Goal: Task Accomplishment & Management: Manage account settings

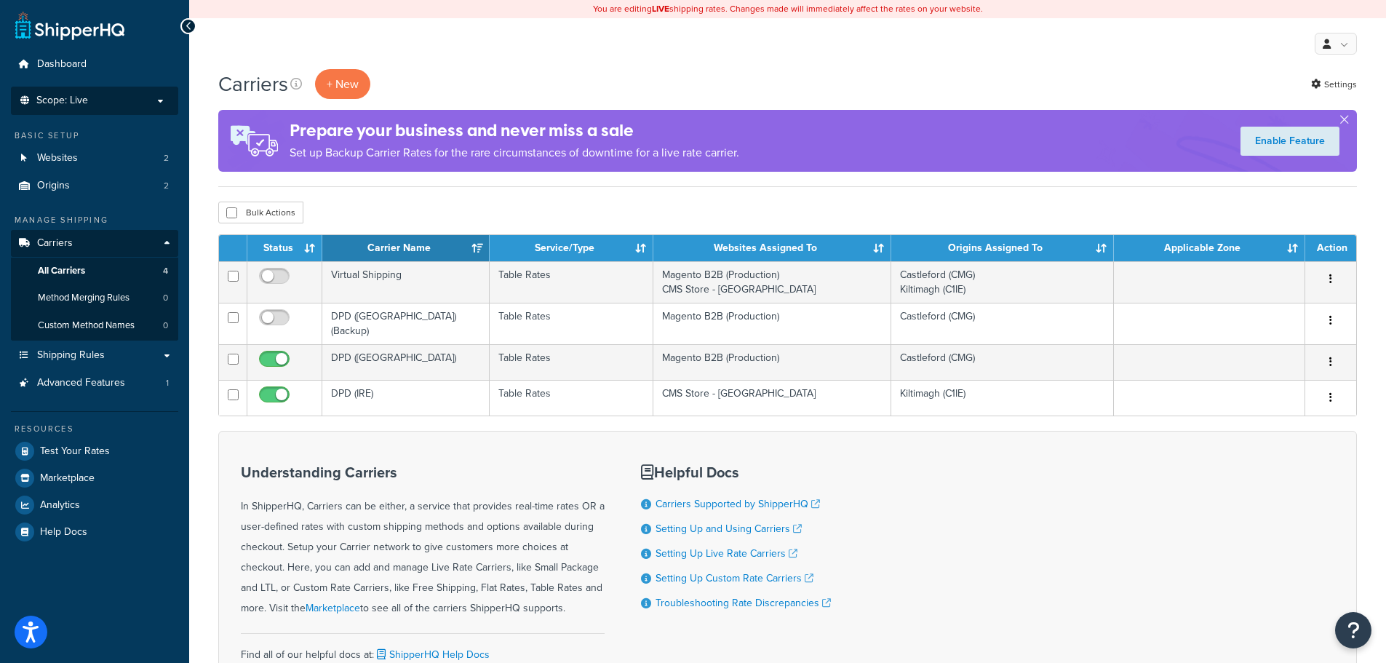
click at [127, 101] on p "Scope: Live" at bounding box center [94, 101] width 154 height 12
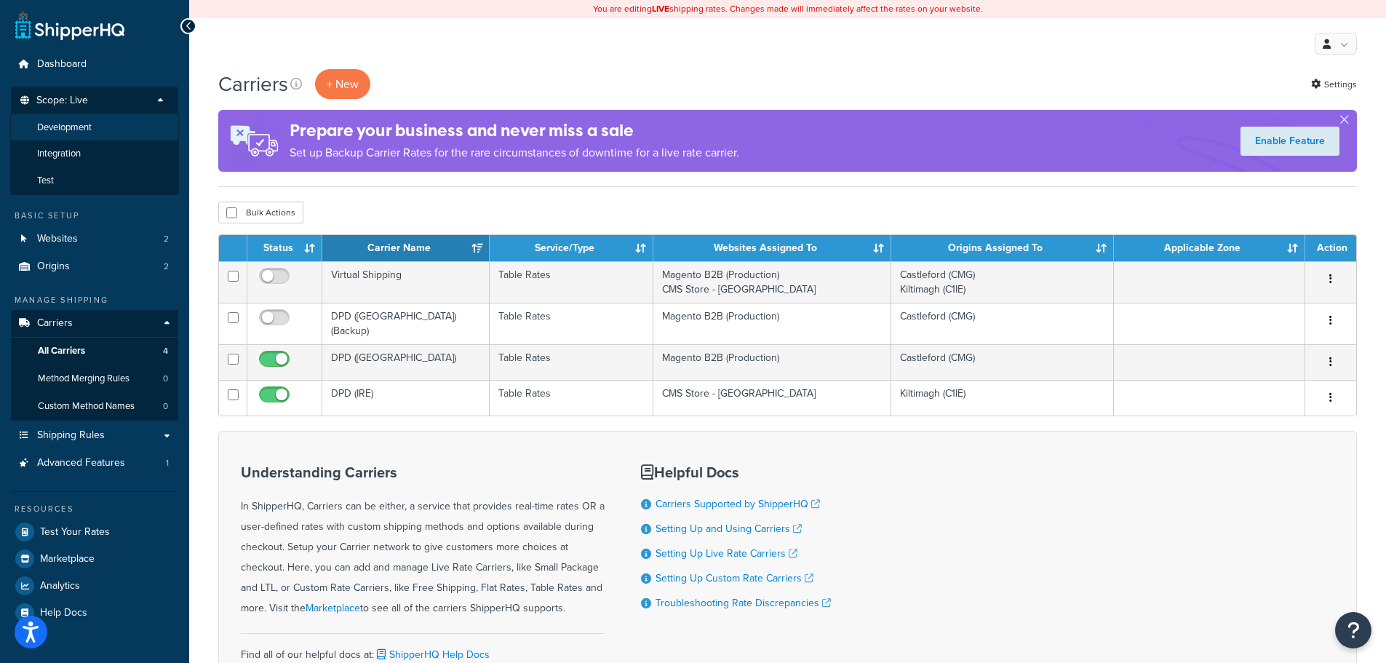
click at [86, 127] on span "Development" at bounding box center [64, 127] width 55 height 12
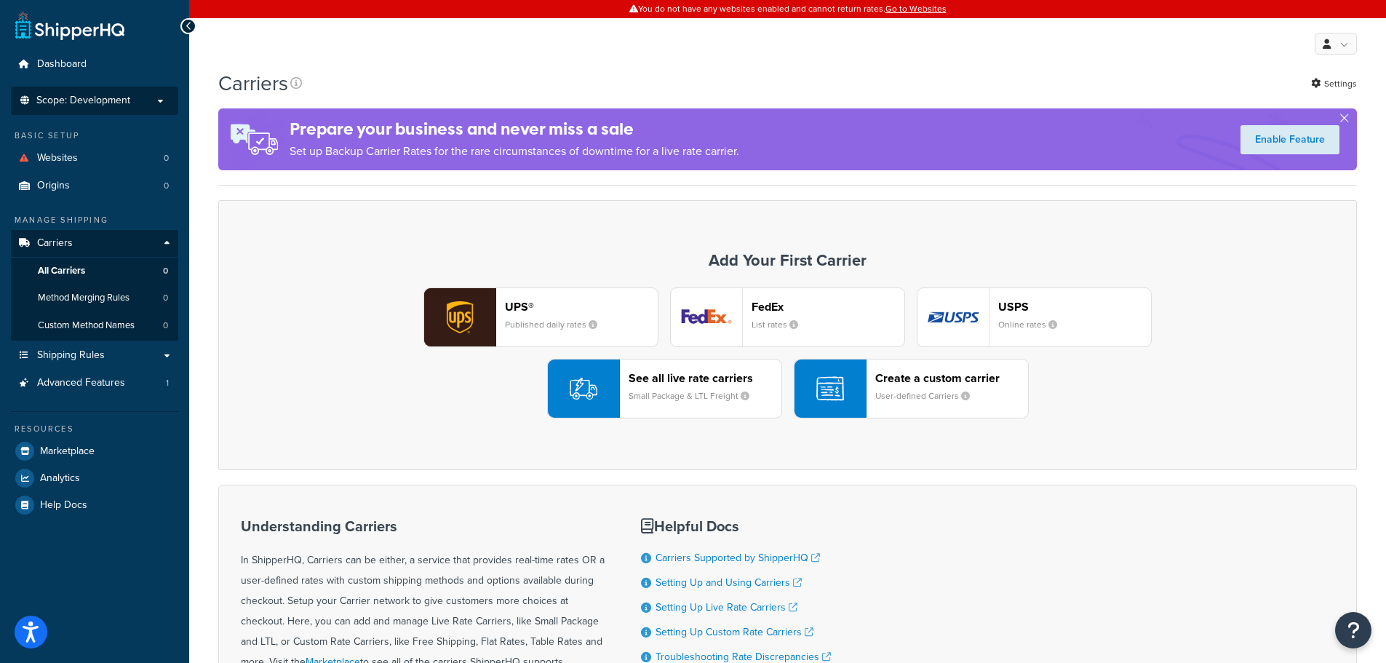
click at [111, 105] on span "Scope: Development" at bounding box center [83, 101] width 94 height 12
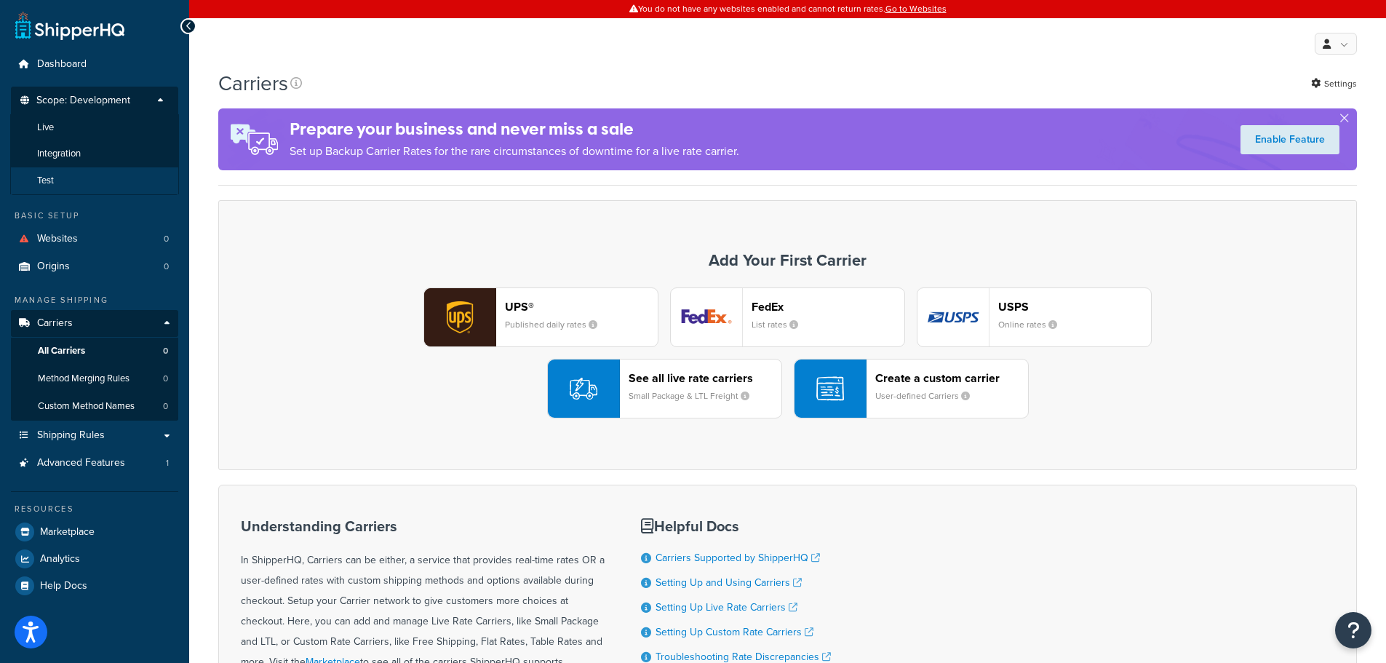
click at [50, 172] on li "Test" at bounding box center [94, 180] width 169 height 27
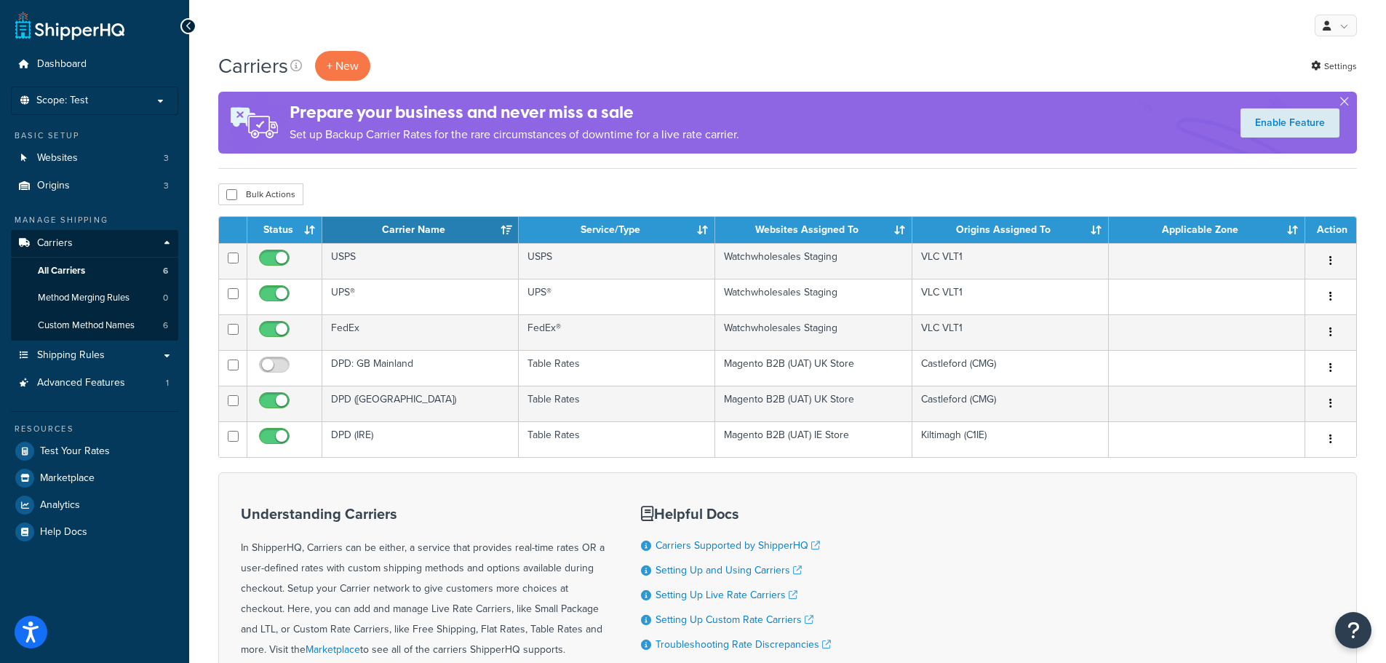
click at [533, 193] on div "Bulk Actions Duplicate Delete" at bounding box center [787, 194] width 1138 height 22
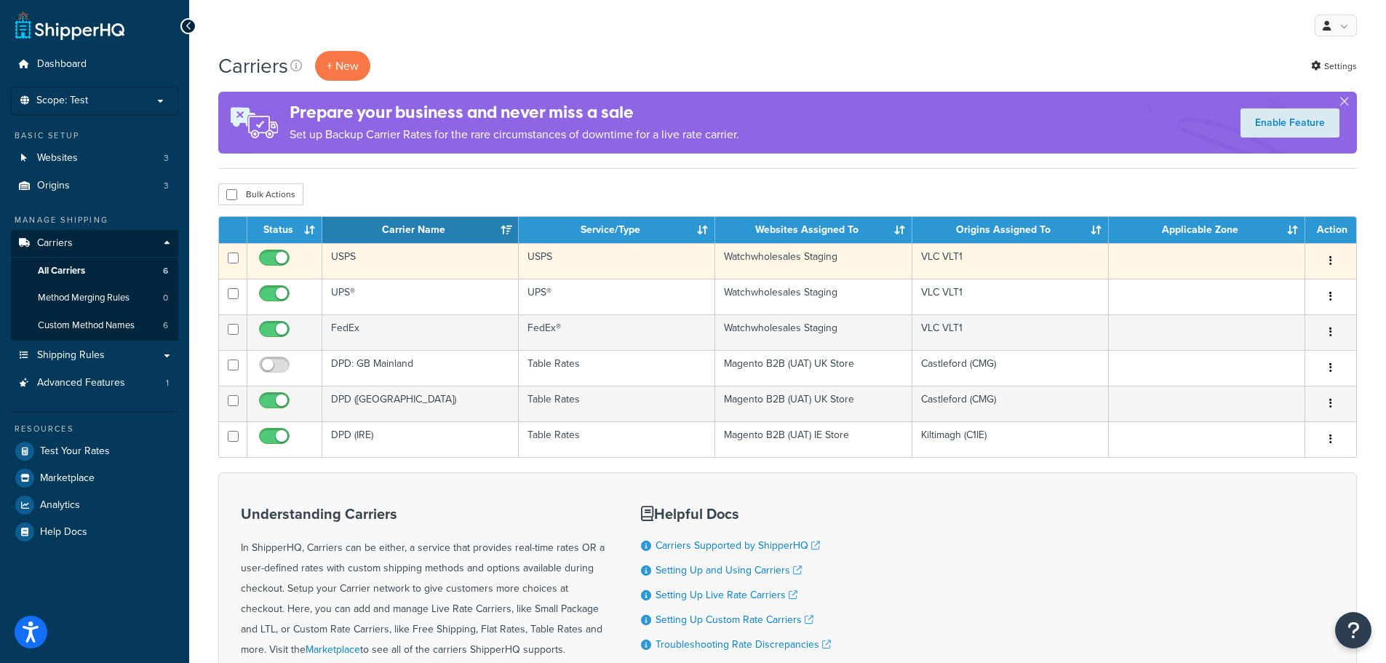
click at [1333, 260] on button "button" at bounding box center [1330, 261] width 20 height 23
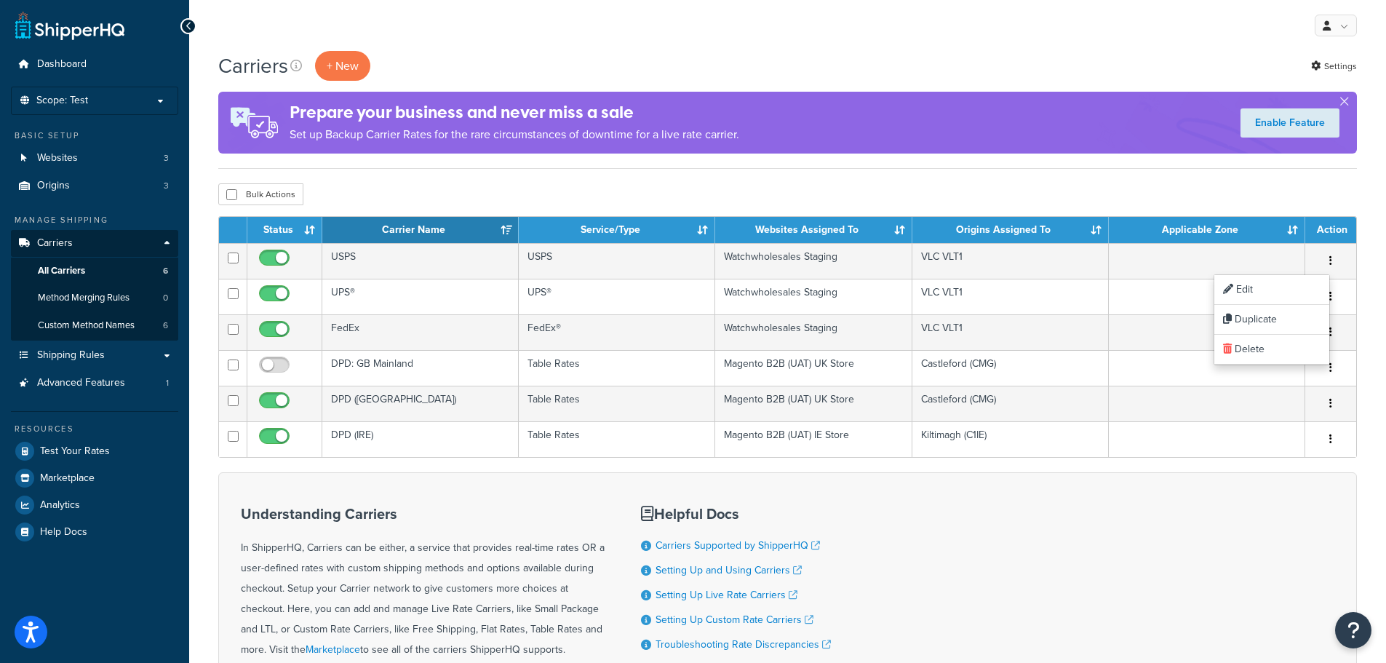
click at [1133, 196] on div "Bulk Actions Duplicate Delete" at bounding box center [787, 194] width 1138 height 22
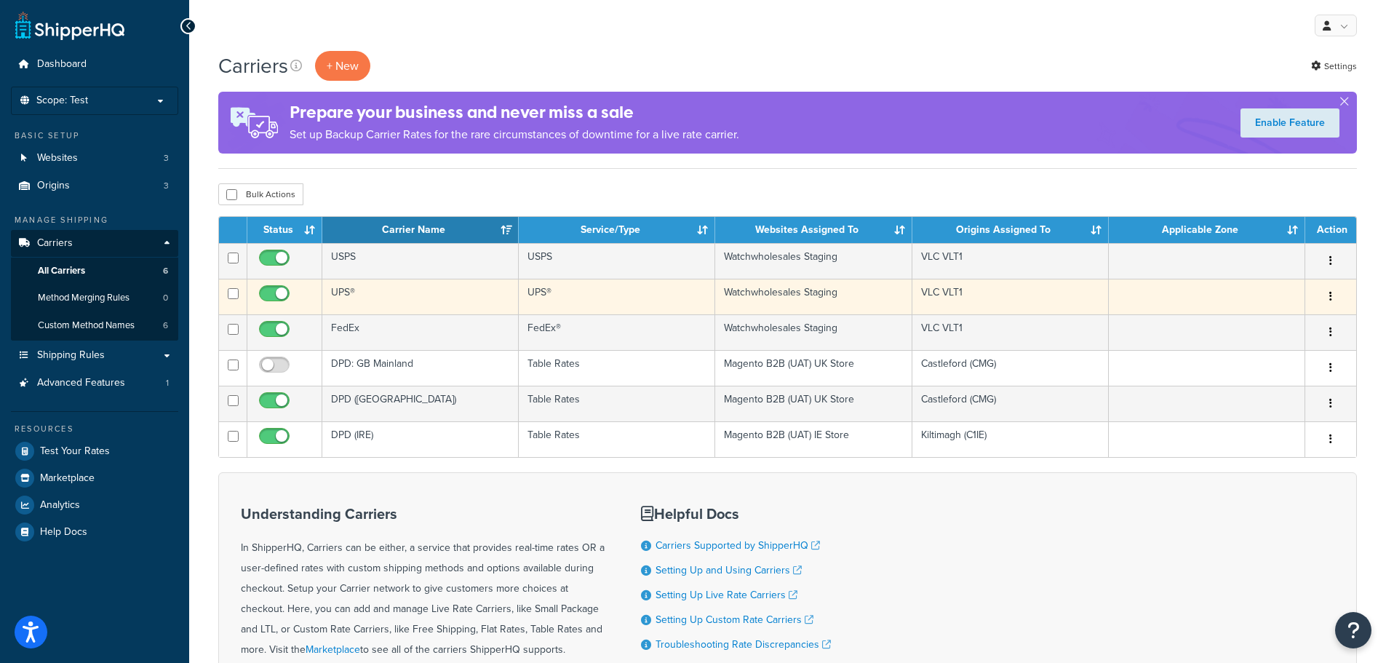
click at [1329, 295] on icon "button" at bounding box center [1330, 296] width 3 height 10
click at [1259, 327] on link "Edit" at bounding box center [1271, 326] width 115 height 30
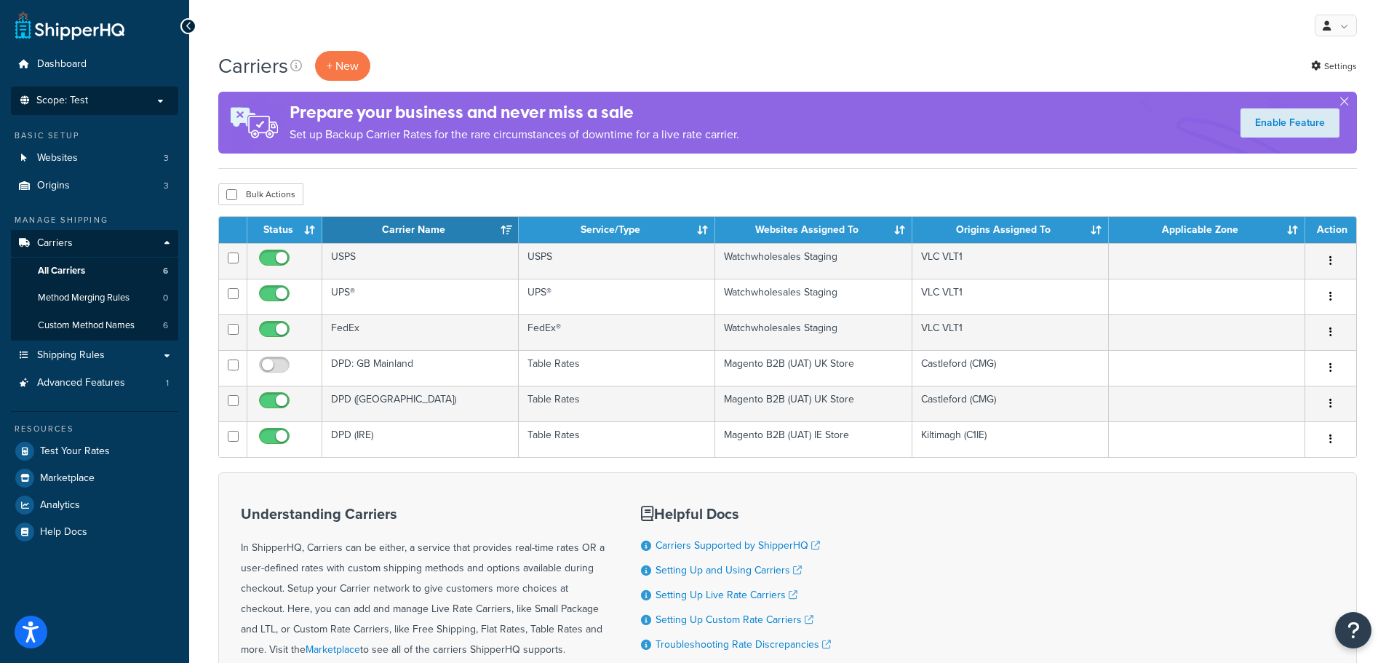
click at [111, 99] on p "Scope: Test" at bounding box center [94, 101] width 154 height 12
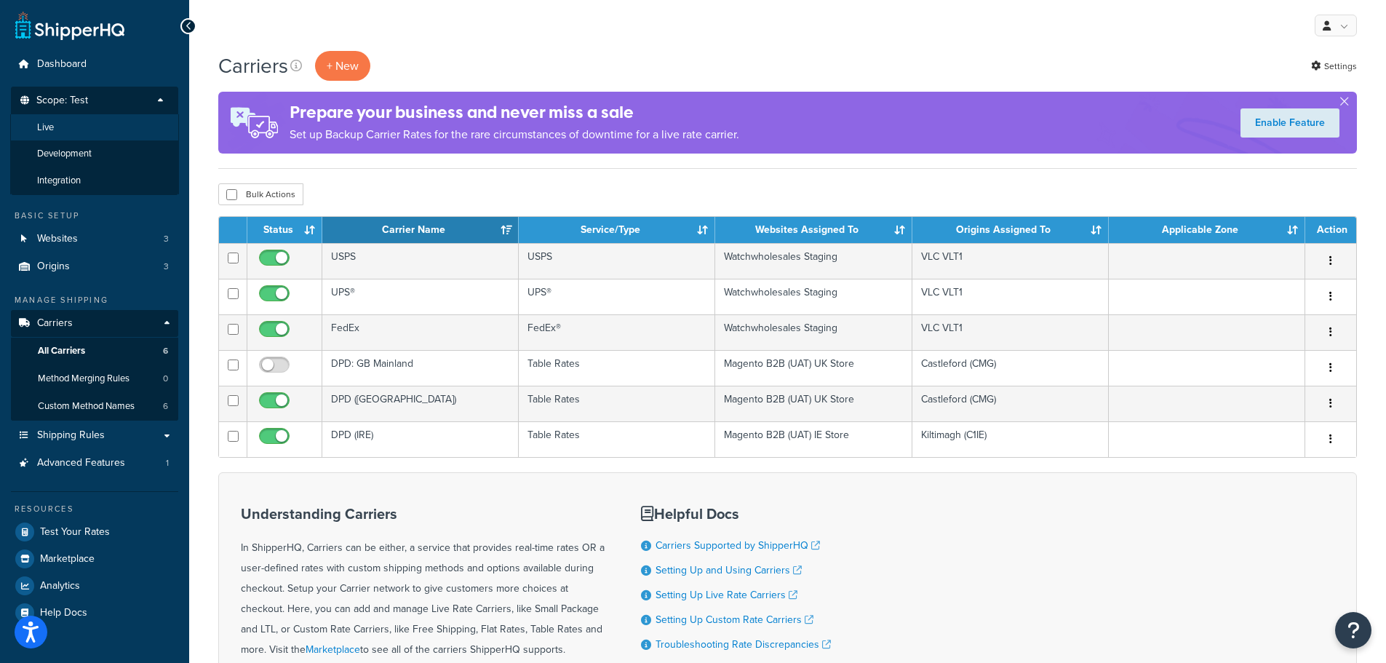
click at [101, 122] on li "Live" at bounding box center [94, 127] width 169 height 27
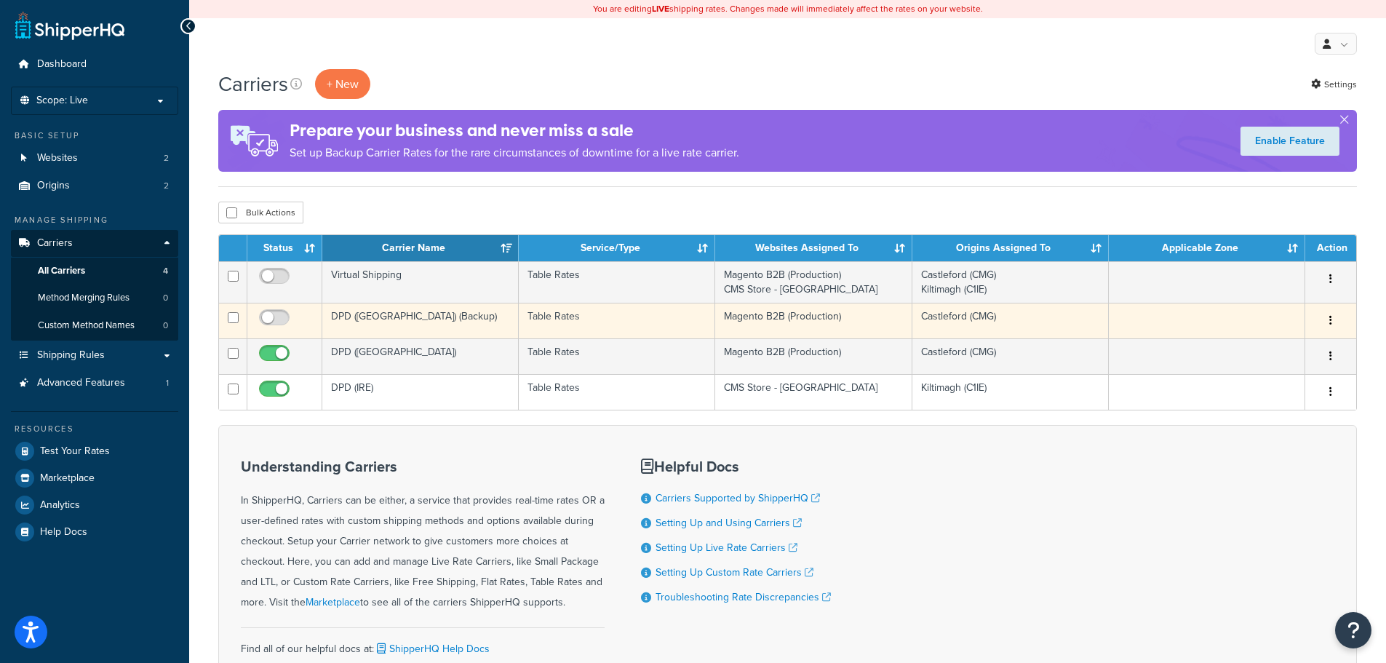
click at [1333, 320] on button "button" at bounding box center [1330, 320] width 20 height 23
click at [1264, 406] on link "Delete" at bounding box center [1271, 409] width 115 height 30
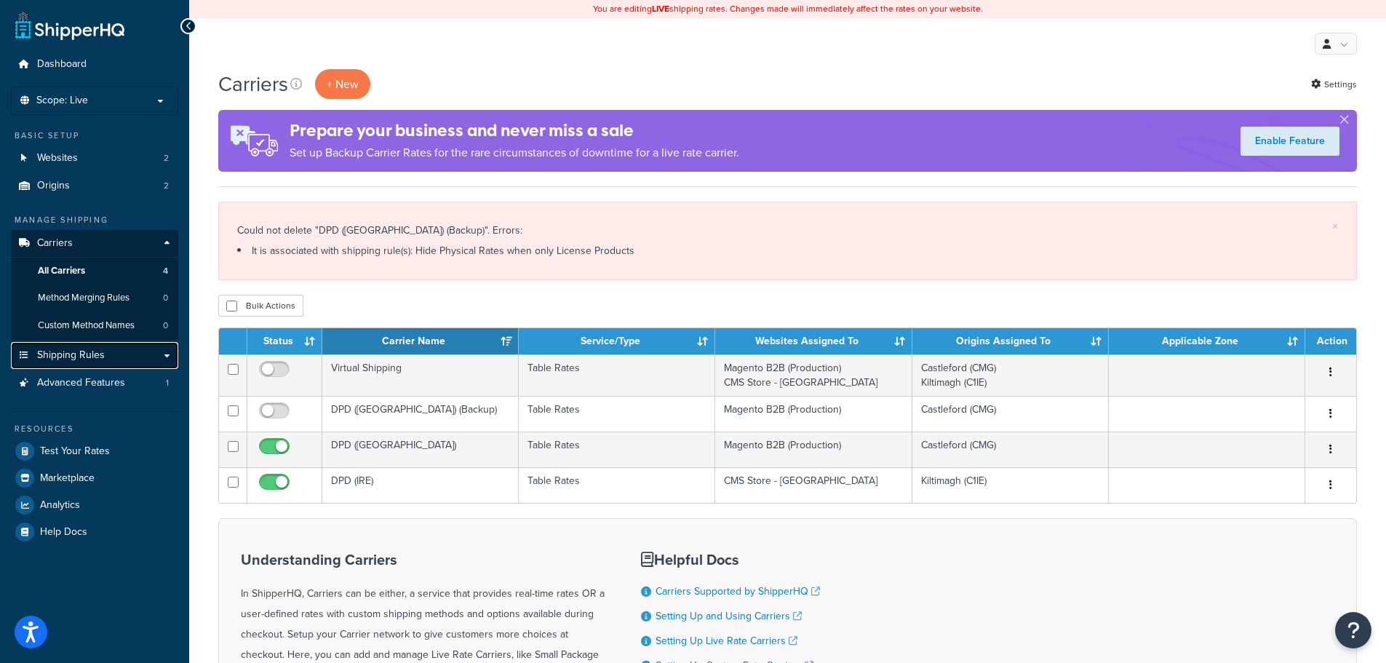
click at [158, 360] on link "Shipping Rules" at bounding box center [94, 355] width 167 height 27
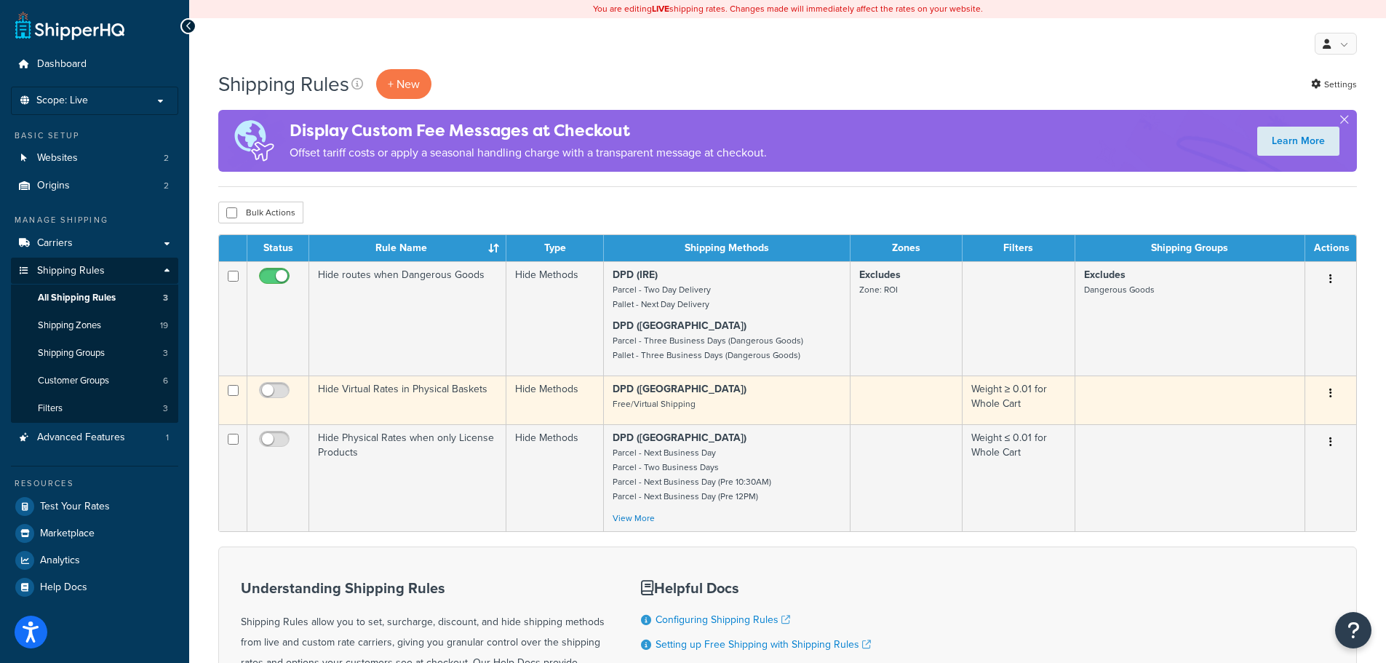
click at [1331, 394] on icon "button" at bounding box center [1330, 393] width 3 height 10
click at [1281, 417] on link "Edit" at bounding box center [1282, 421] width 115 height 30
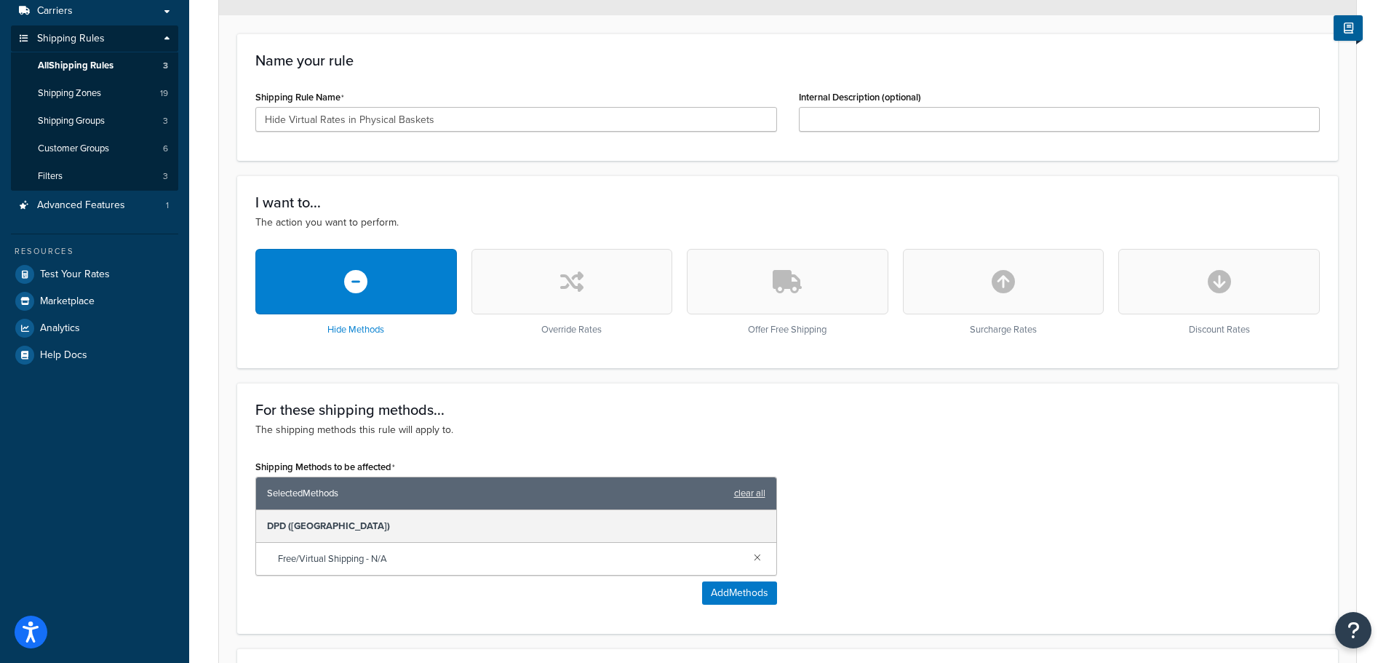
scroll to position [14, 0]
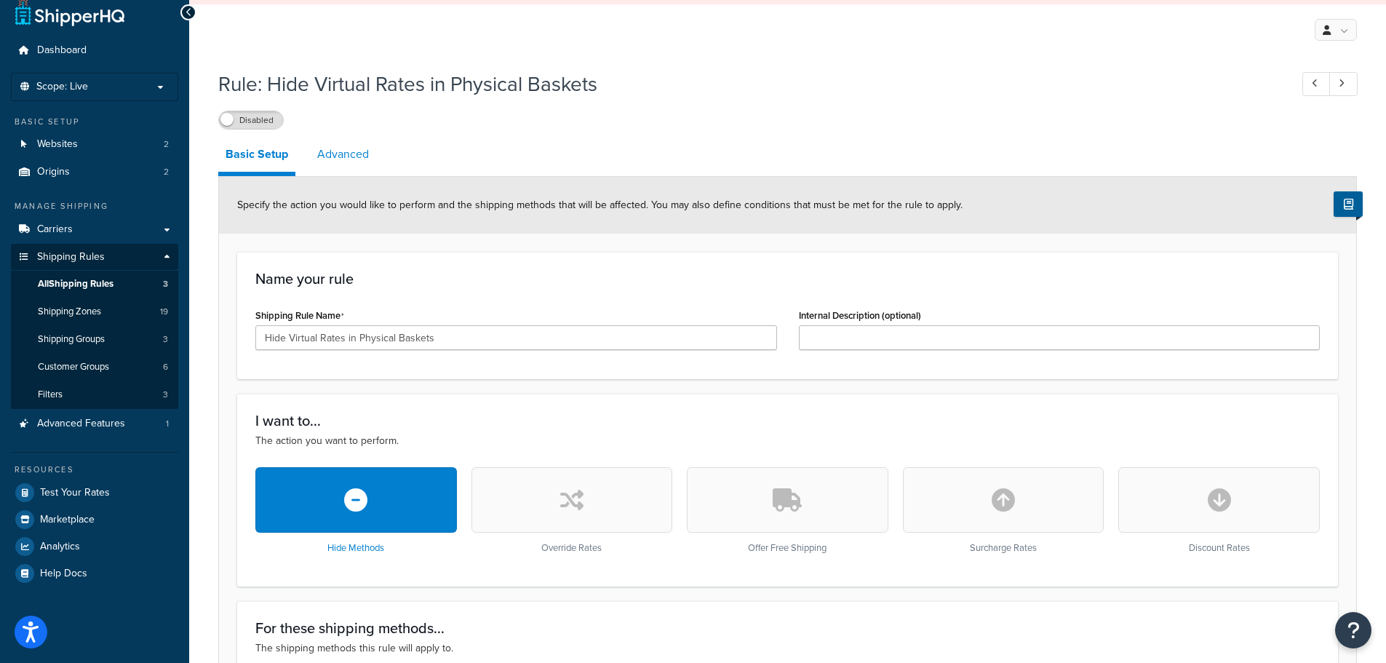
click at [319, 157] on link "Advanced" at bounding box center [343, 154] width 66 height 35
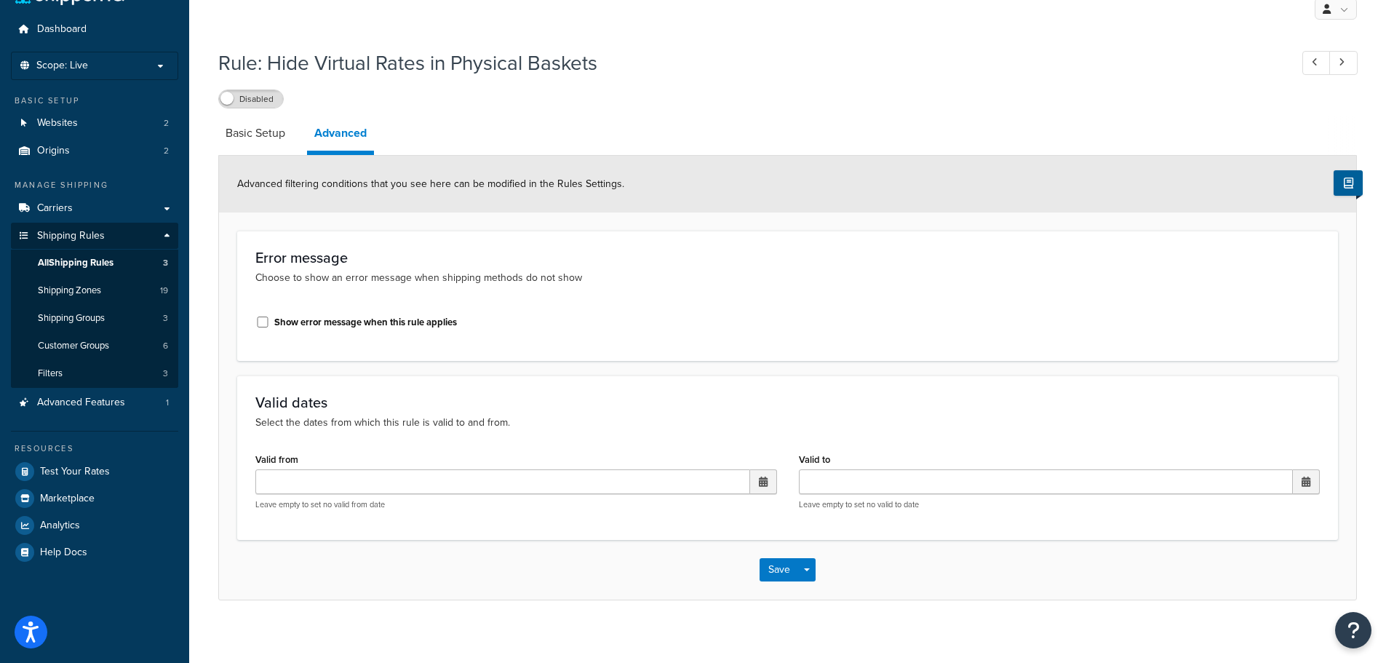
scroll to position [45, 0]
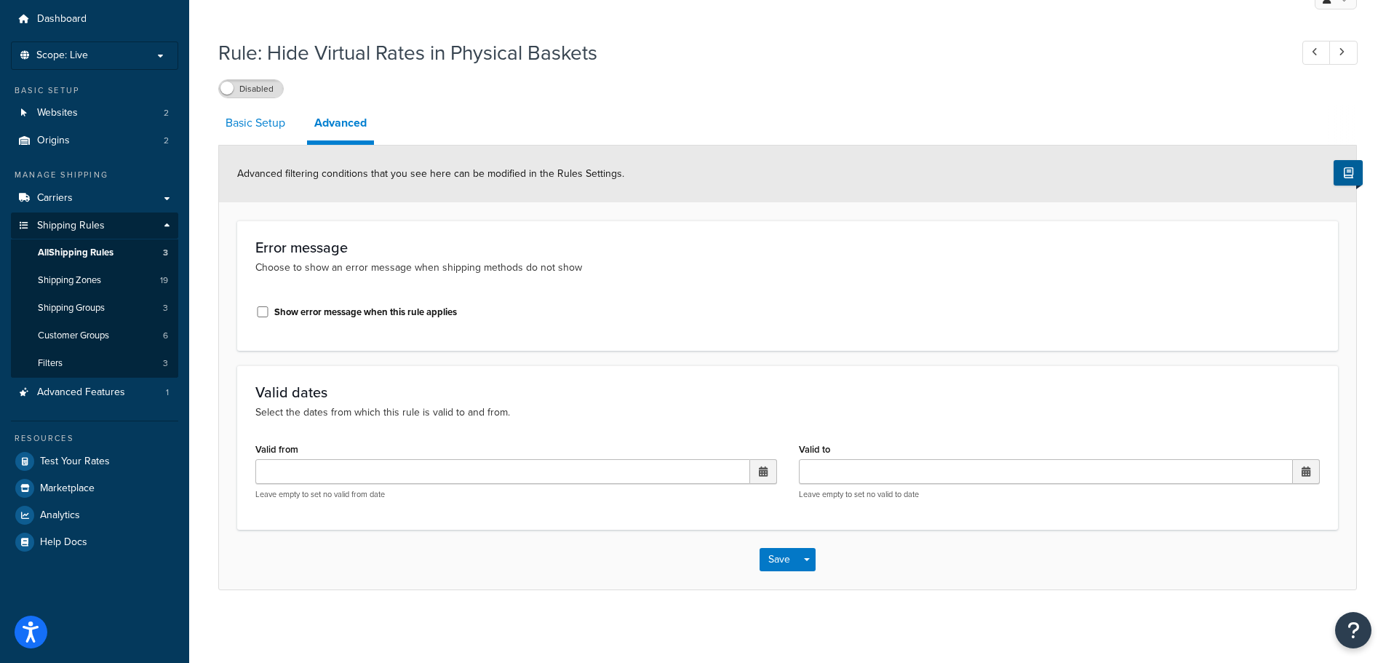
click at [248, 125] on link "Basic Setup" at bounding box center [255, 122] width 74 height 35
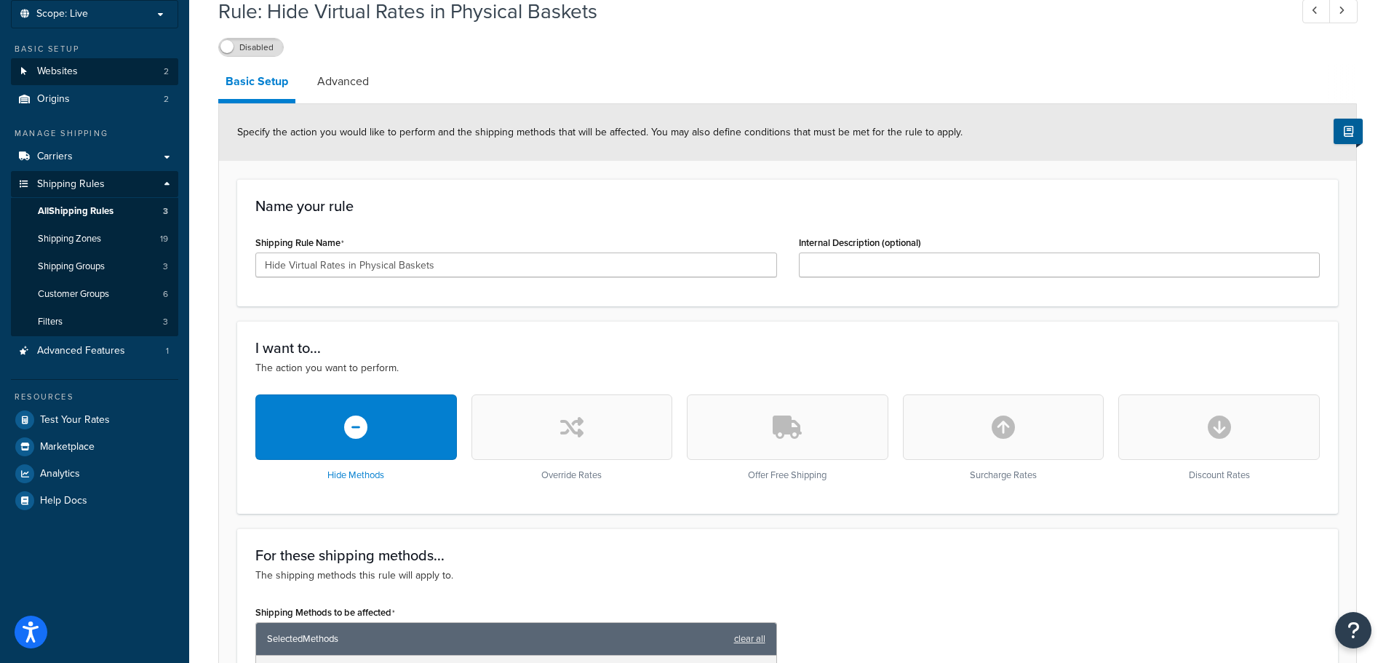
scroll to position [14, 0]
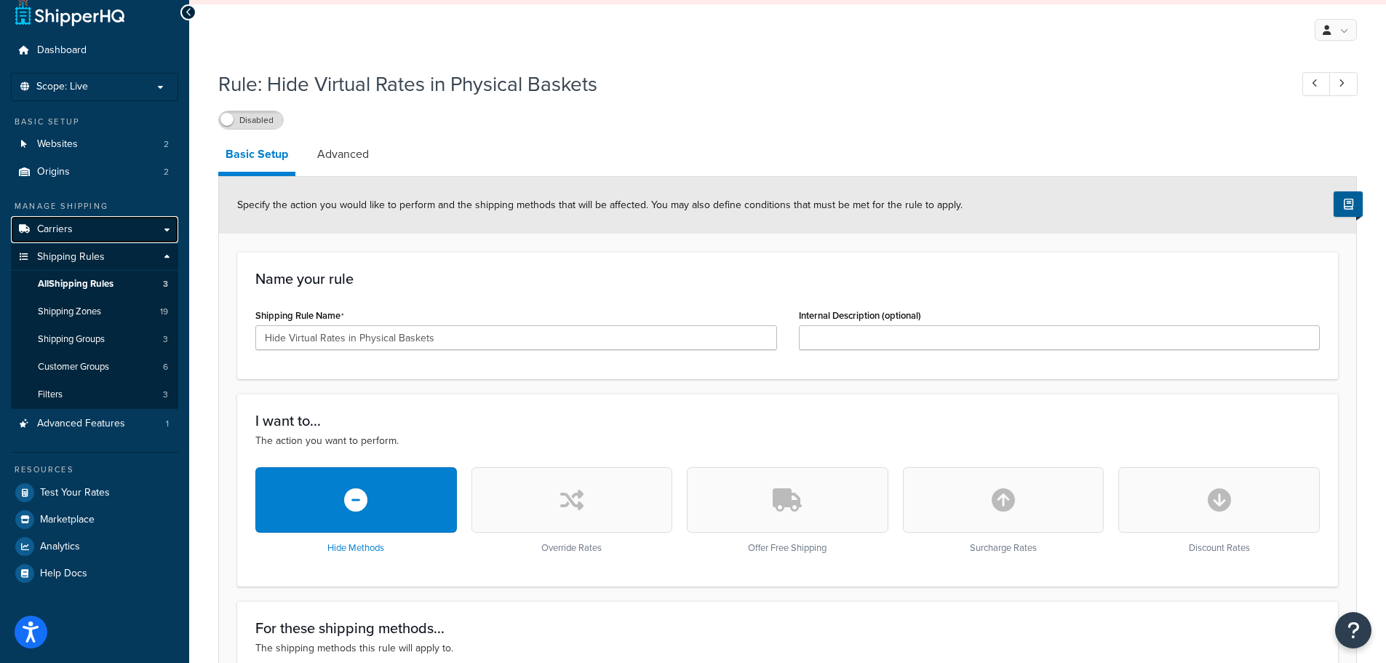
click at [71, 226] on span "Carriers" at bounding box center [55, 229] width 36 height 12
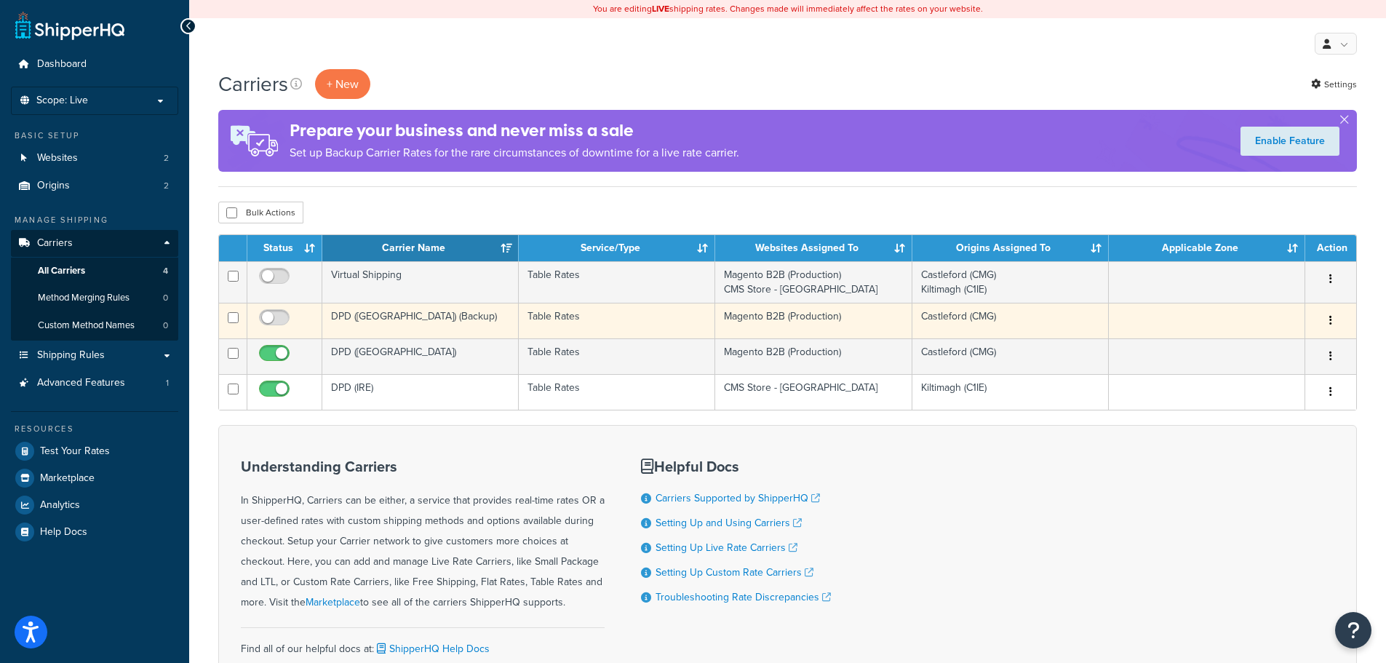
click at [1332, 319] on button "button" at bounding box center [1330, 320] width 20 height 23
click at [1294, 346] on link "Edit" at bounding box center [1271, 350] width 115 height 30
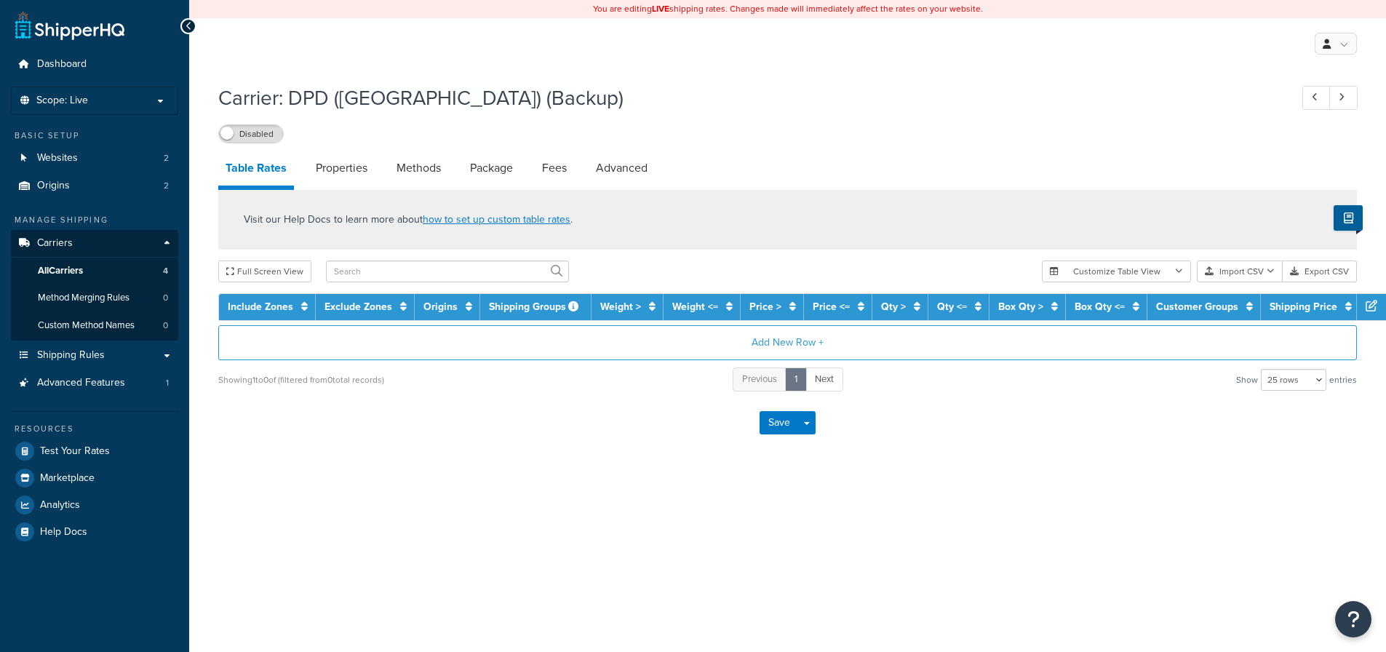
select select "25"
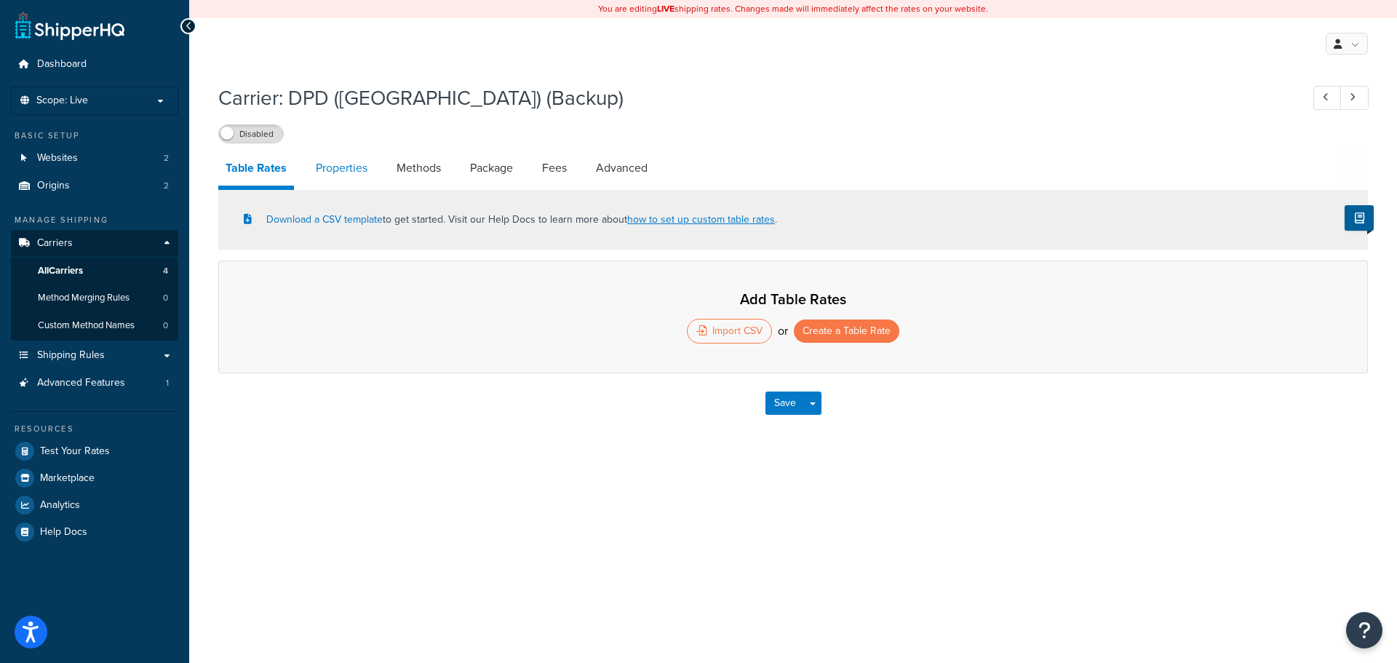
click at [340, 168] on link "Properties" at bounding box center [341, 168] width 66 height 35
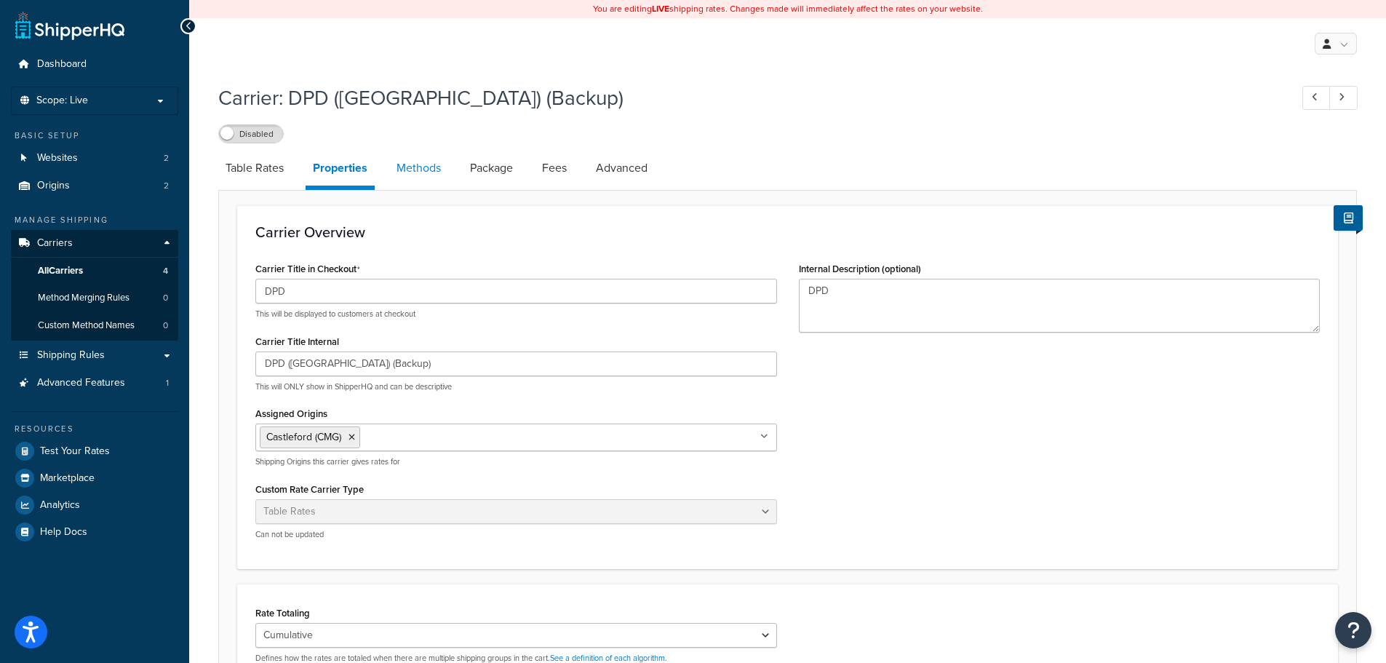
click at [412, 161] on link "Methods" at bounding box center [418, 168] width 59 height 35
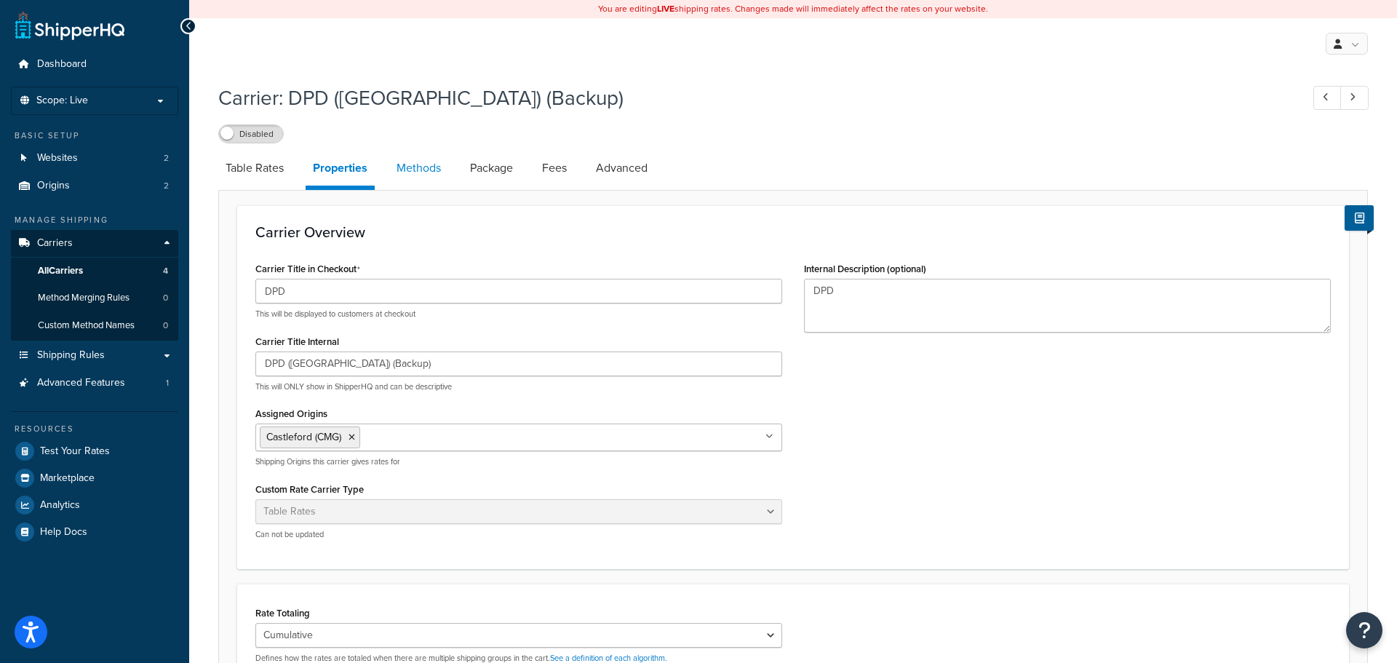
select select "25"
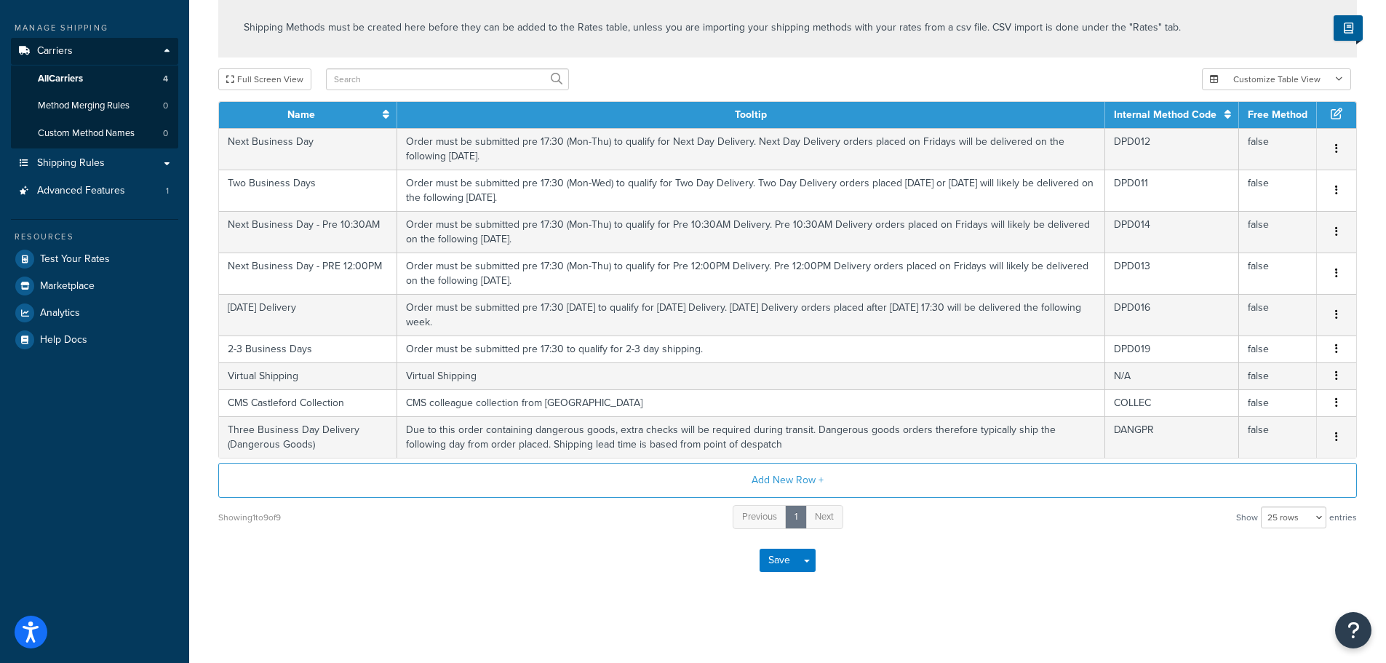
scroll to position [119, 0]
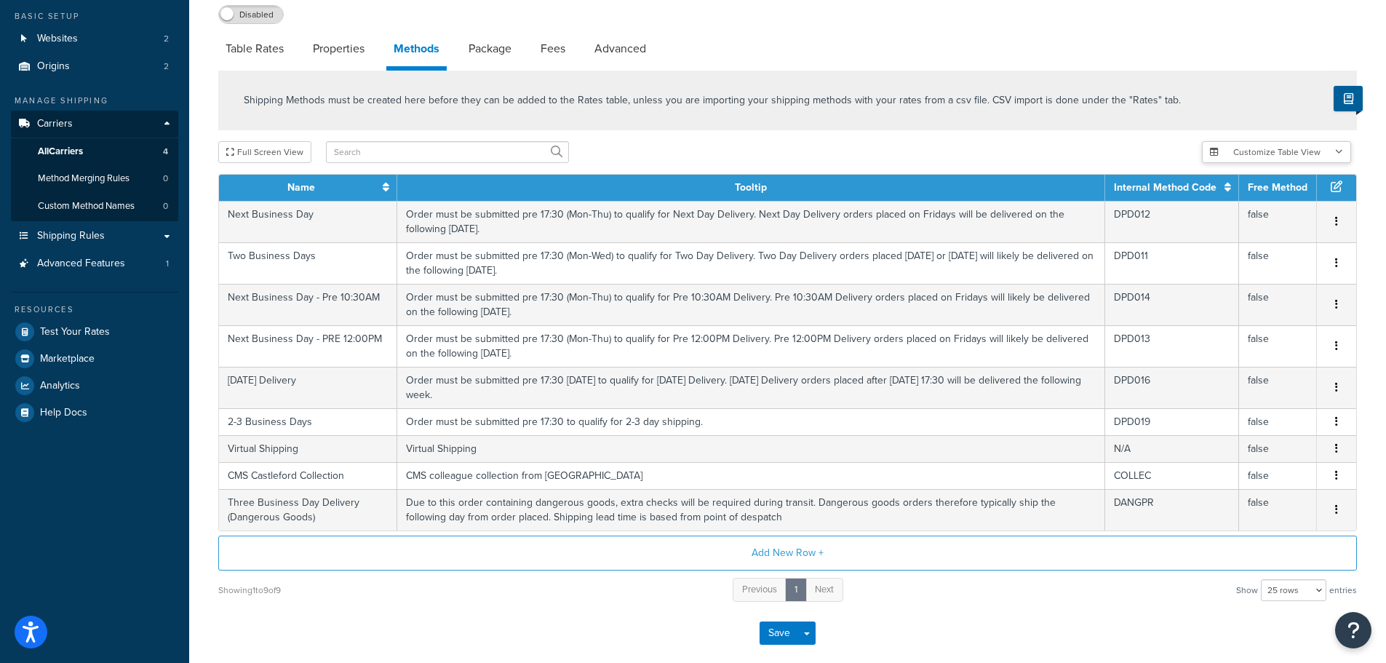
click at [1338, 153] on icon "button" at bounding box center [1339, 152] width 8 height 9
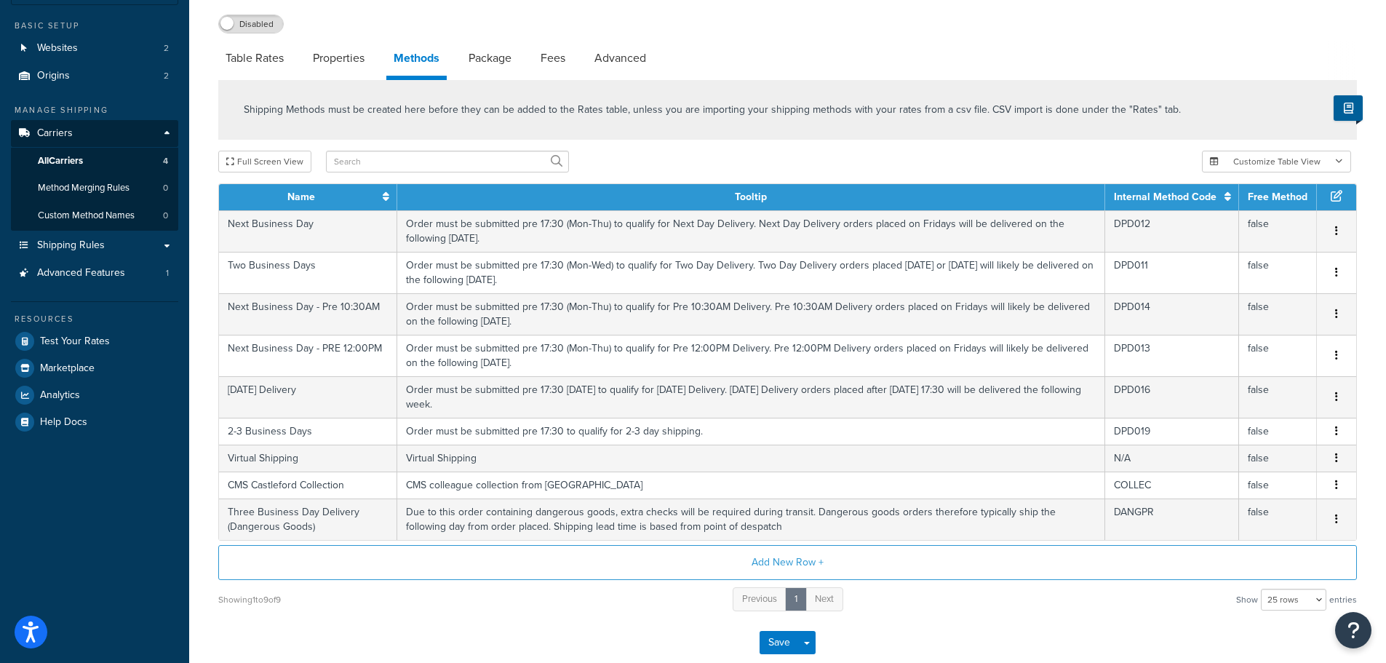
scroll to position [145, 0]
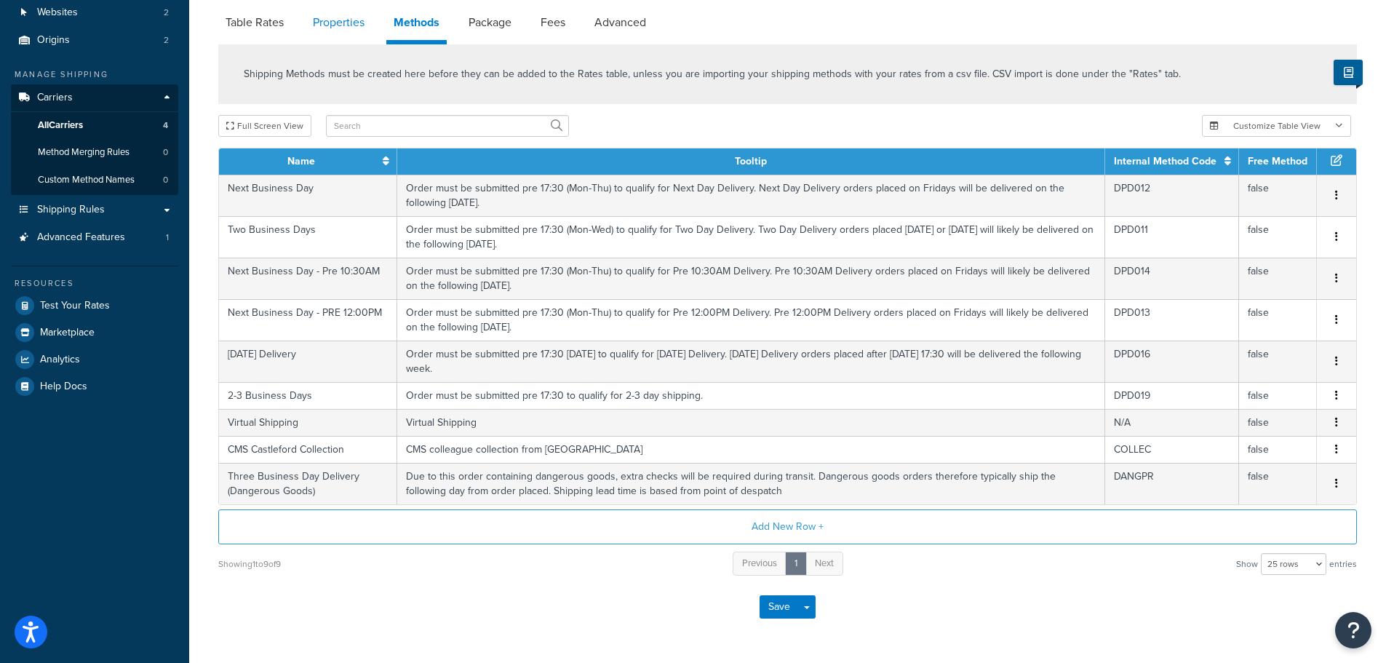
click at [331, 25] on link "Properties" at bounding box center [339, 22] width 66 height 35
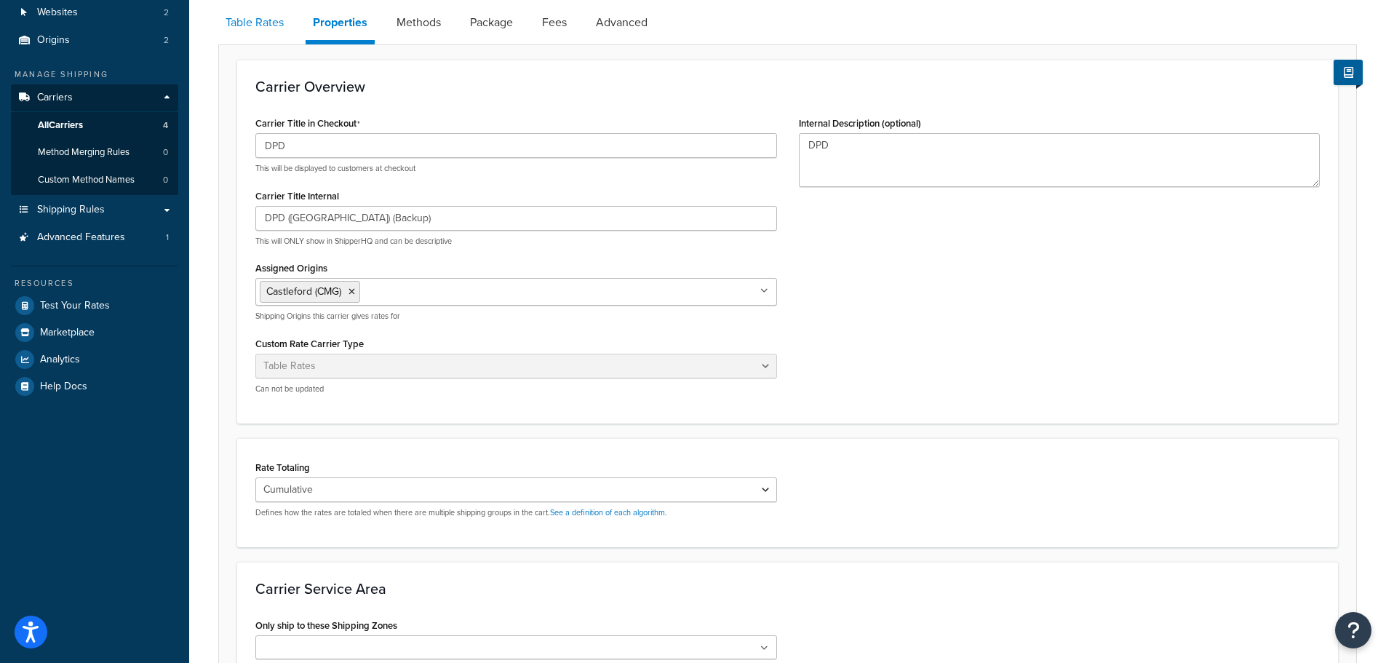
click at [275, 31] on link "Table Rates" at bounding box center [254, 22] width 73 height 35
select select "25"
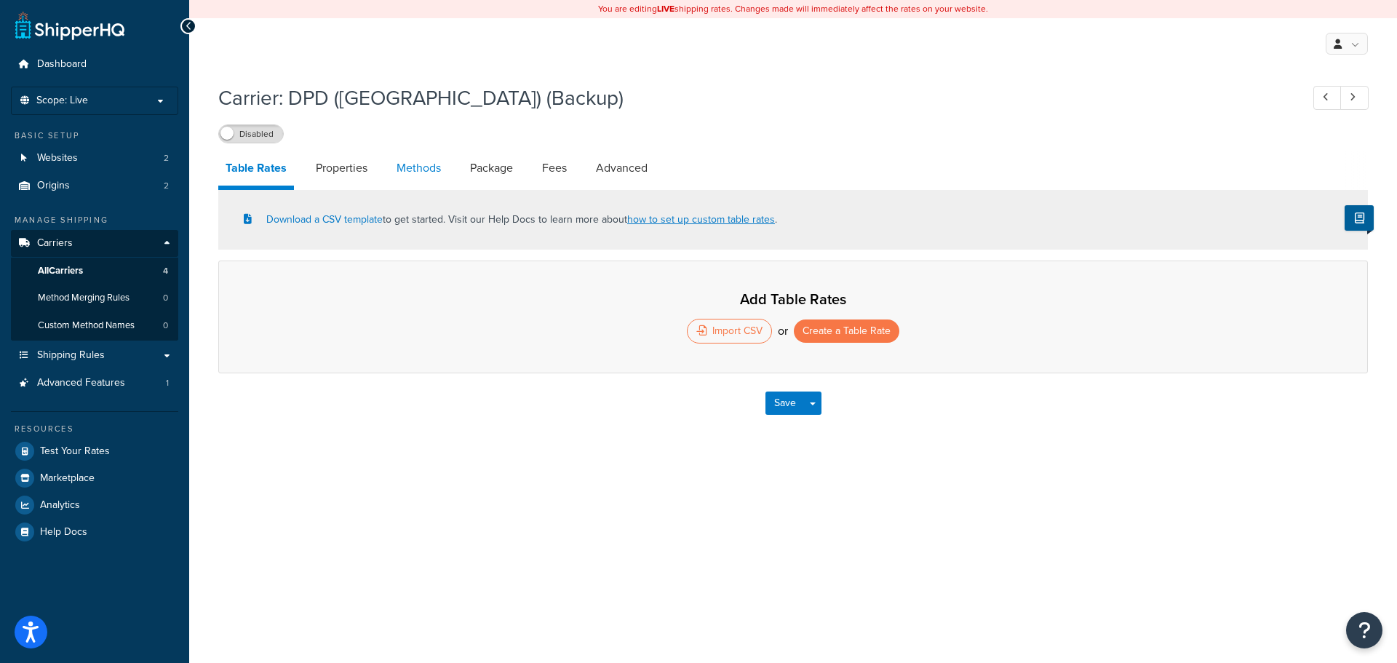
click at [443, 172] on link "Methods" at bounding box center [418, 168] width 59 height 35
select select "25"
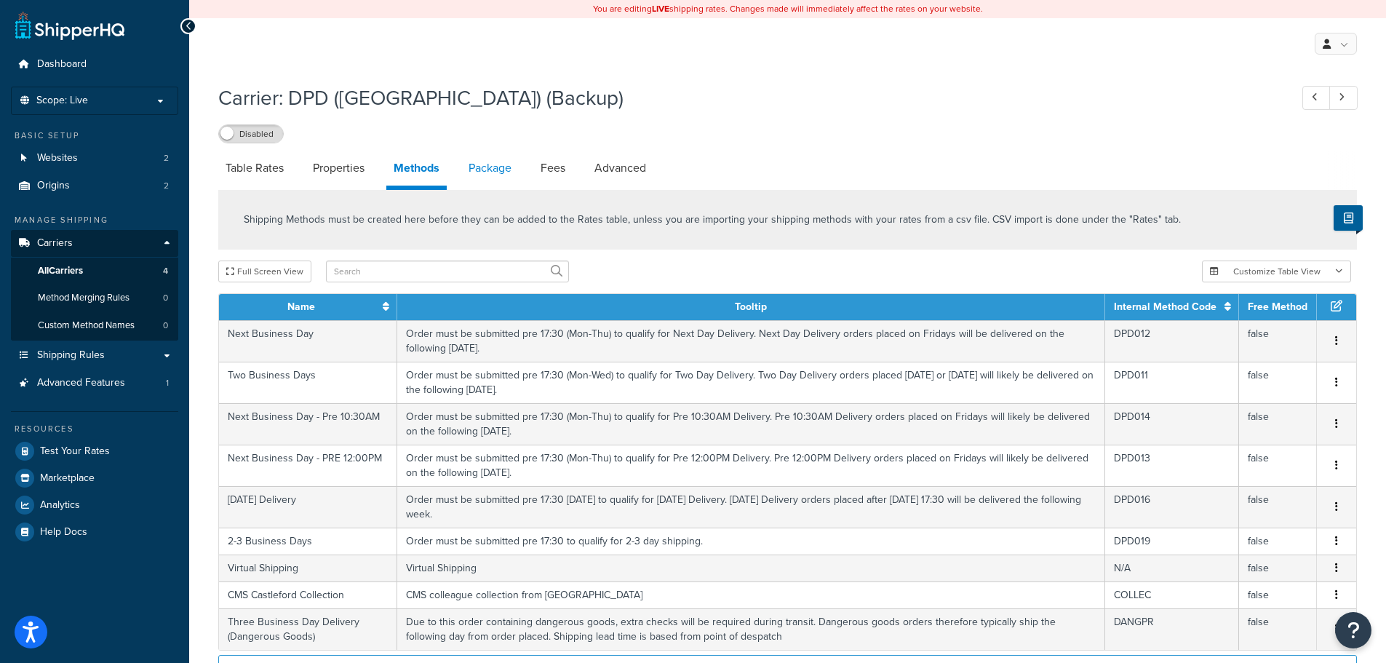
click at [503, 165] on link "Package" at bounding box center [489, 168] width 57 height 35
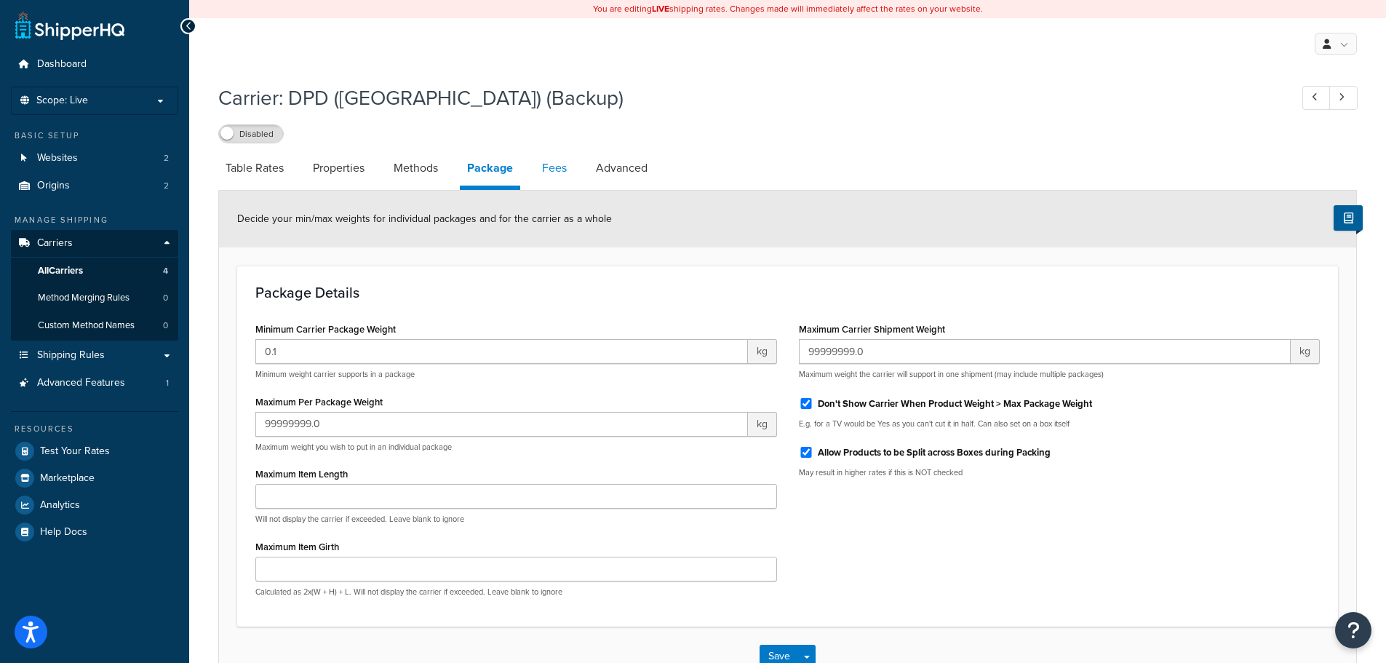
click at [556, 169] on link "Fees" at bounding box center [554, 168] width 39 height 35
select select "AFTER"
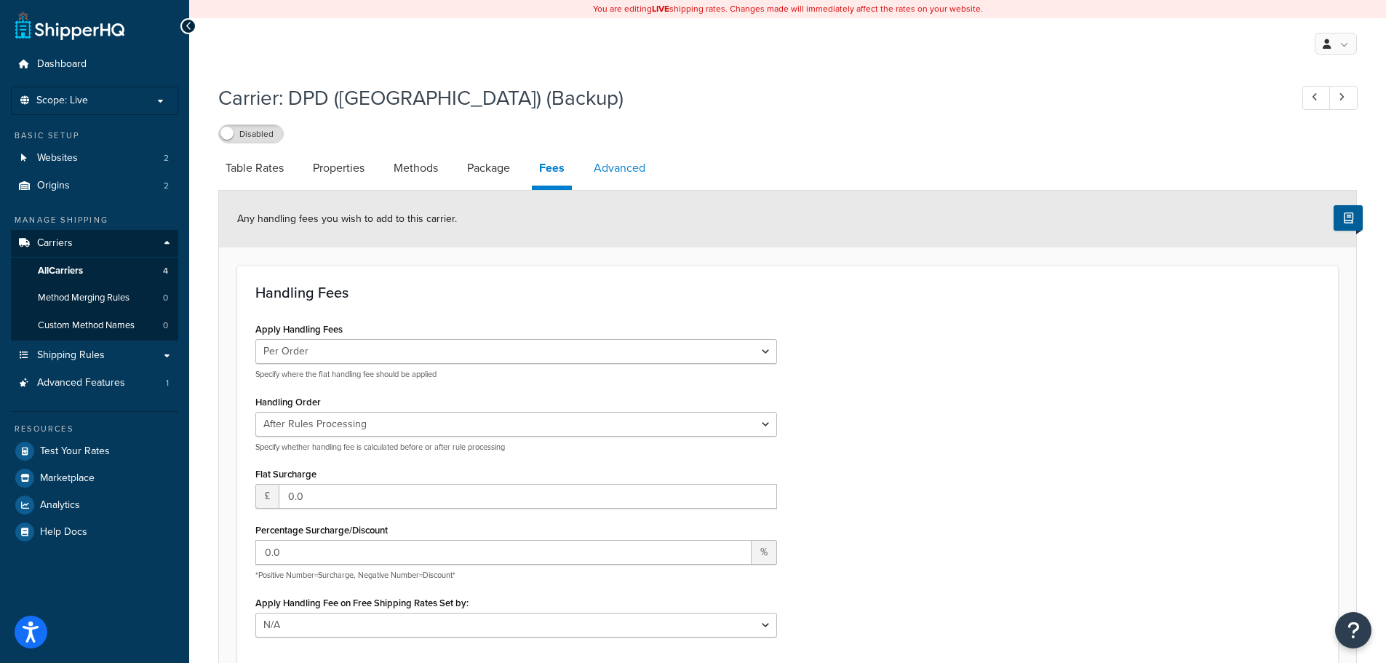
click at [626, 171] on link "Advanced" at bounding box center [619, 168] width 66 height 35
select select "false"
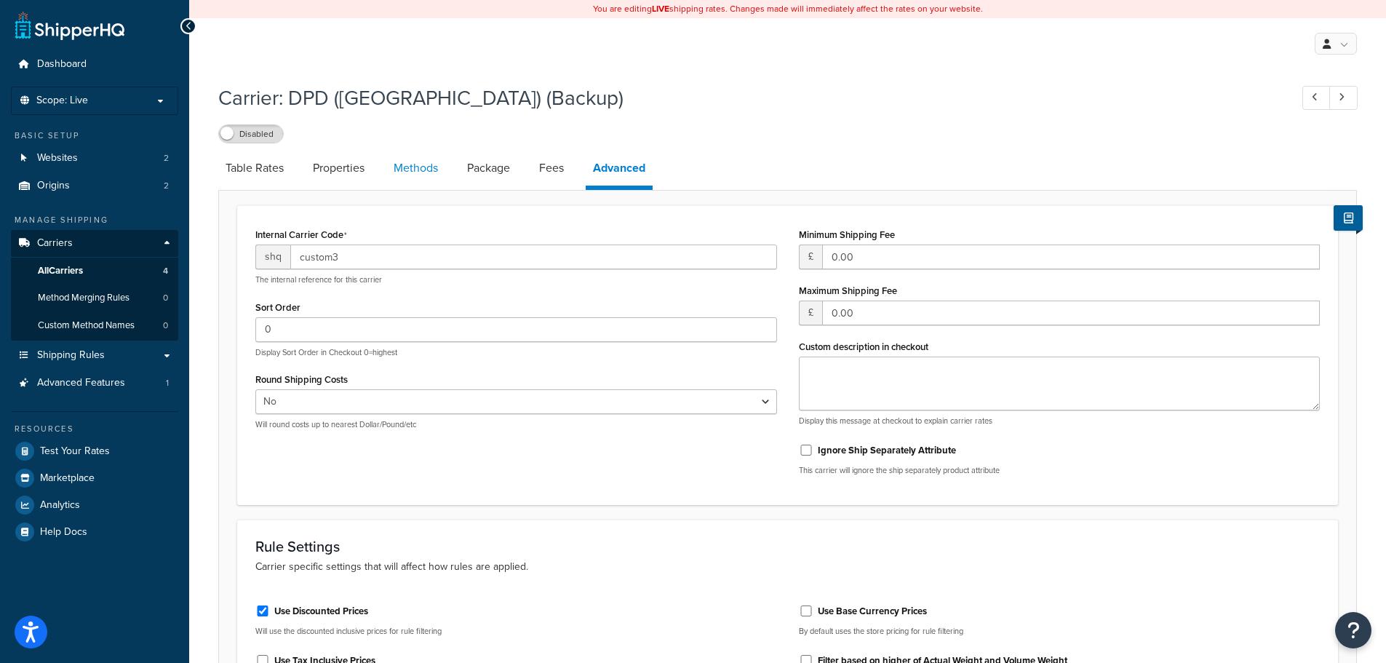
click at [436, 160] on link "Methods" at bounding box center [415, 168] width 59 height 35
select select "25"
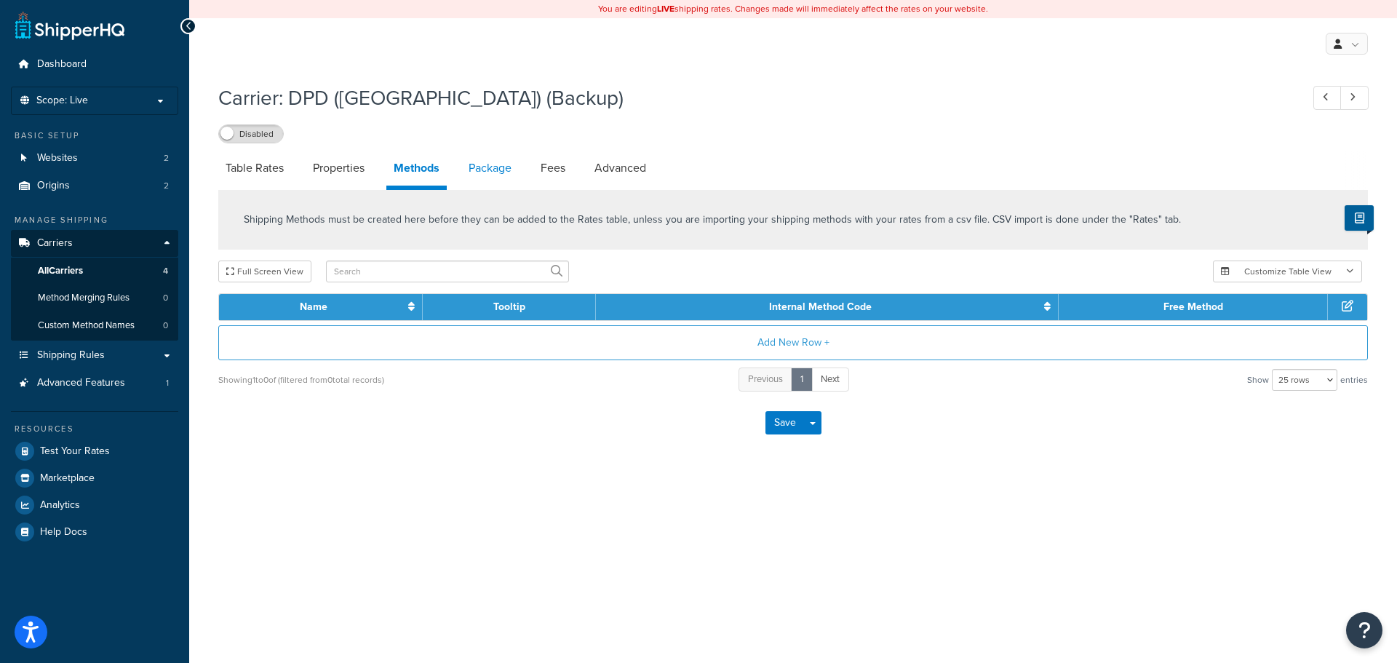
drag, startPoint x: 490, startPoint y: 164, endPoint x: 515, endPoint y: 183, distance: 31.1
click at [491, 165] on link "Package" at bounding box center [489, 168] width 57 height 35
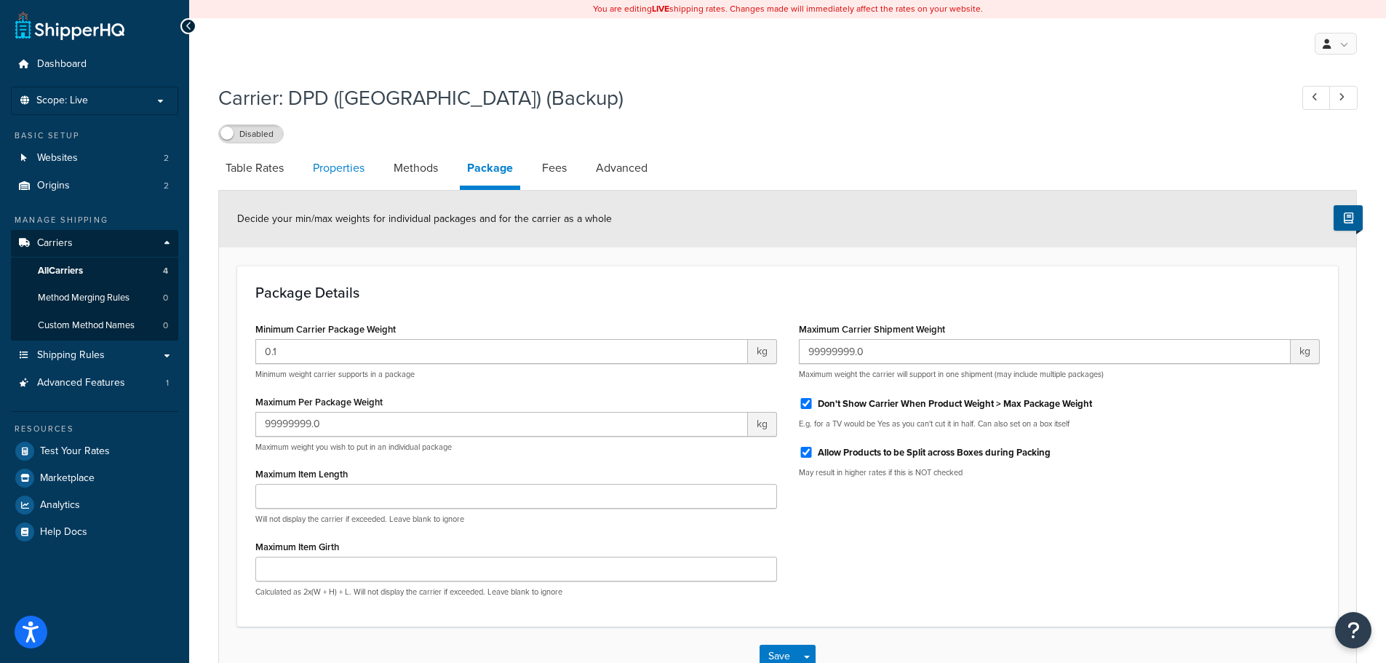
click at [351, 178] on link "Properties" at bounding box center [339, 168] width 66 height 35
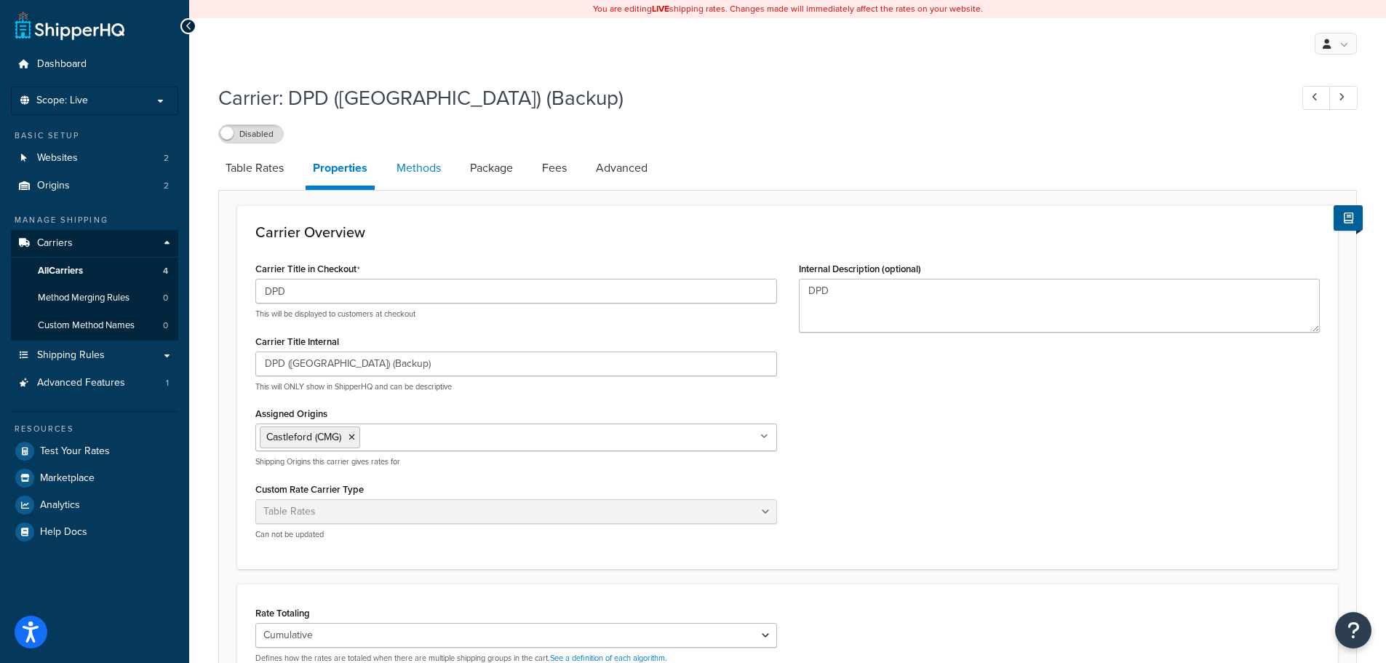
click at [436, 171] on link "Methods" at bounding box center [418, 168] width 59 height 35
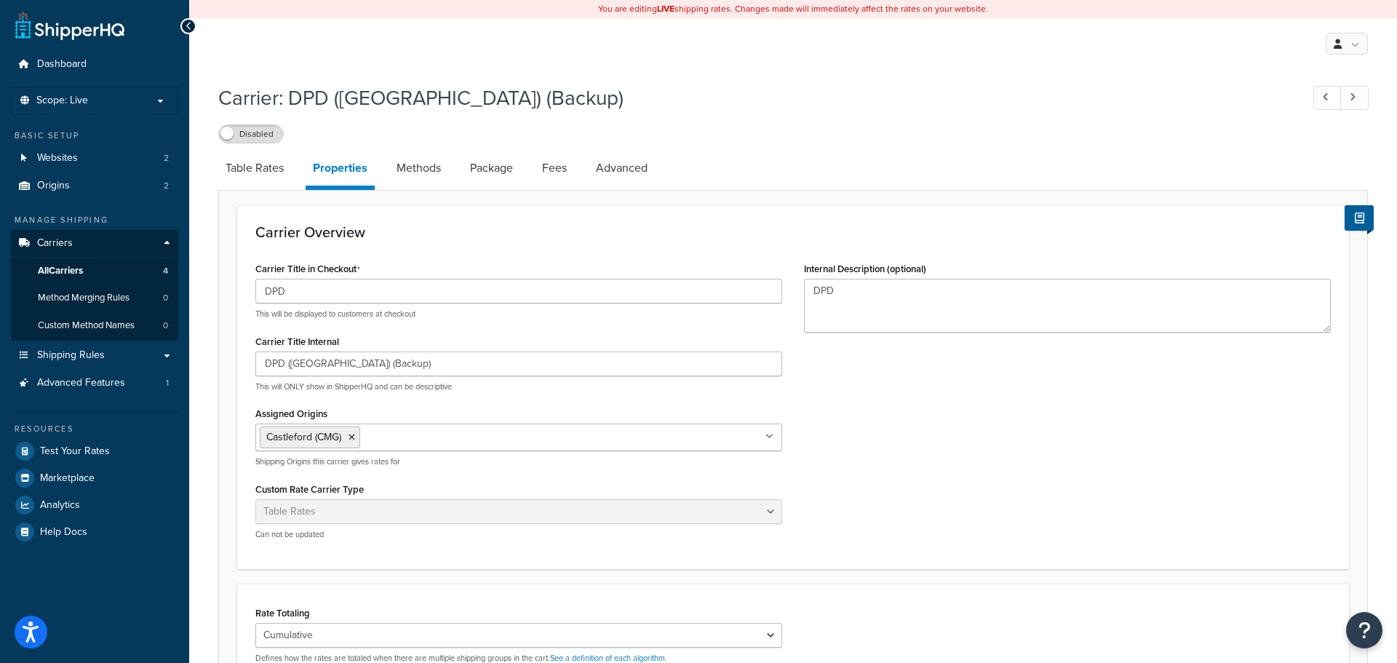
select select "25"
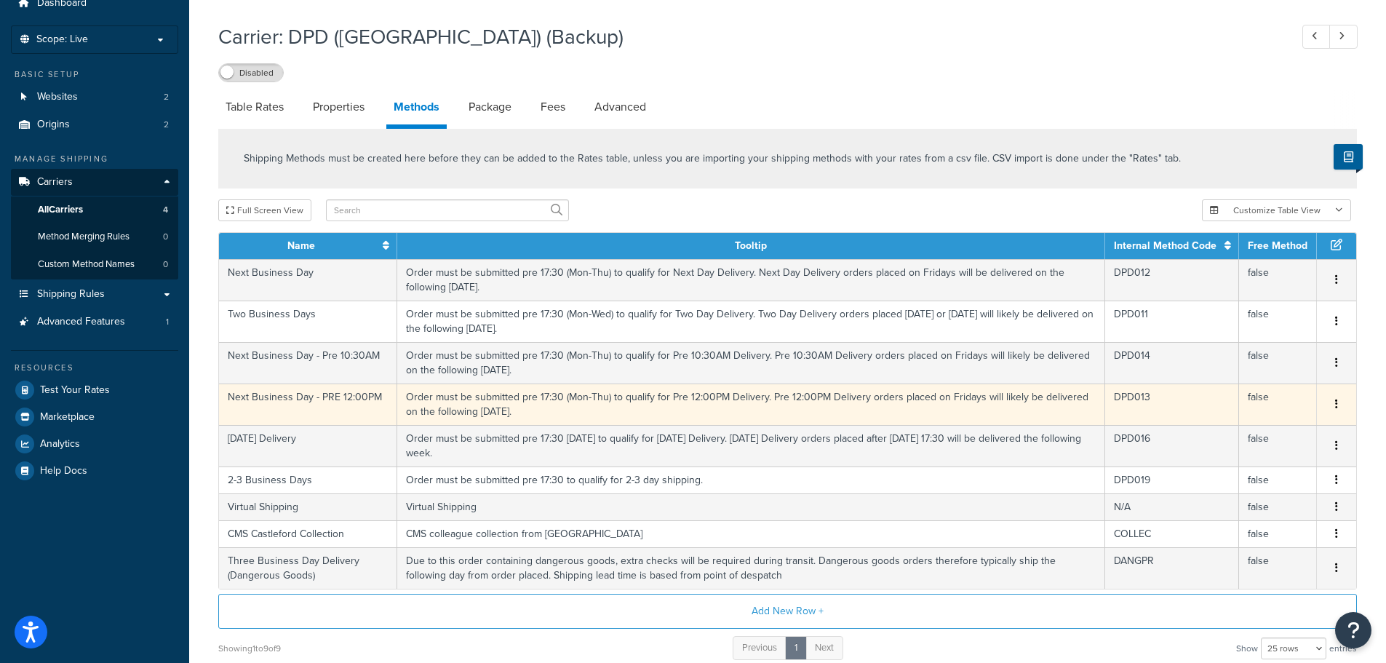
scroll to position [192, 0]
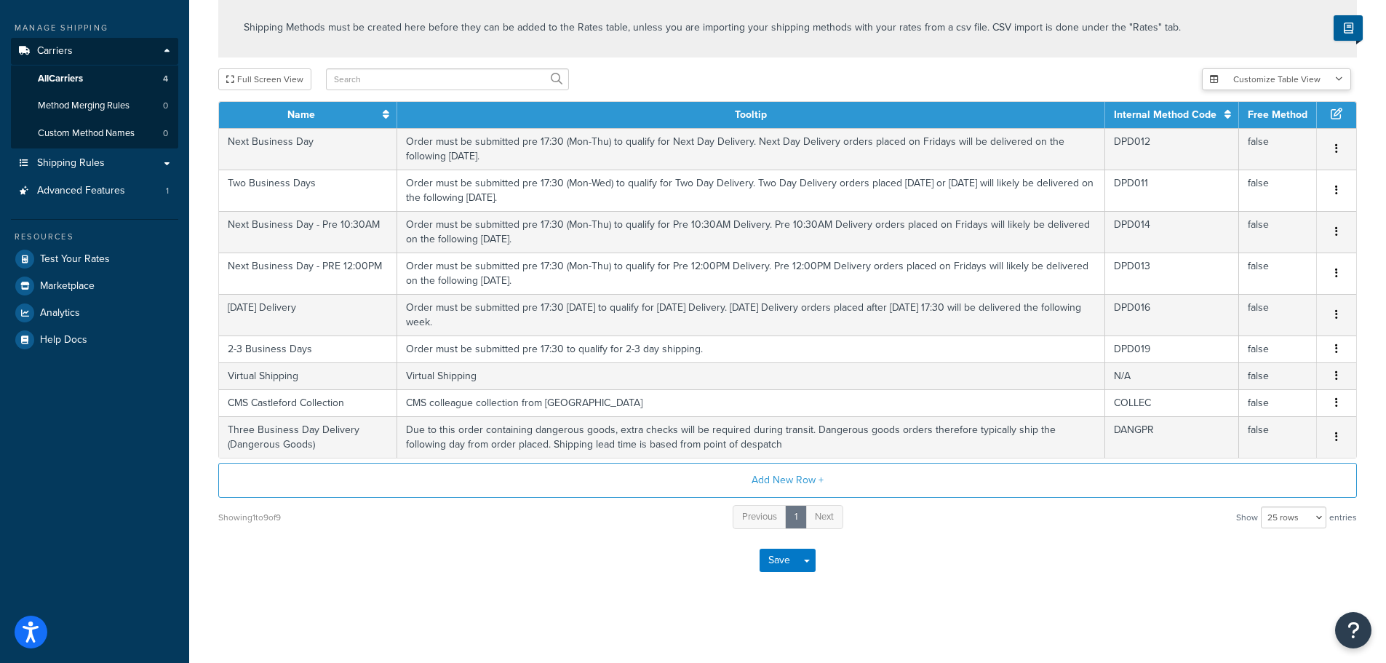
click at [1330, 80] on button "Customize Table View" at bounding box center [1276, 79] width 149 height 22
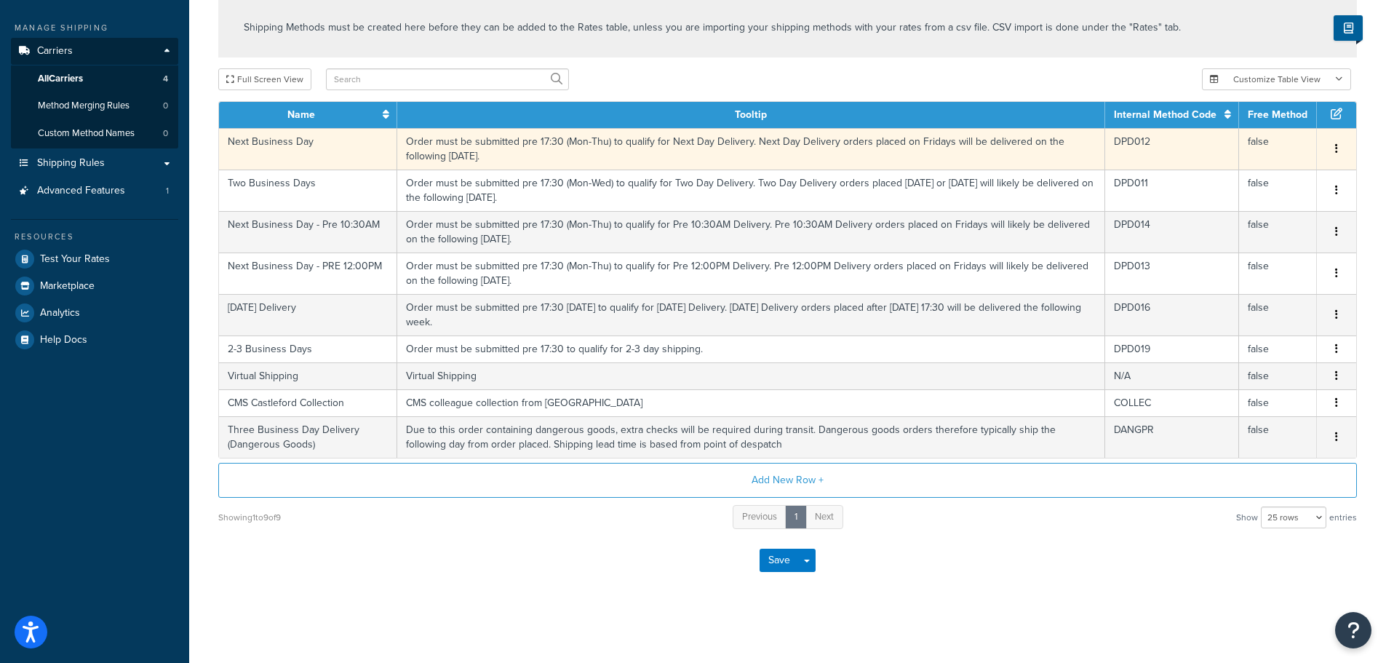
click at [1335, 147] on icon "button" at bounding box center [1336, 148] width 3 height 10
click at [1254, 163] on div "Delete" at bounding box center [1261, 164] width 103 height 30
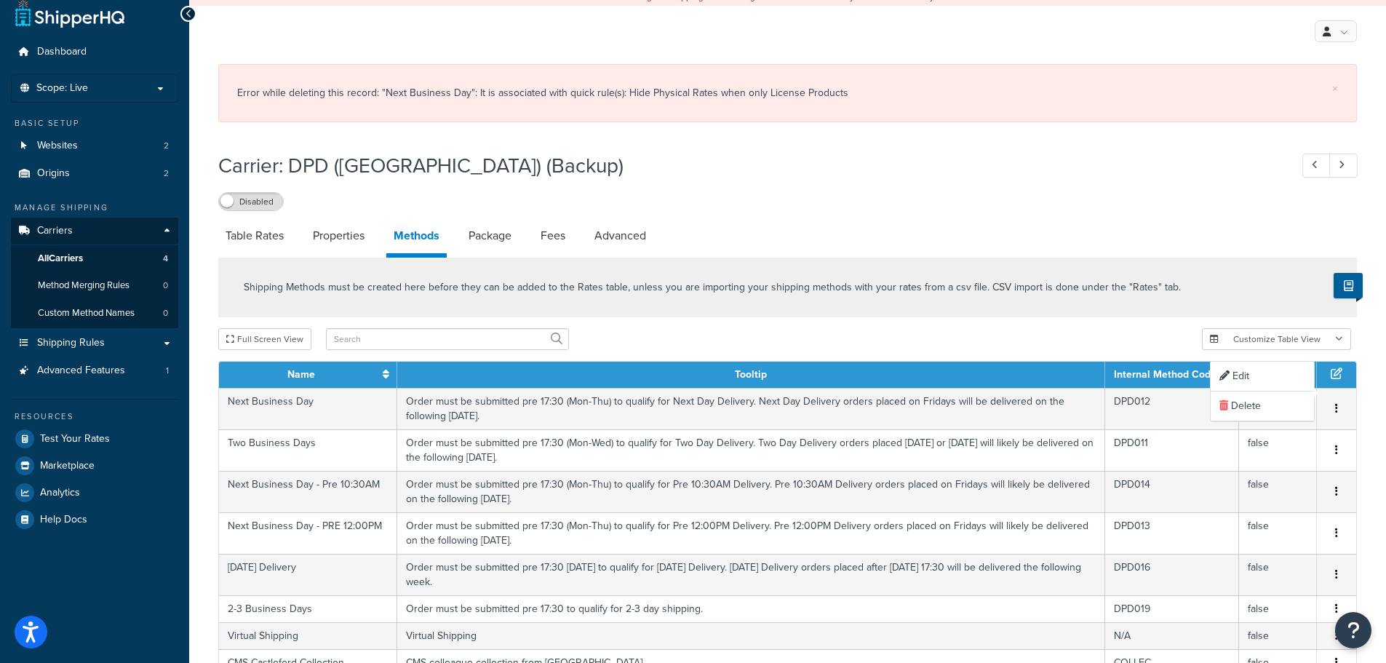
scroll to position [0, 0]
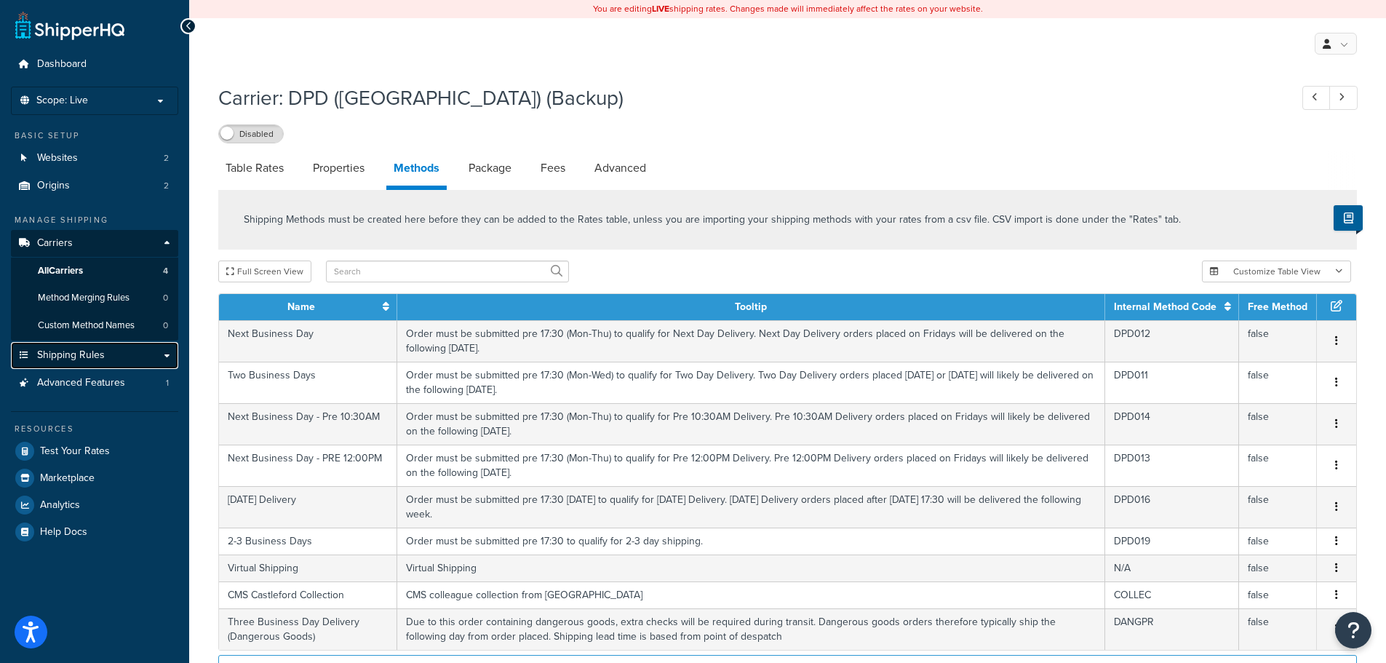
click at [113, 359] on link "Shipping Rules" at bounding box center [94, 355] width 167 height 27
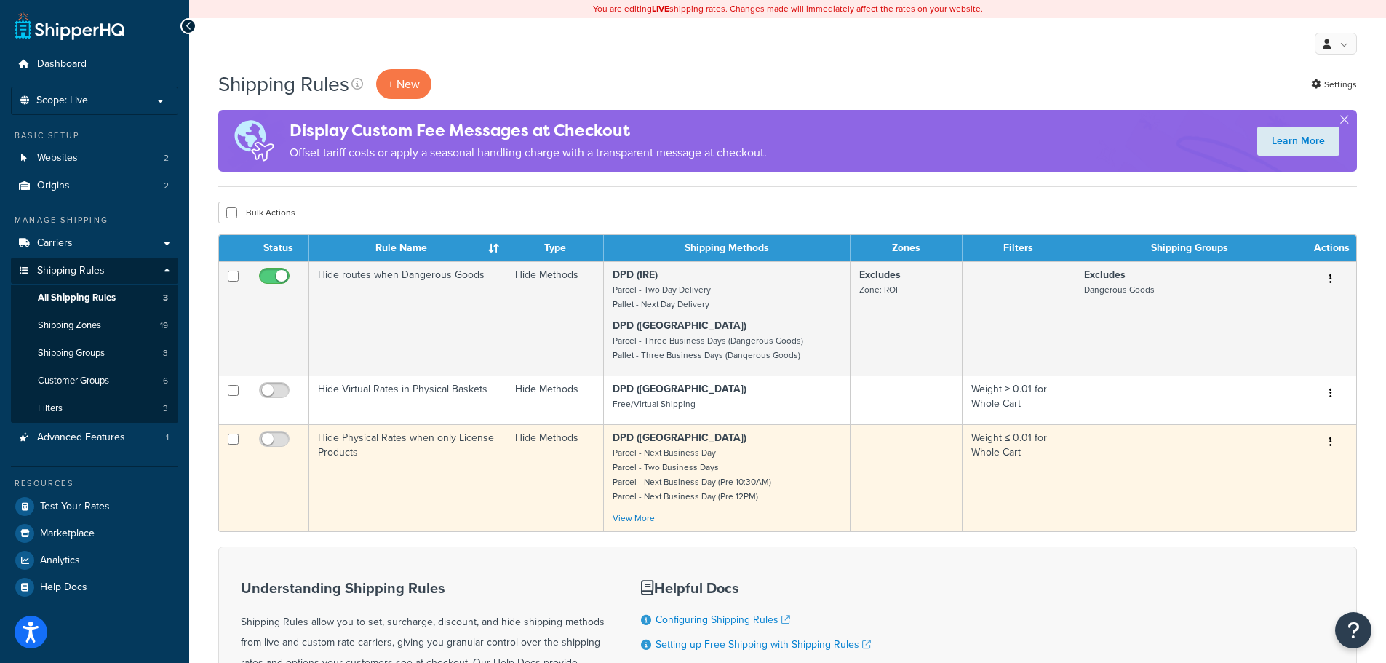
click at [1333, 442] on button "button" at bounding box center [1330, 442] width 20 height 23
click at [1284, 463] on link "Edit" at bounding box center [1282, 470] width 115 height 30
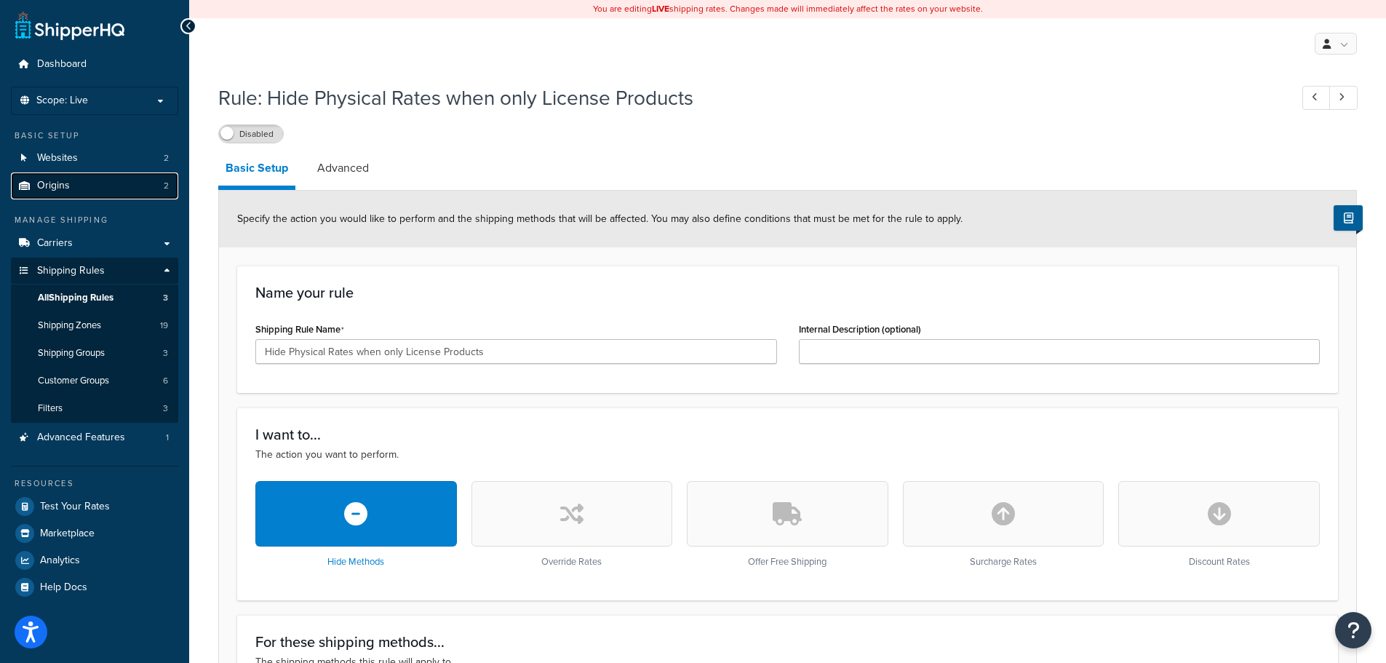
click at [107, 191] on link "Origins 2" at bounding box center [94, 185] width 167 height 27
click at [155, 245] on link "Carriers" at bounding box center [94, 243] width 167 height 27
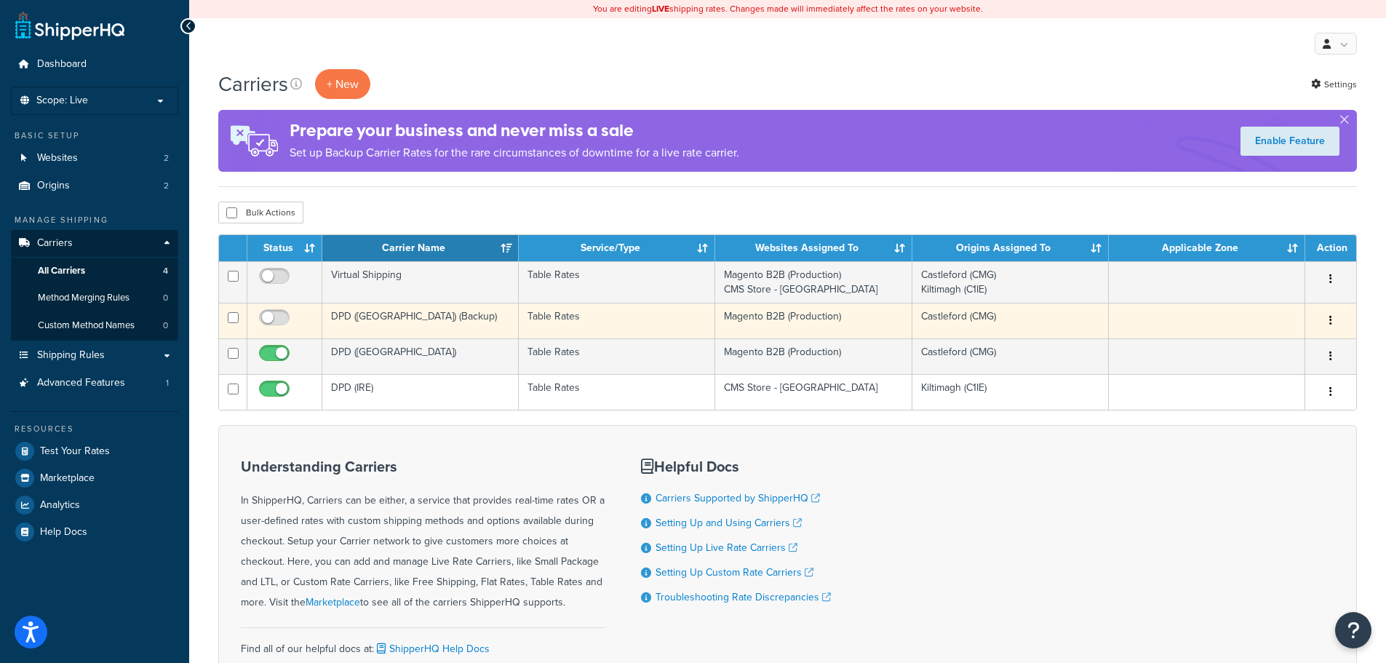
click at [1330, 318] on icon "button" at bounding box center [1330, 320] width 3 height 10
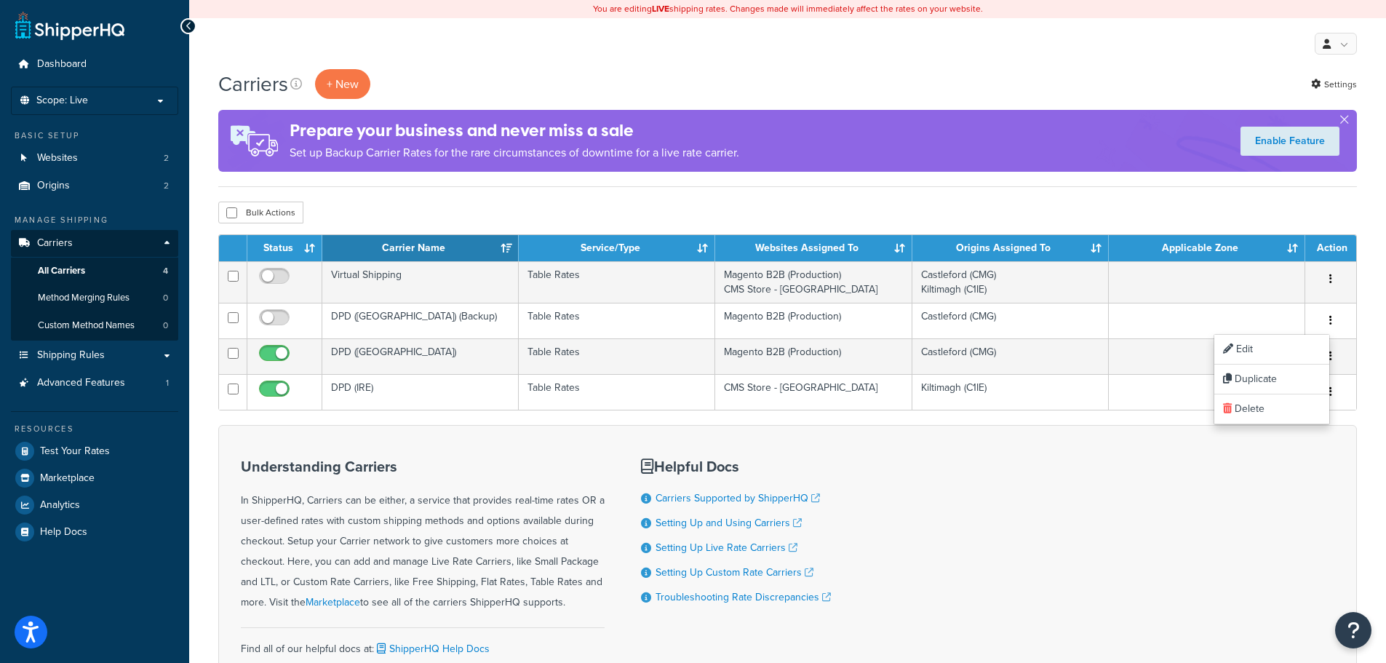
drag, startPoint x: 1178, startPoint y: 456, endPoint x: 1177, endPoint y: 440, distance: 16.1
click at [1177, 457] on div "Understanding Carriers In ShipperHQ, Carriers can be either, a service that pro…" at bounding box center [787, 564] width 1138 height 279
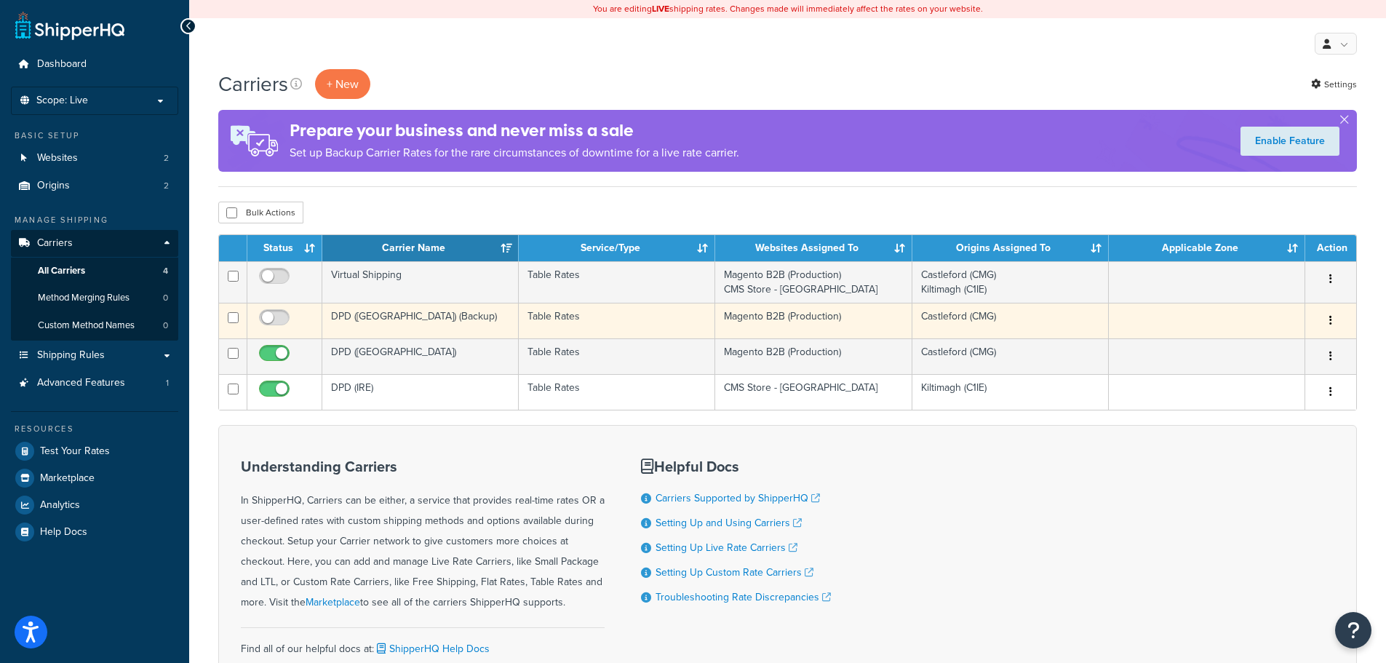
click at [1330, 320] on icon "button" at bounding box center [1330, 320] width 3 height 10
click at [1243, 407] on link "Delete" at bounding box center [1271, 409] width 115 height 30
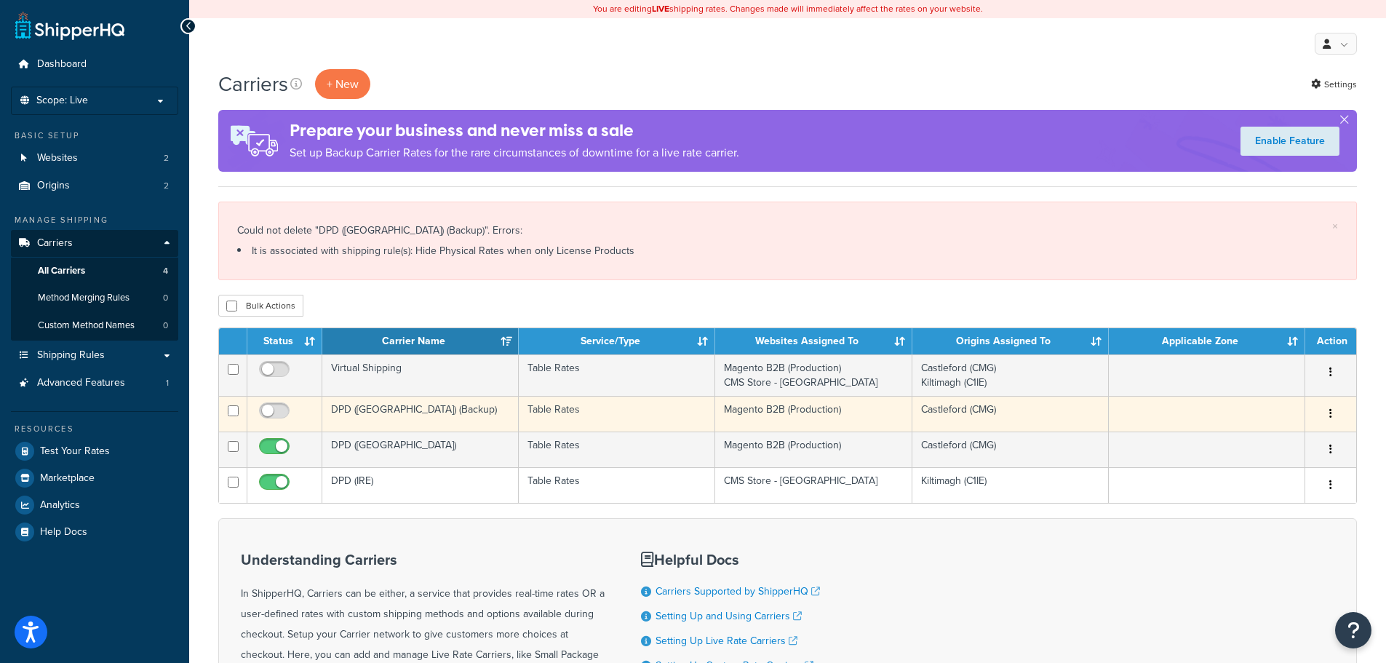
click at [1330, 414] on icon "button" at bounding box center [1330, 413] width 3 height 10
click at [1244, 443] on link "Edit" at bounding box center [1271, 443] width 115 height 30
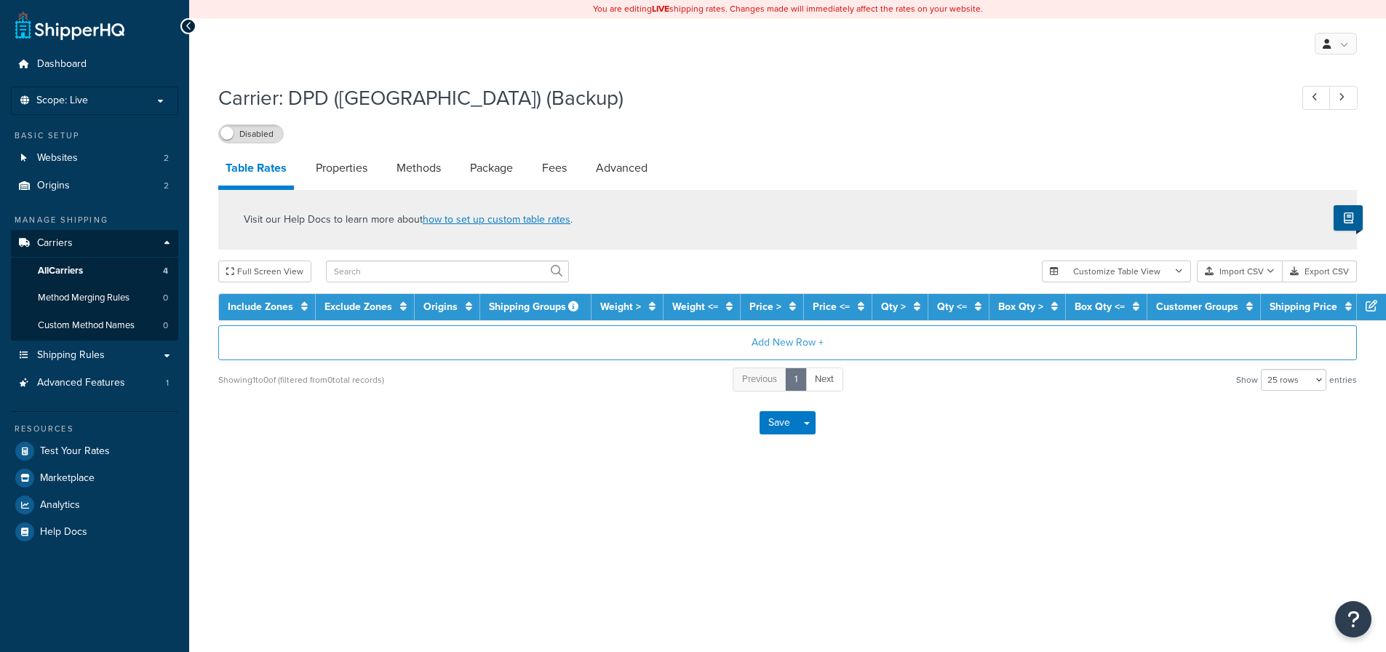
select select "25"
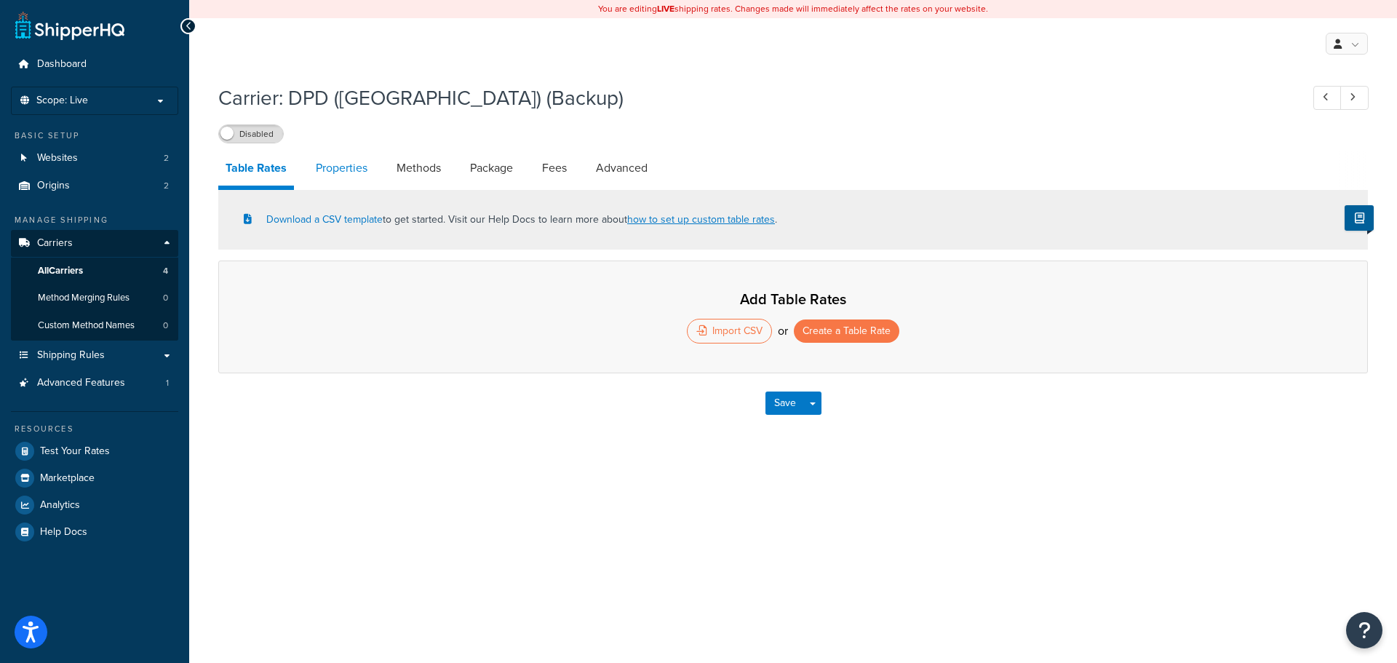
click at [347, 164] on link "Properties" at bounding box center [341, 168] width 66 height 35
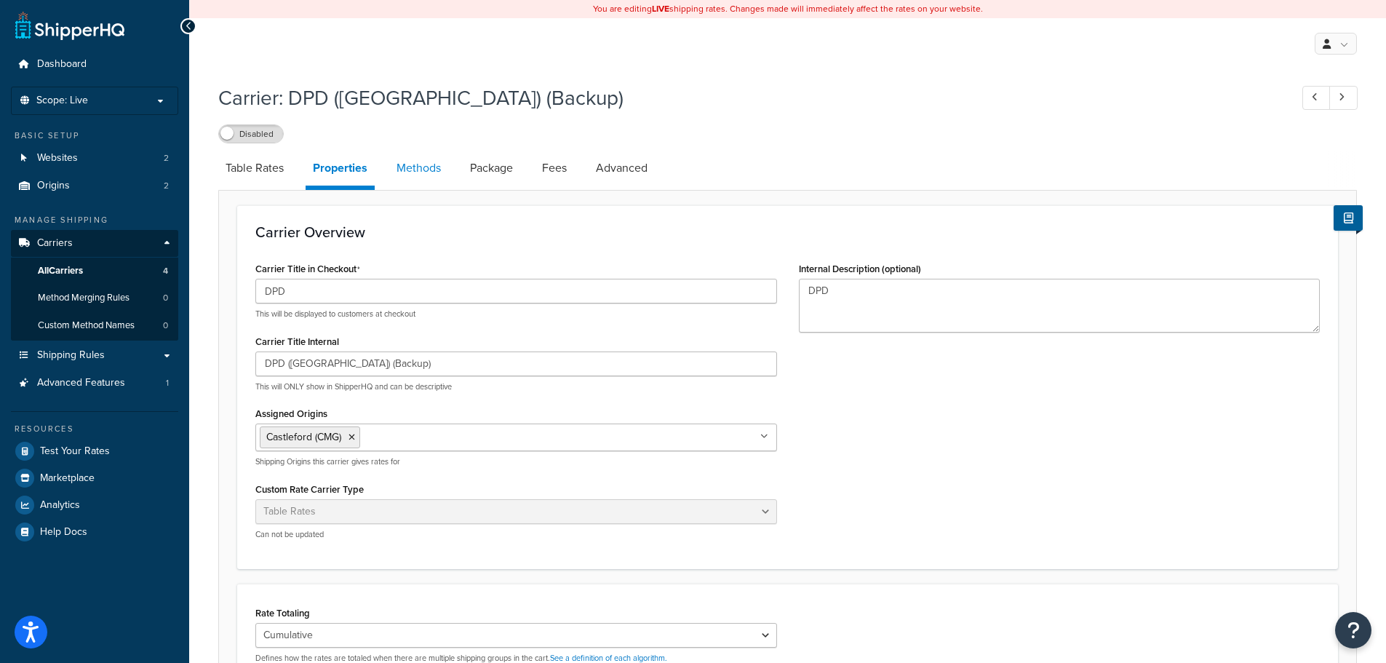
click at [421, 164] on link "Methods" at bounding box center [418, 168] width 59 height 35
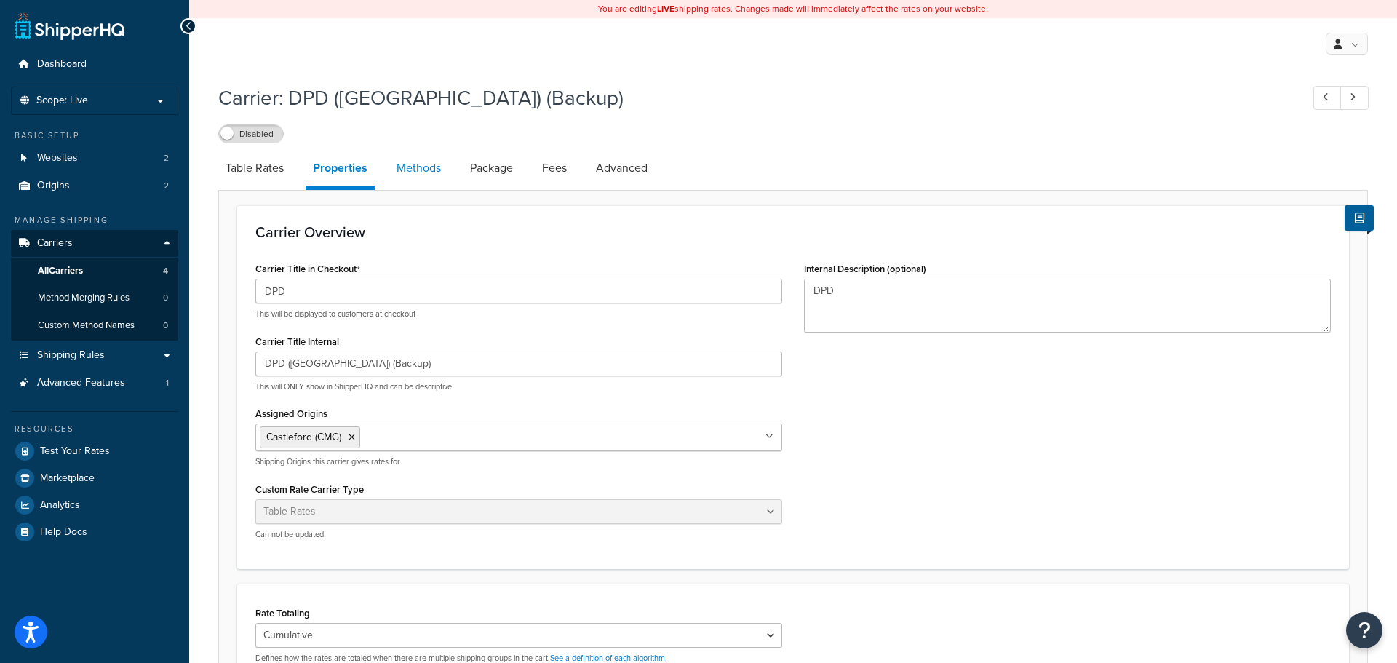
select select "25"
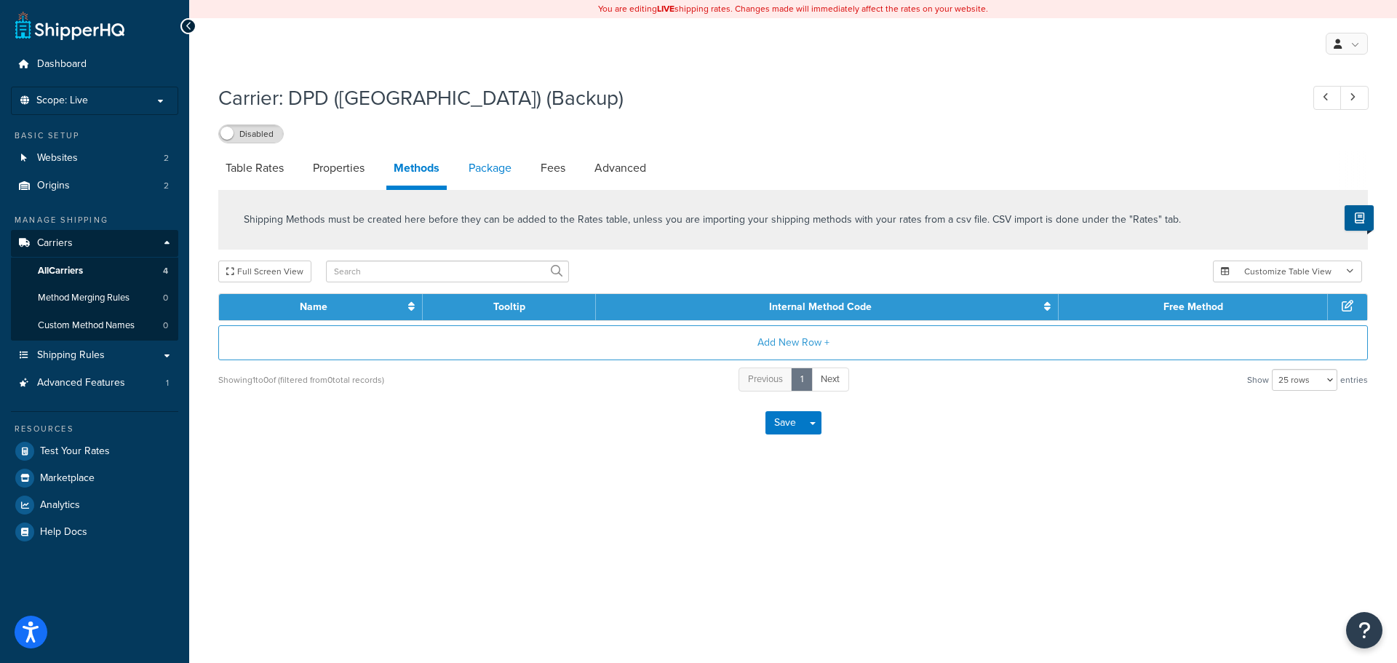
click at [492, 170] on link "Package" at bounding box center [489, 168] width 57 height 35
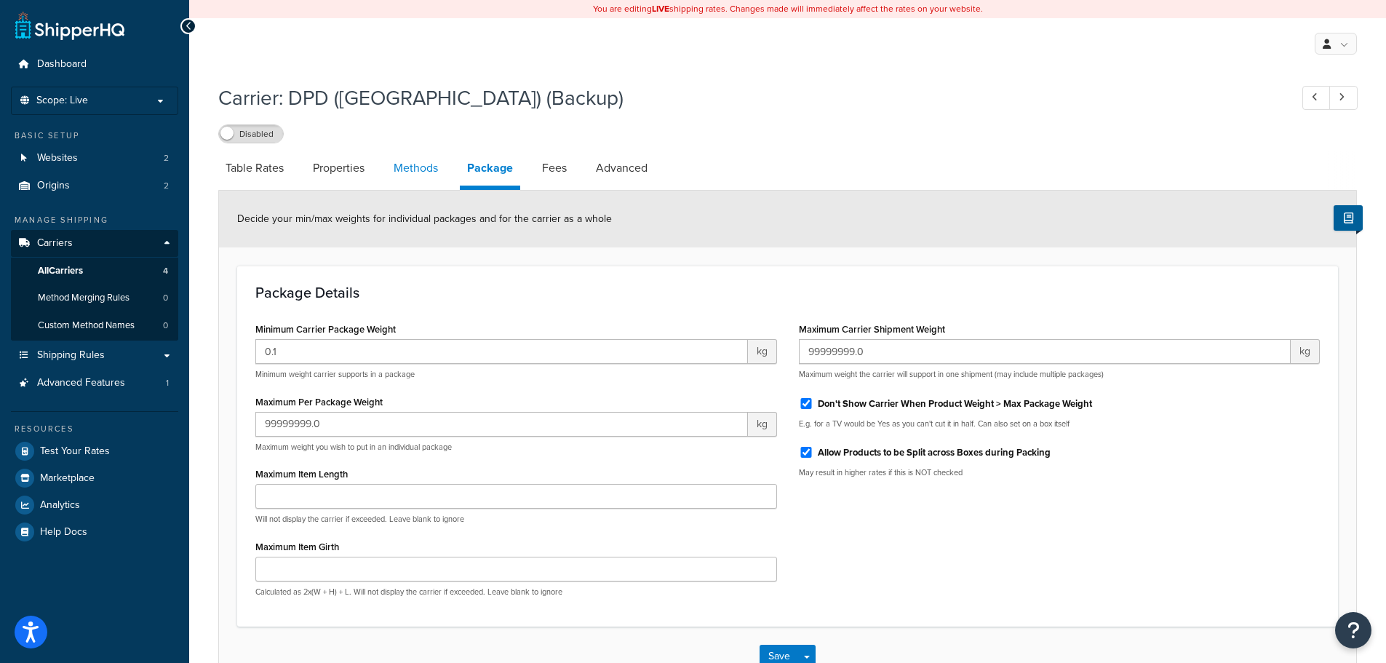
click at [412, 169] on link "Methods" at bounding box center [415, 168] width 59 height 35
select select "25"
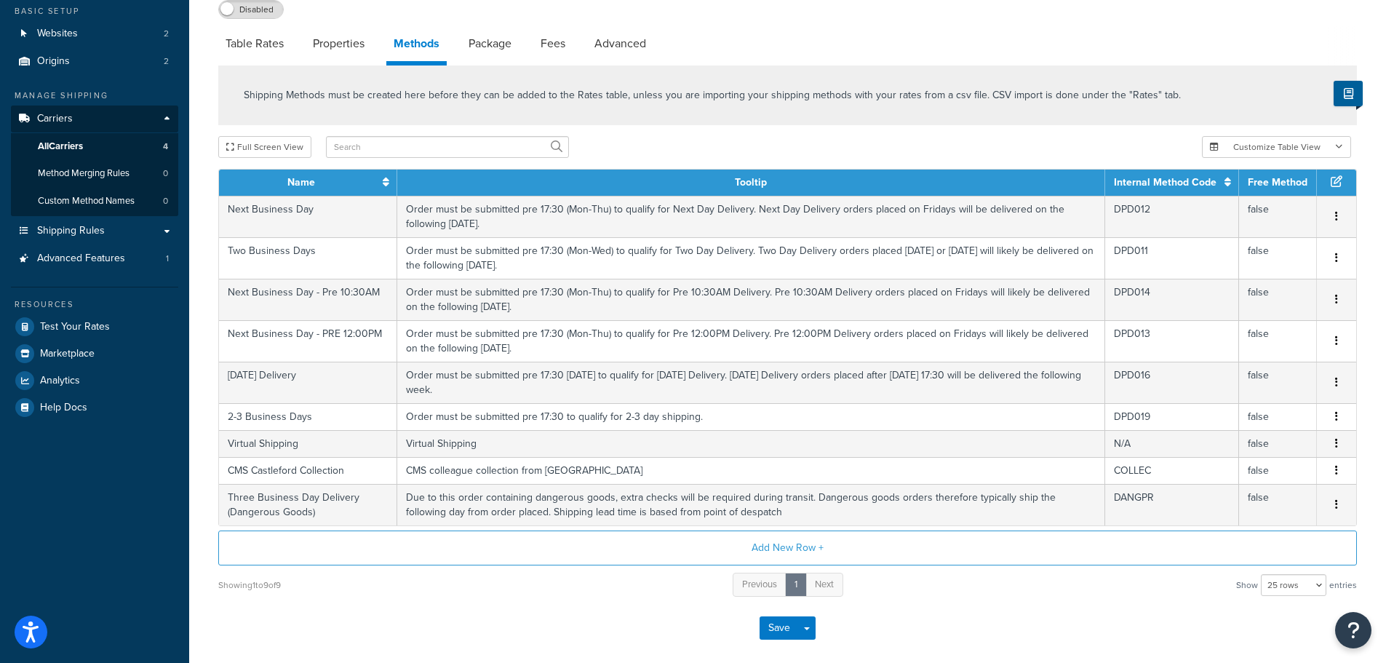
scroll to position [47, 0]
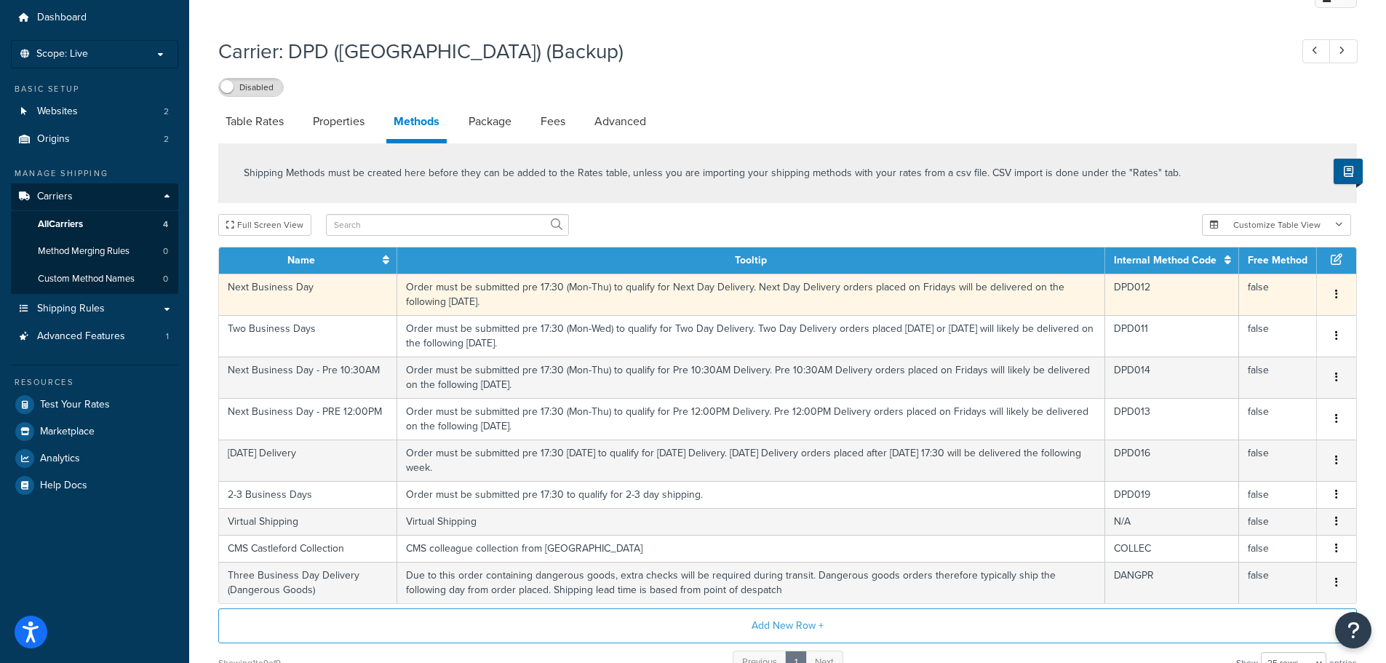
click at [1339, 292] on button "button" at bounding box center [1336, 295] width 12 height 16
click at [1258, 309] on div "Delete" at bounding box center [1261, 310] width 103 height 30
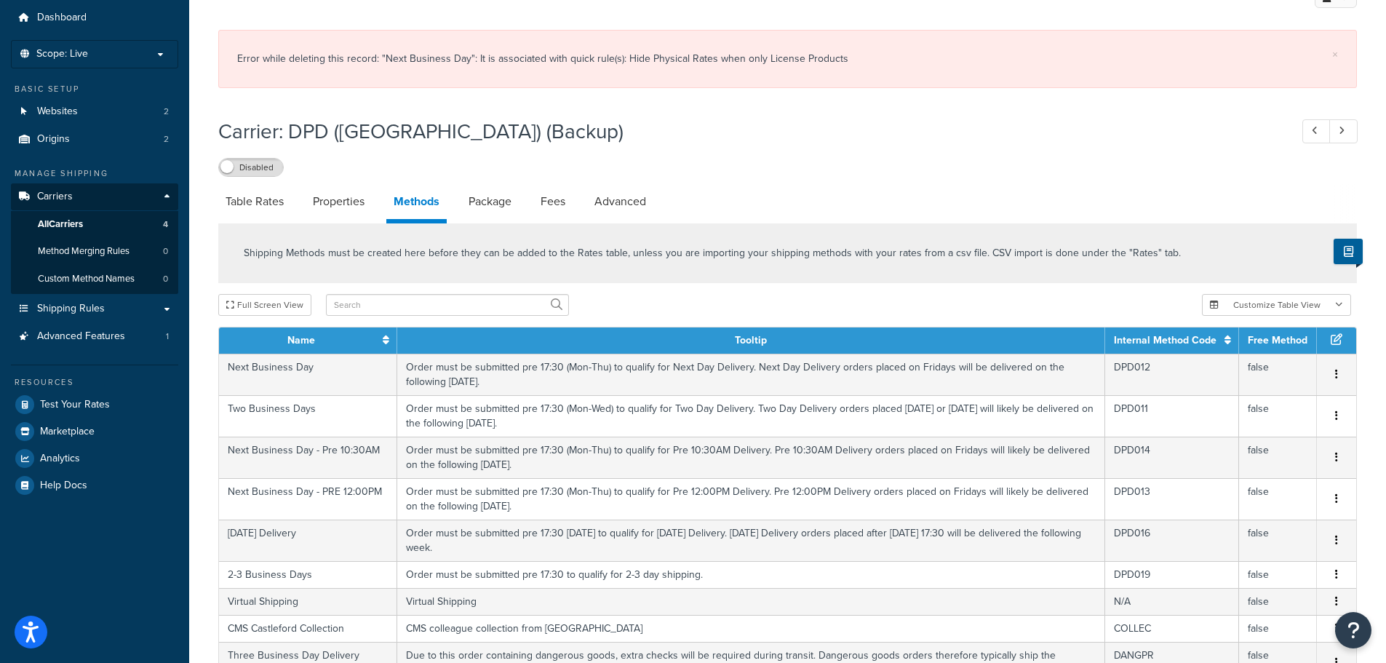
drag, startPoint x: 655, startPoint y: 48, endPoint x: 1012, endPoint y: 129, distance: 365.5
click at [1012, 129] on h1 "Carrier: DPD (UK) (Backup)" at bounding box center [746, 131] width 1057 height 28
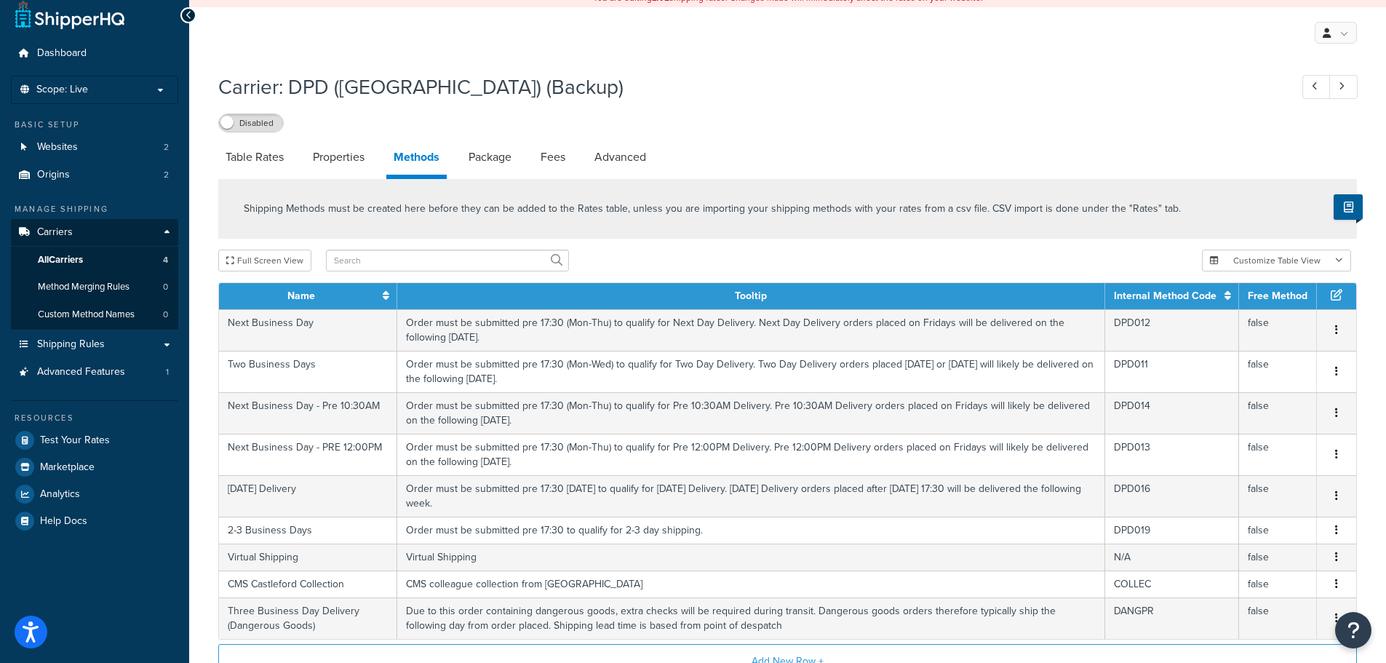
scroll to position [0, 0]
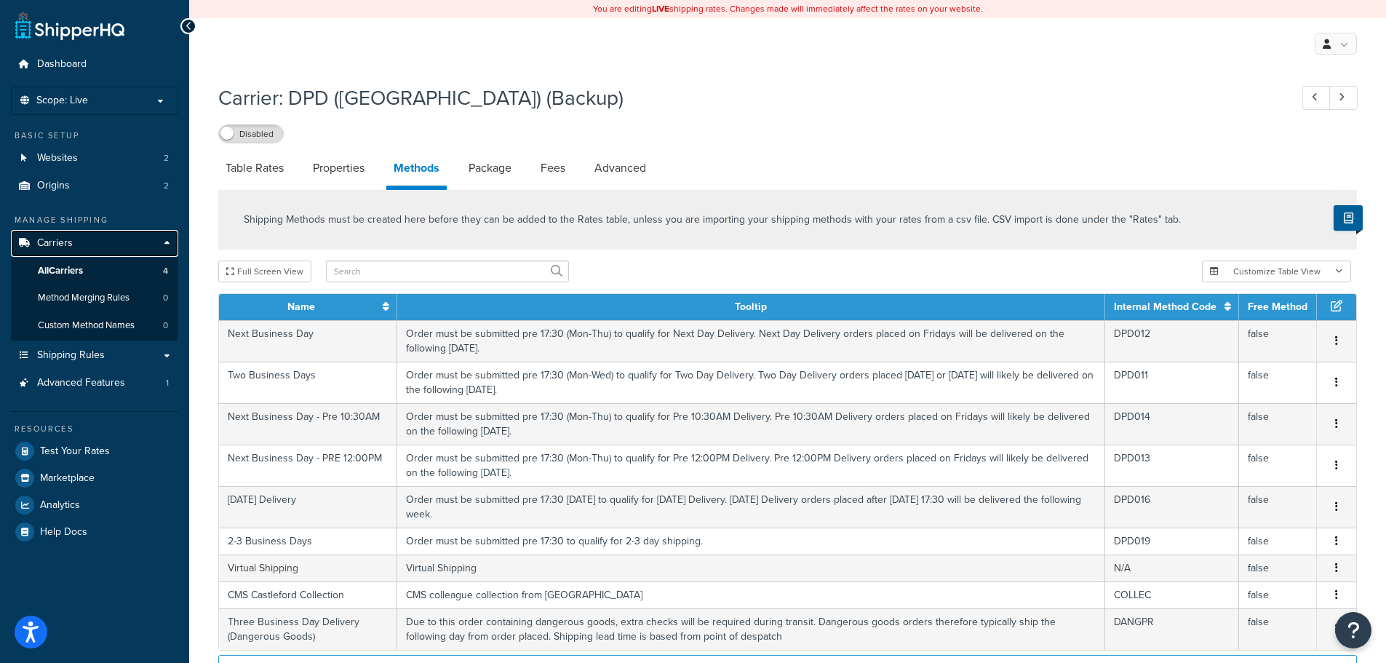
click at [97, 250] on link "Carriers" at bounding box center [94, 243] width 167 height 27
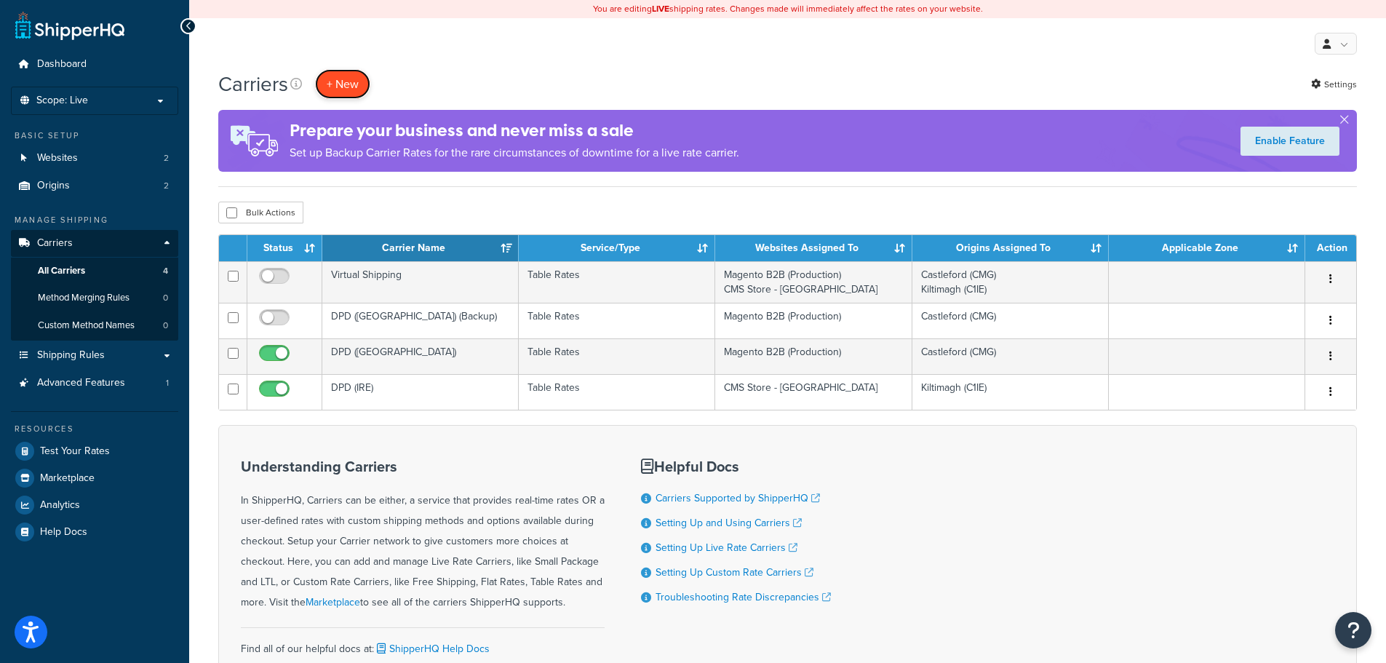
click at [337, 79] on button "+ New" at bounding box center [342, 84] width 55 height 30
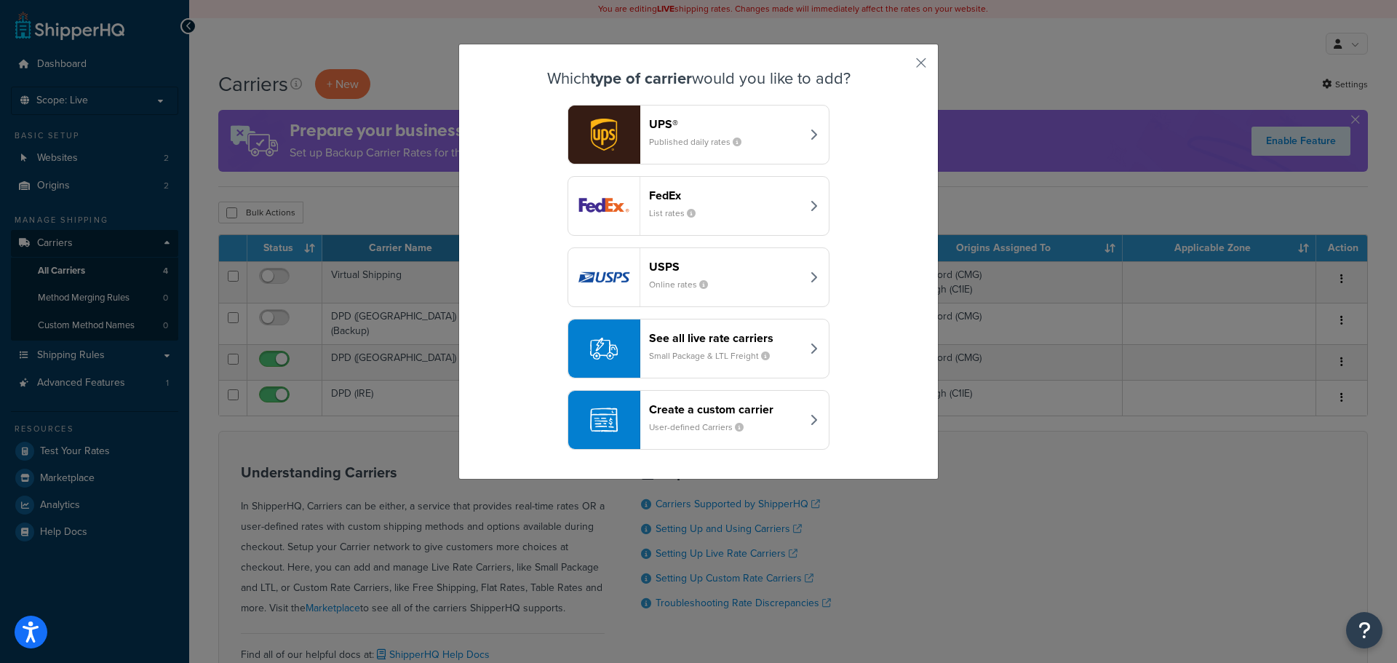
click at [610, 275] on img "button" at bounding box center [603, 277] width 71 height 58
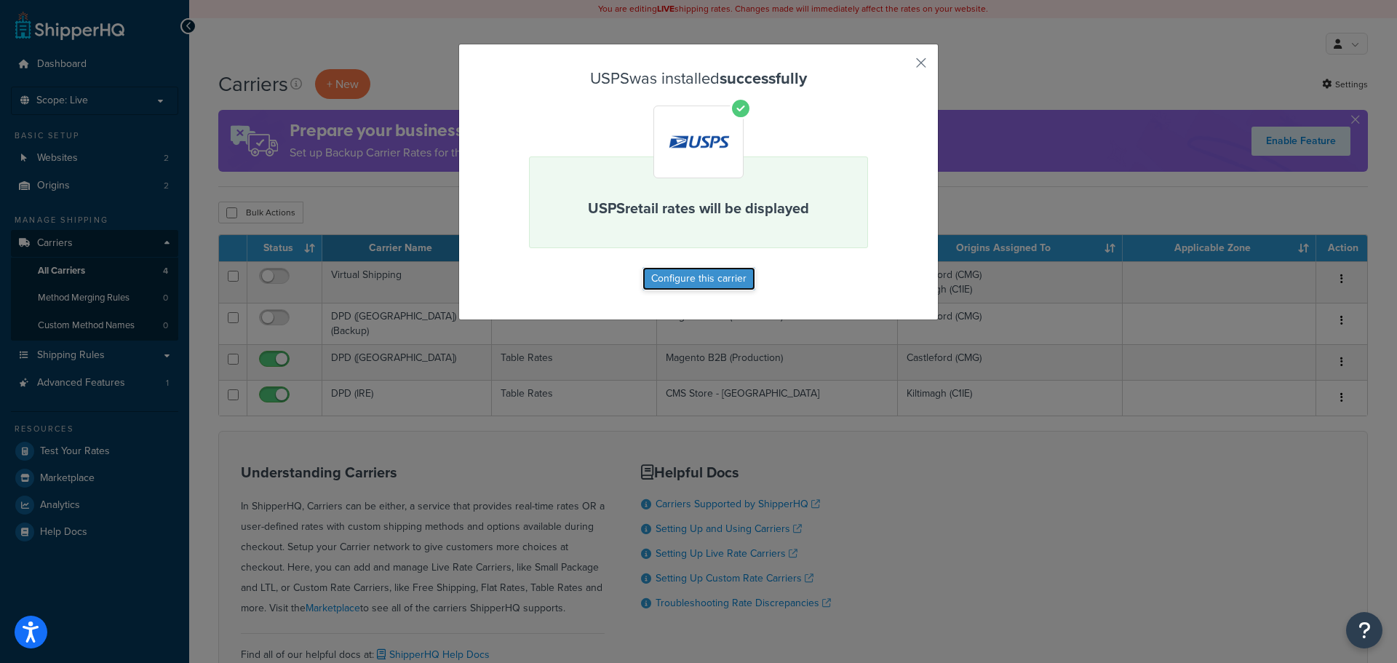
click at [711, 280] on button "Configure this carrier" at bounding box center [698, 278] width 113 height 23
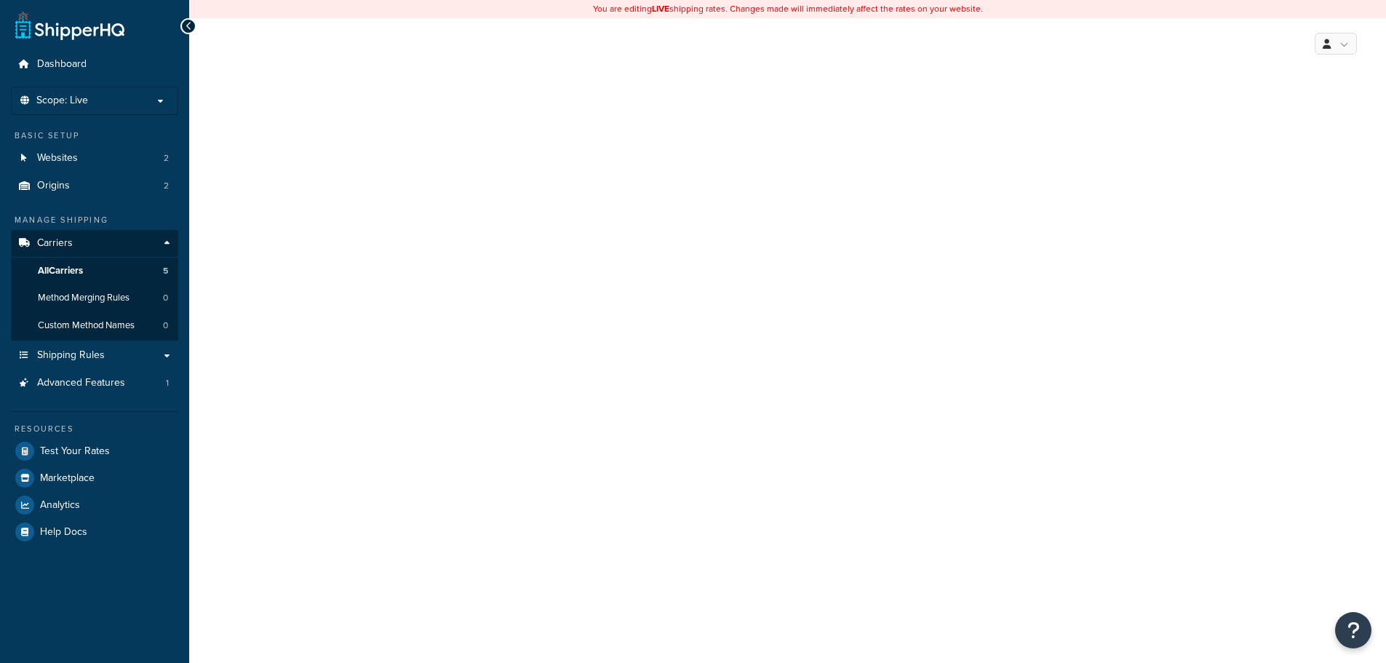
select select "usps"
select select "ONLINE"
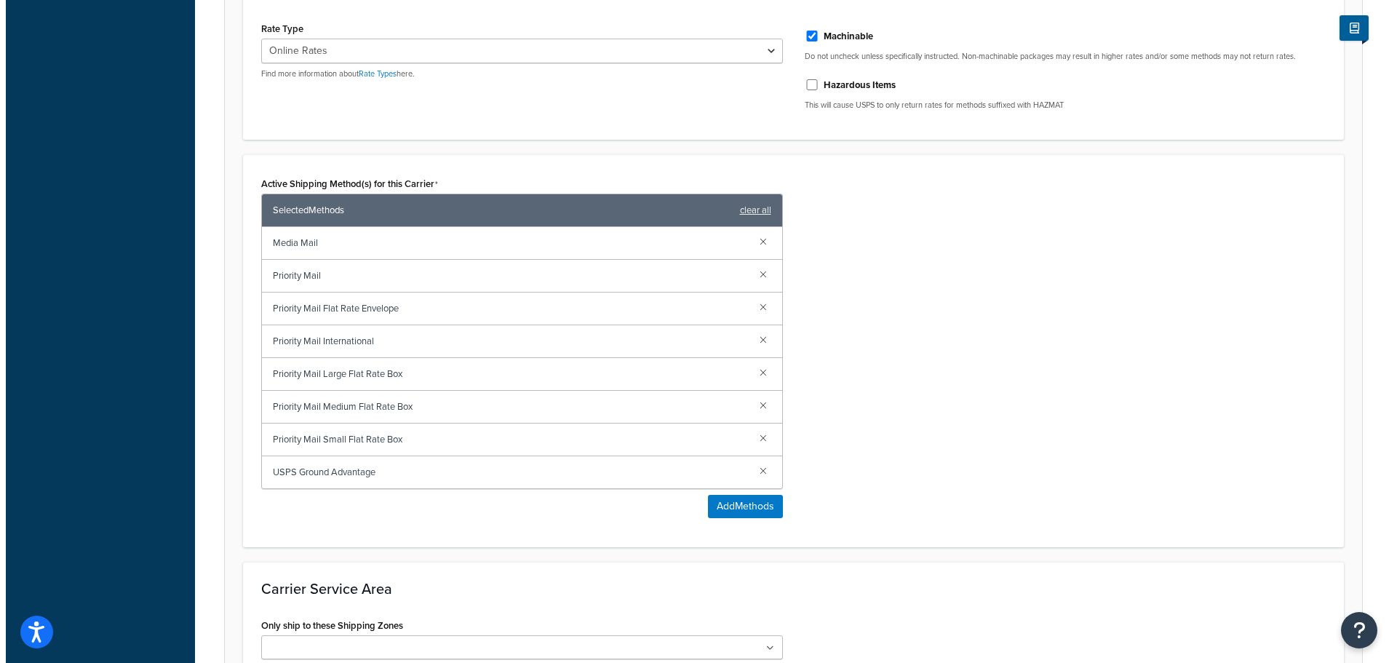
scroll to position [514, 0]
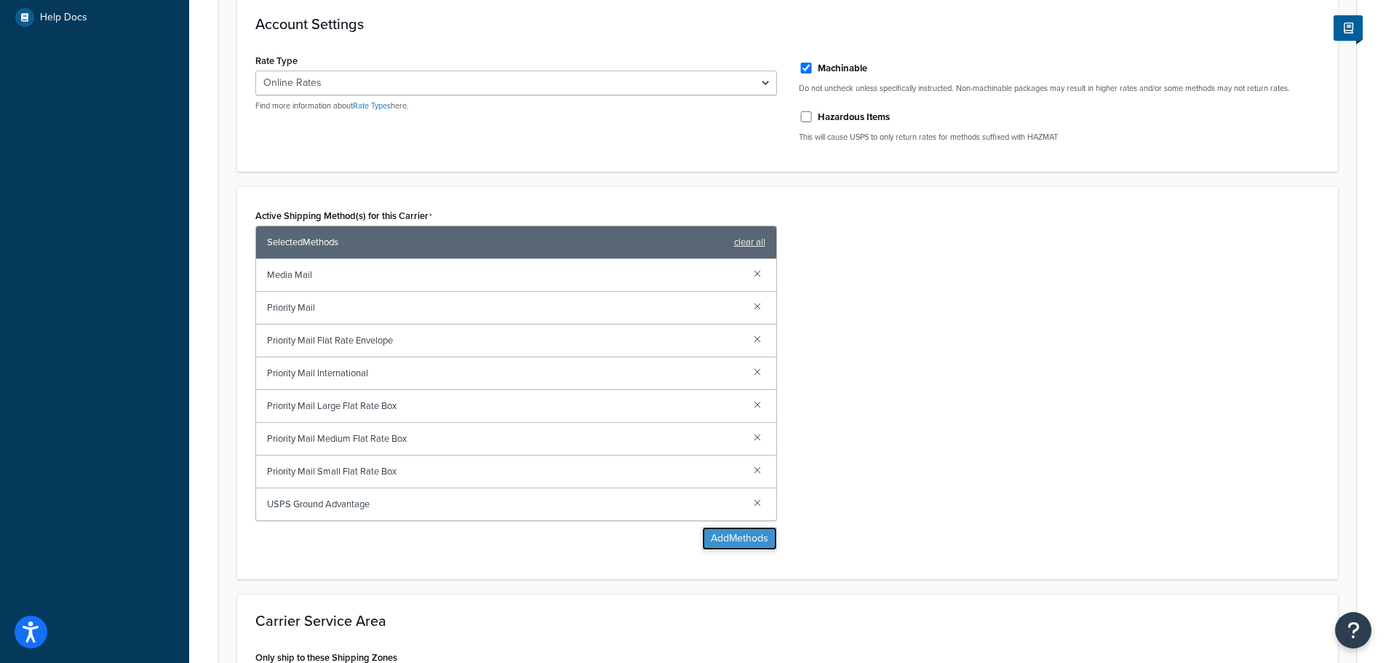
click at [722, 532] on button "Add Methods" at bounding box center [739, 538] width 75 height 23
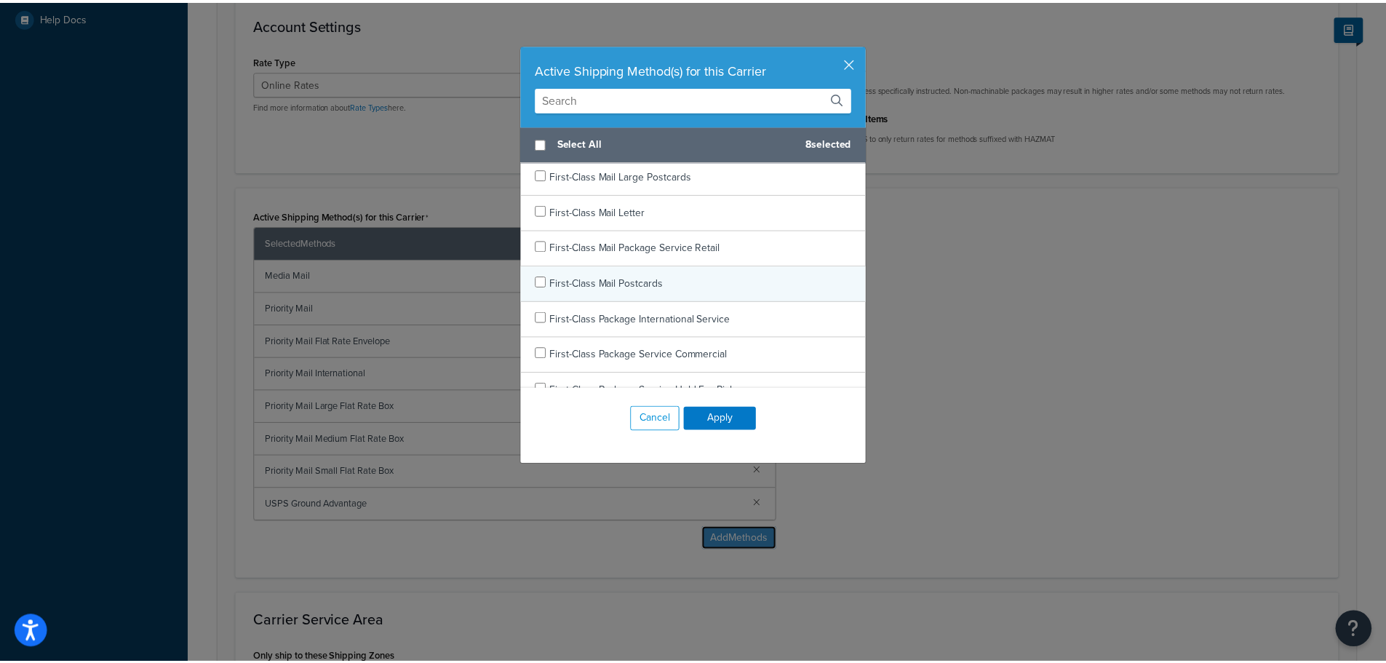
scroll to position [0, 0]
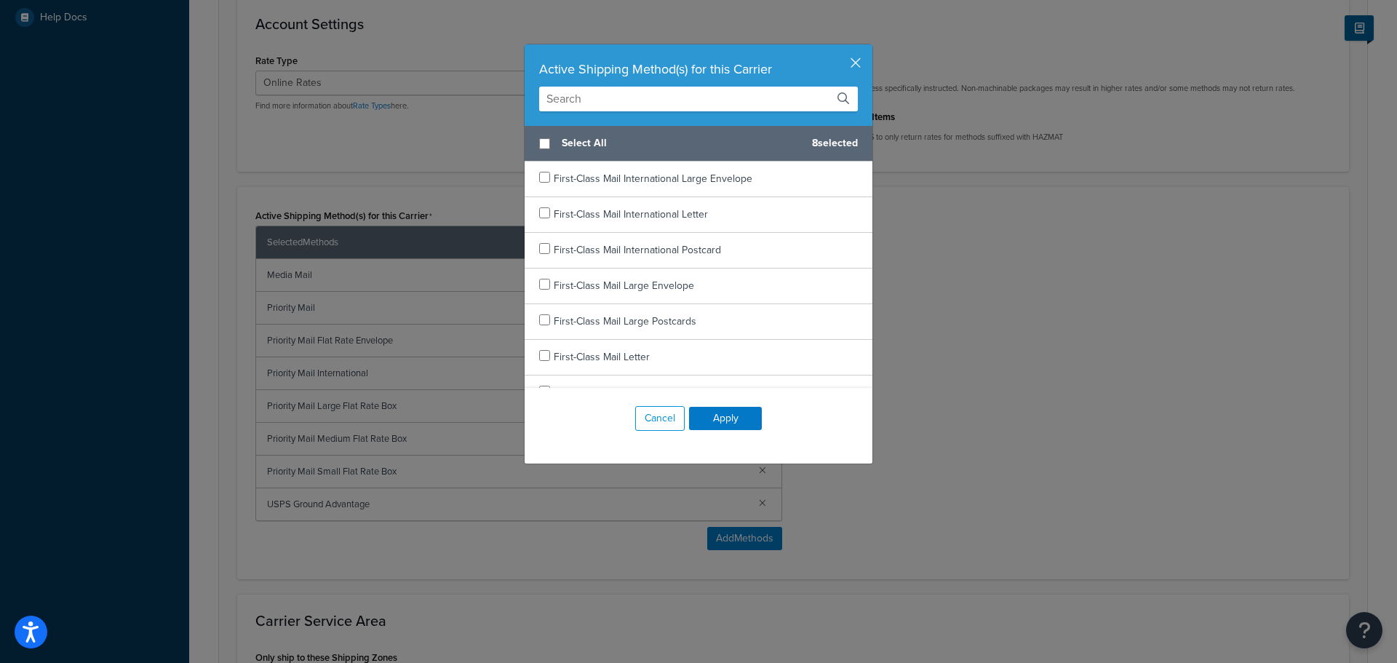
click at [1112, 303] on div "Active Shipping Method(s) for this Carrier Select All 8 selected First-Class Ma…" at bounding box center [698, 331] width 1397 height 663
click at [666, 420] on button "Cancel" at bounding box center [659, 418] width 49 height 25
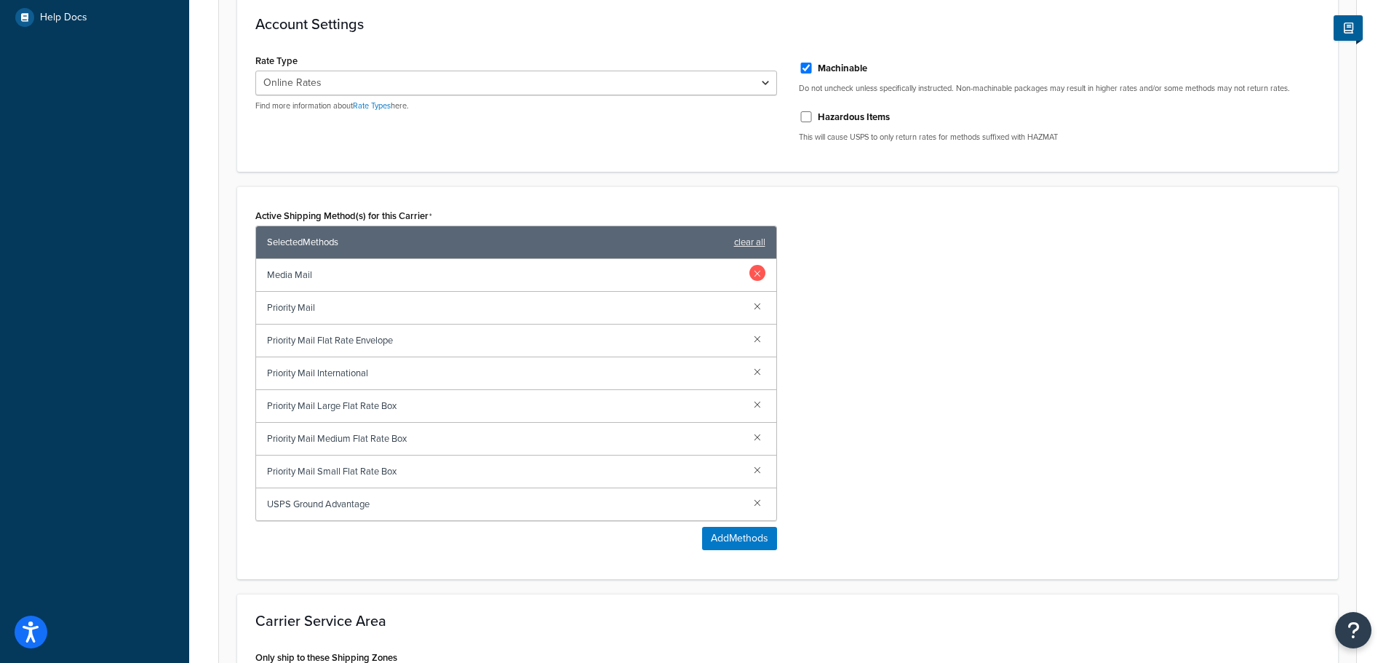
click at [755, 274] on link at bounding box center [757, 273] width 16 height 16
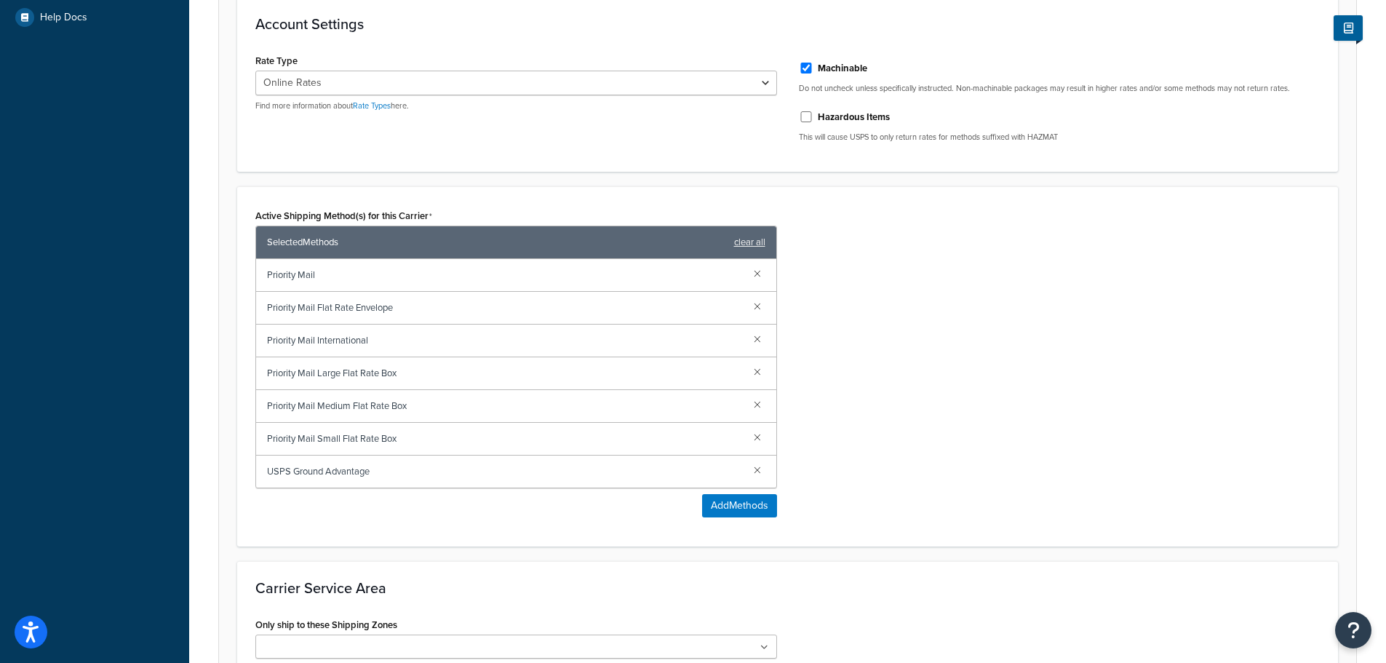
click at [755, 274] on link at bounding box center [757, 273] width 16 height 16
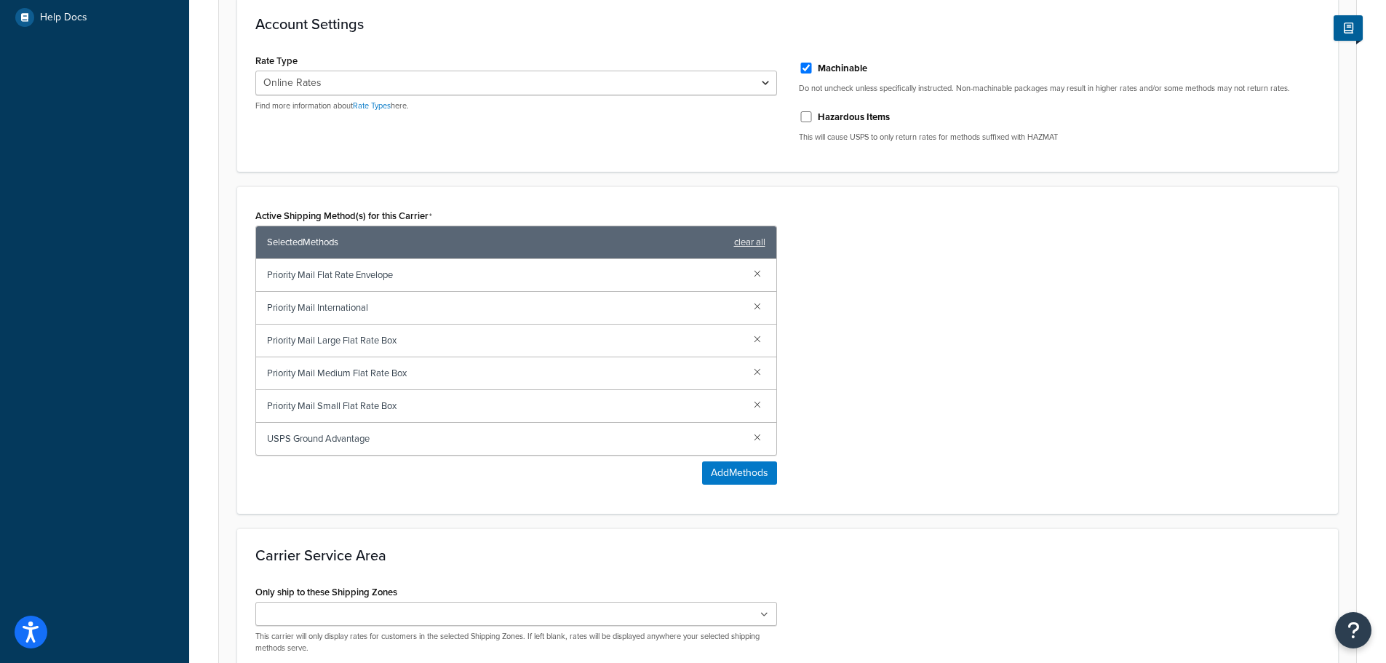
click at [755, 274] on link at bounding box center [757, 273] width 16 height 16
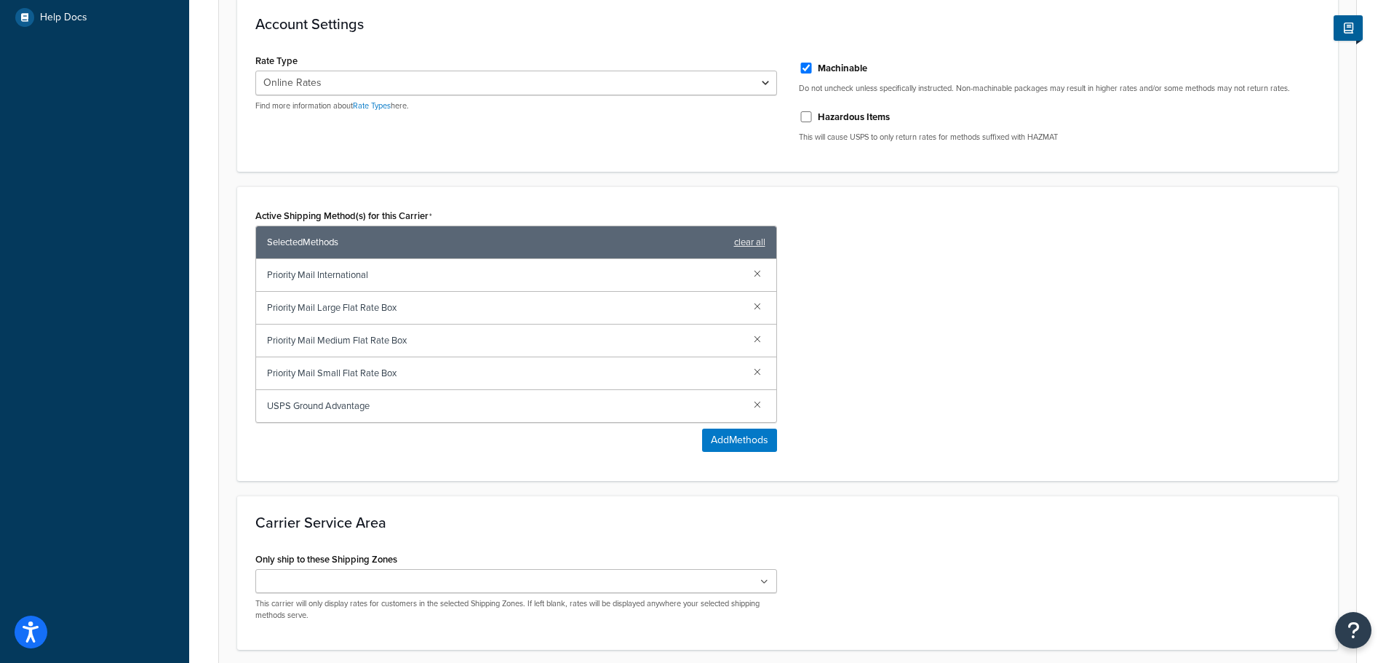
click at [755, 274] on link at bounding box center [757, 273] width 16 height 16
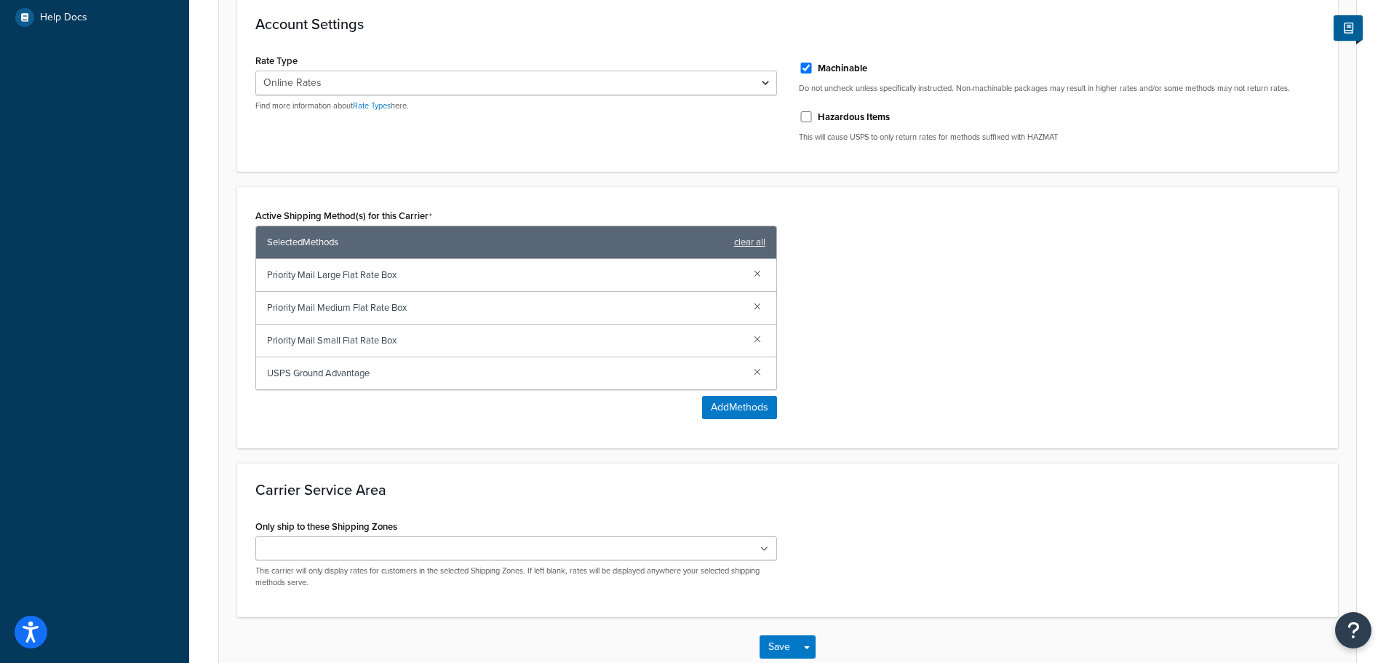
click at [755, 274] on link at bounding box center [757, 273] width 16 height 16
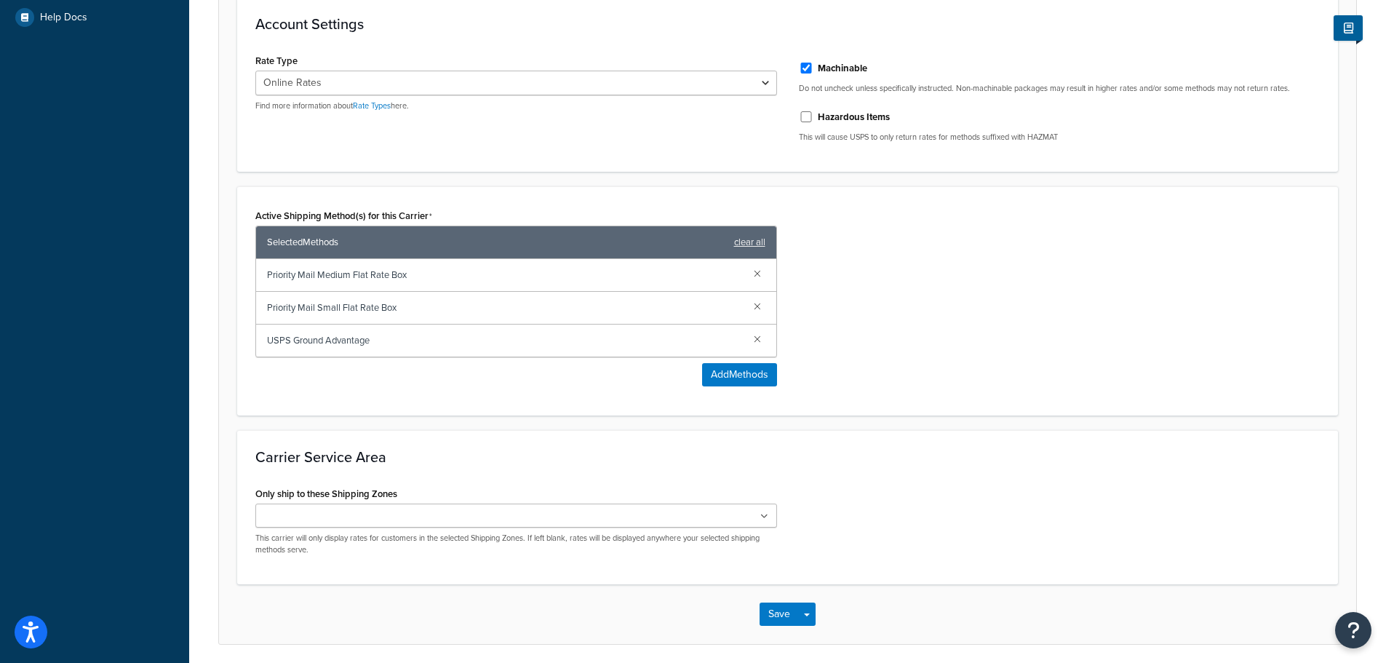
click at [755, 274] on link at bounding box center [757, 273] width 16 height 16
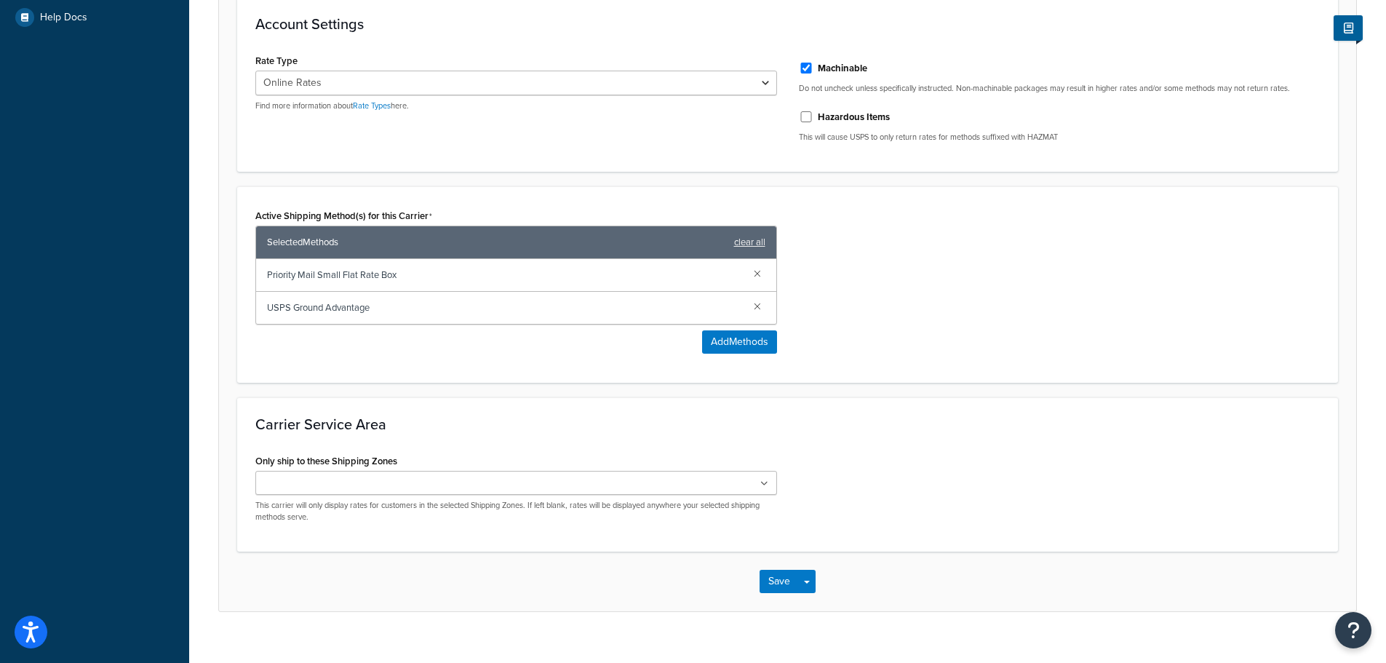
click at [755, 274] on link at bounding box center [757, 273] width 16 height 16
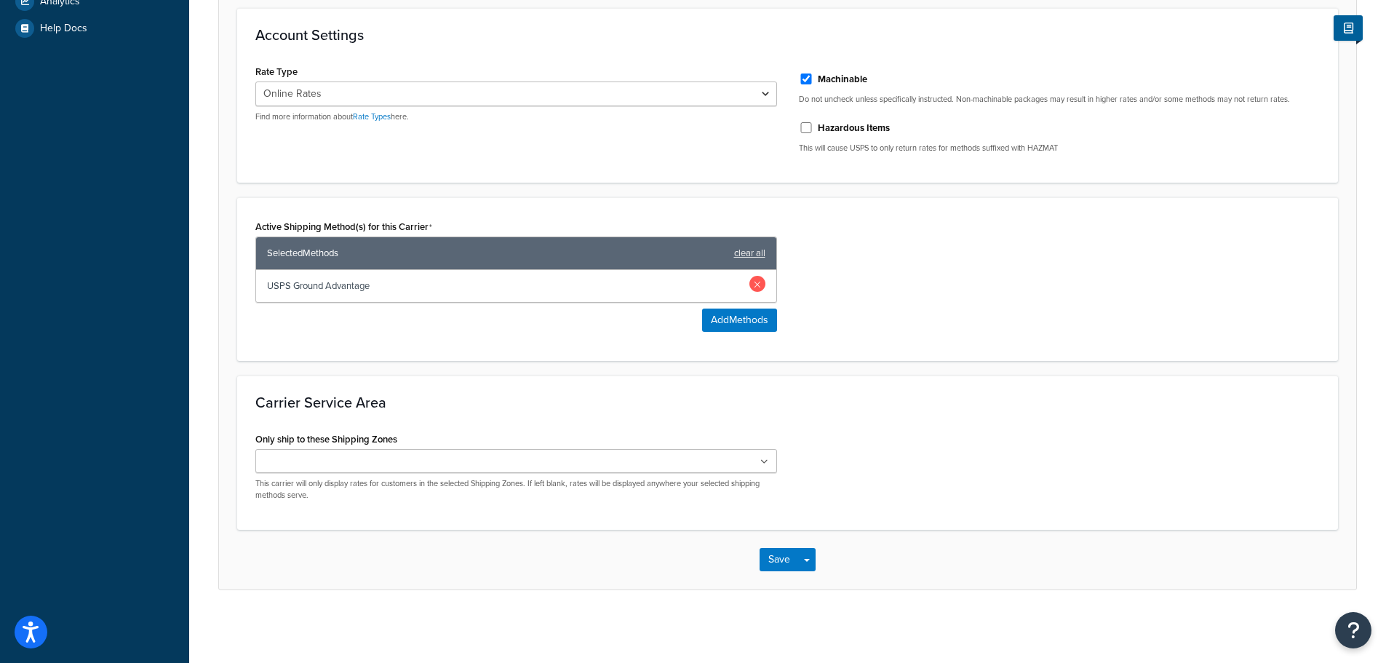
click at [759, 284] on link at bounding box center [757, 284] width 16 height 16
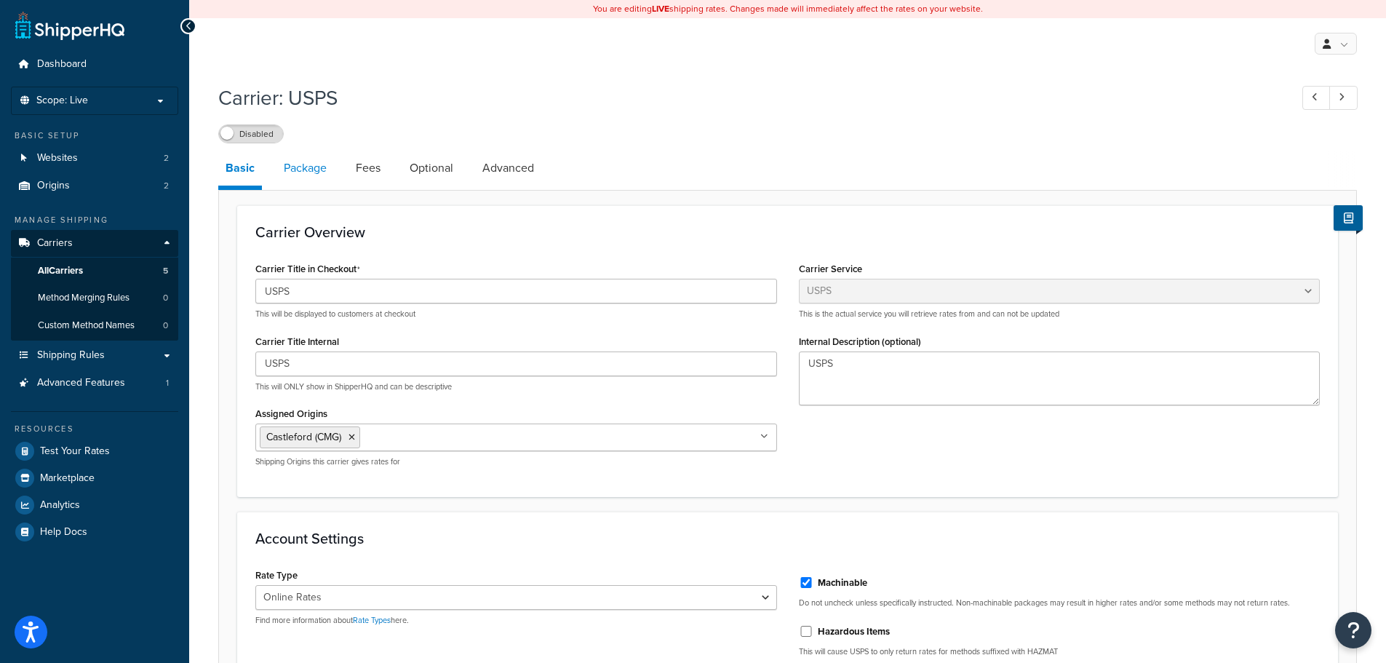
click at [314, 173] on link "Package" at bounding box center [304, 168] width 57 height 35
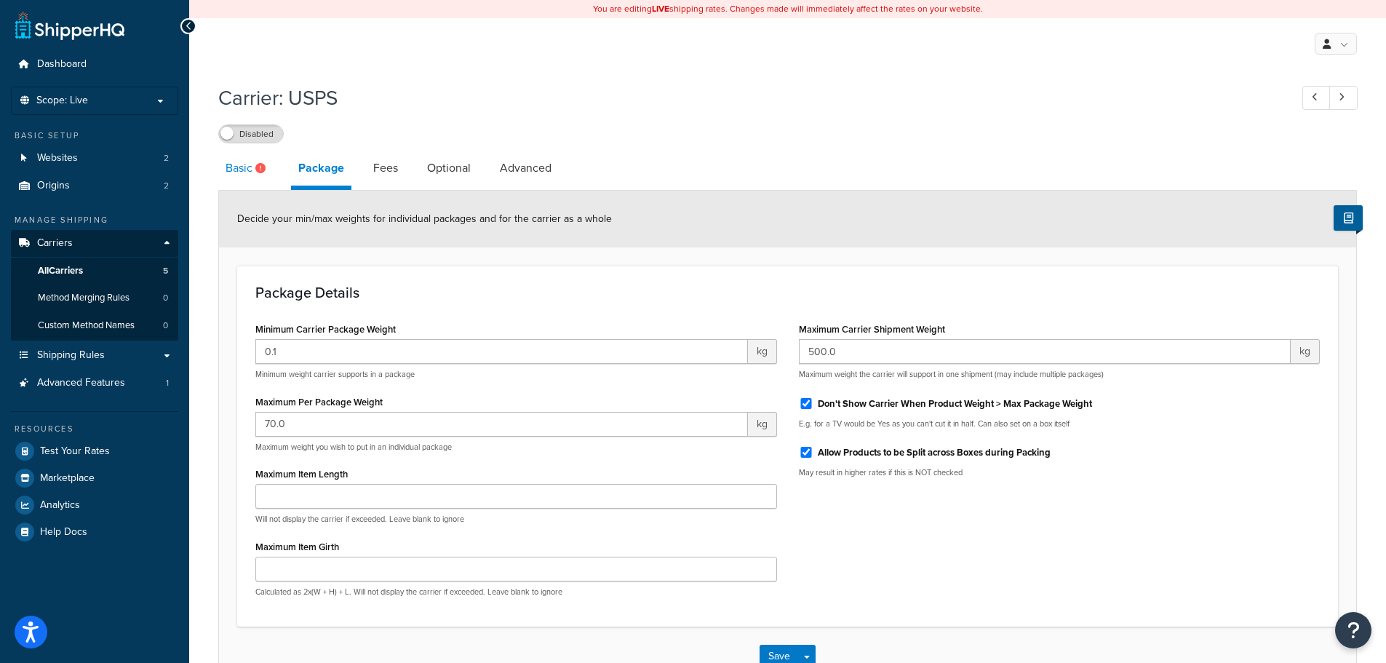
click at [262, 180] on link "Basic" at bounding box center [247, 168] width 58 height 35
select select "usps"
select select "ONLINE"
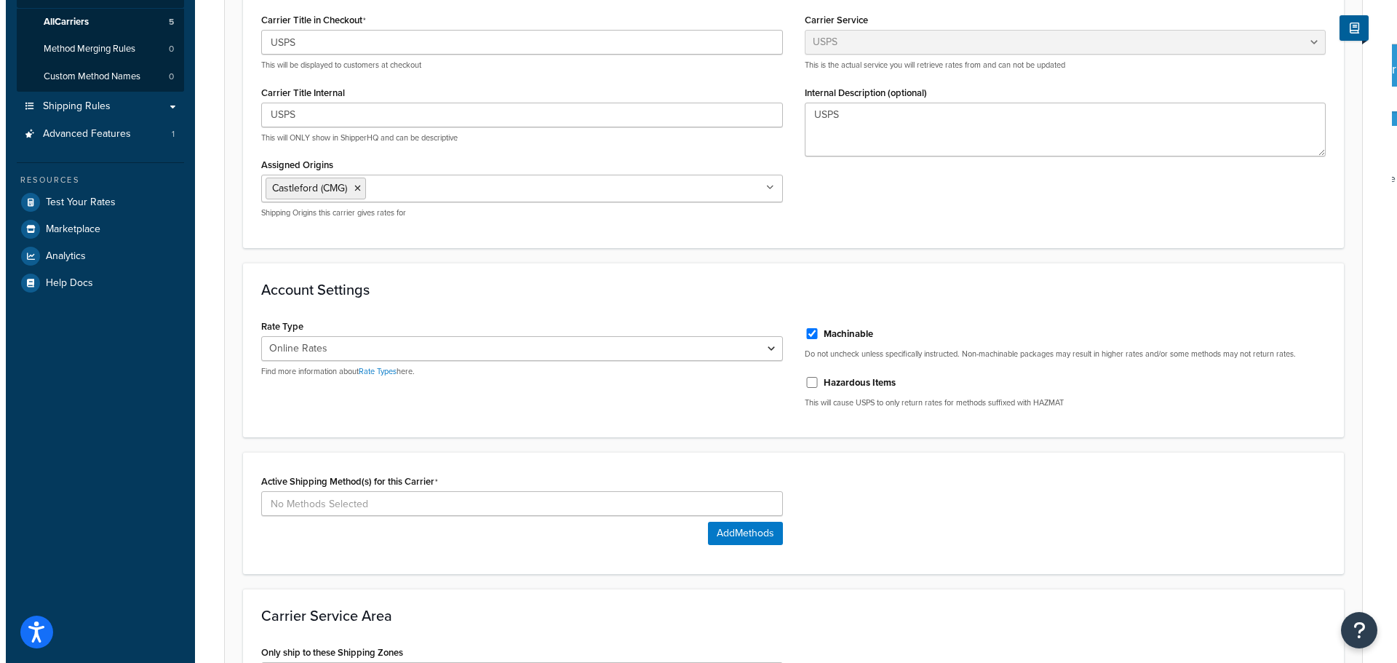
scroll to position [291, 0]
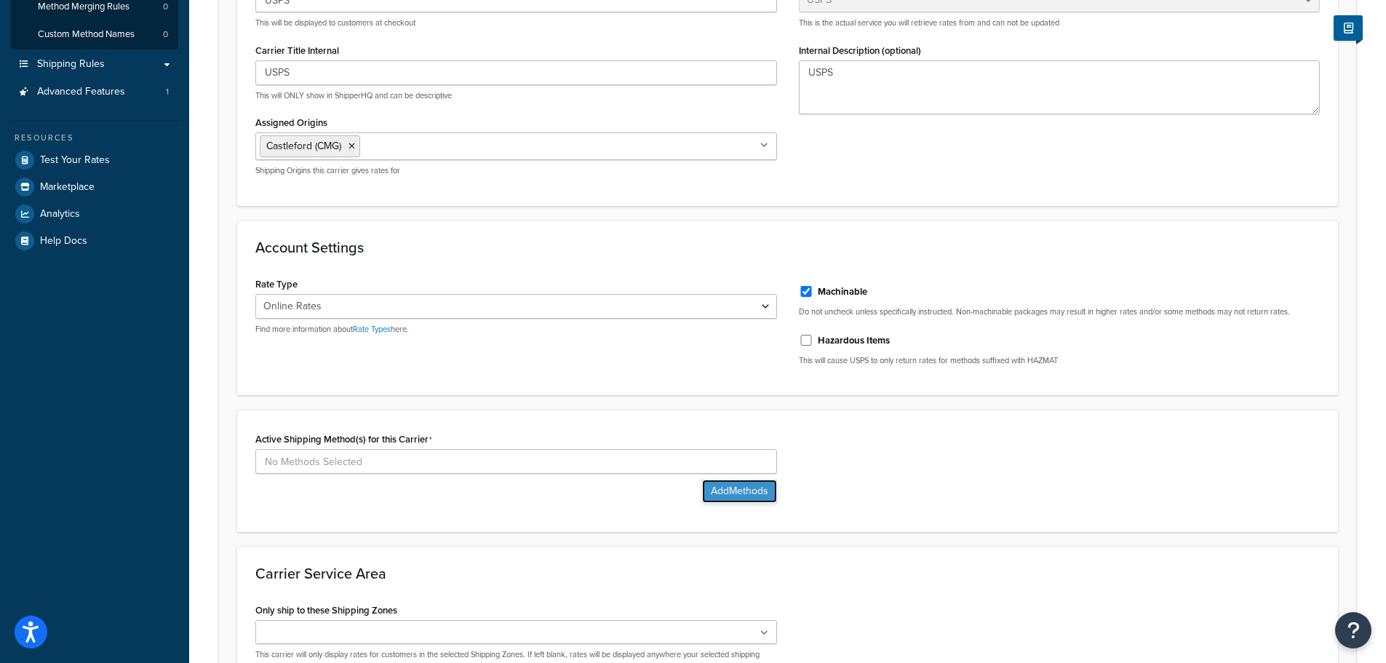
click at [719, 496] on button "Add Methods" at bounding box center [739, 490] width 75 height 23
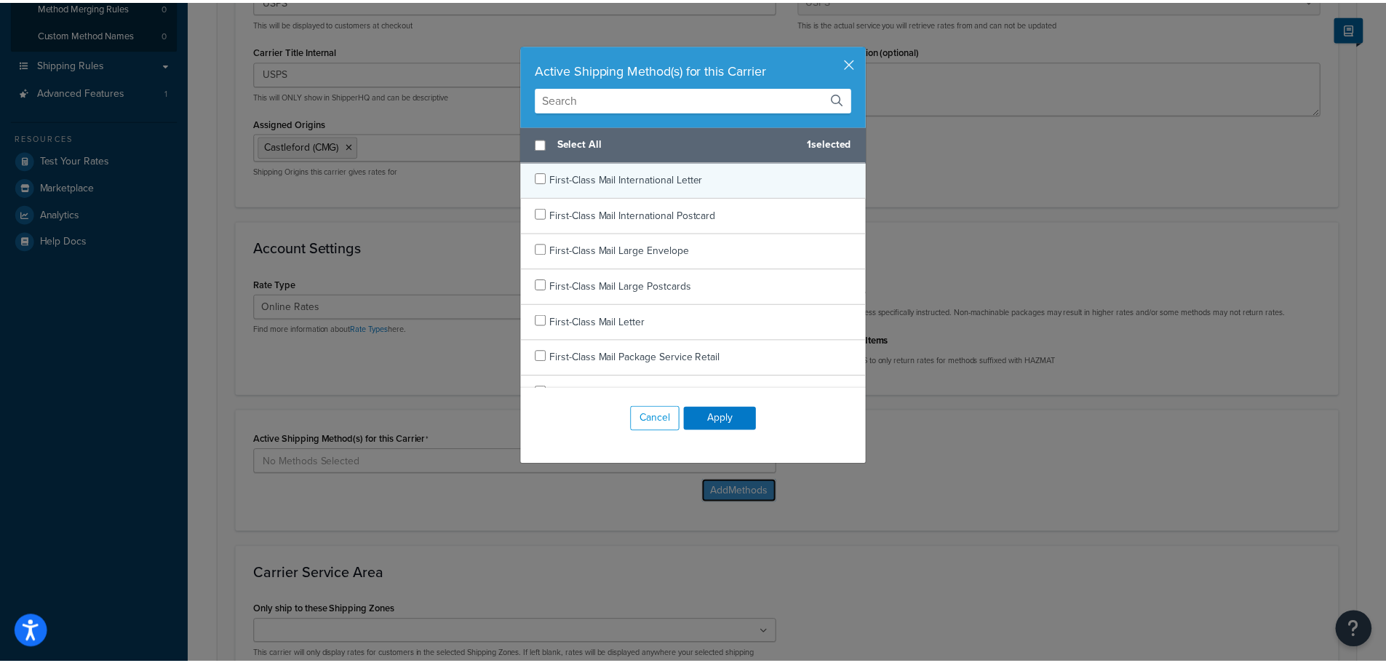
scroll to position [0, 0]
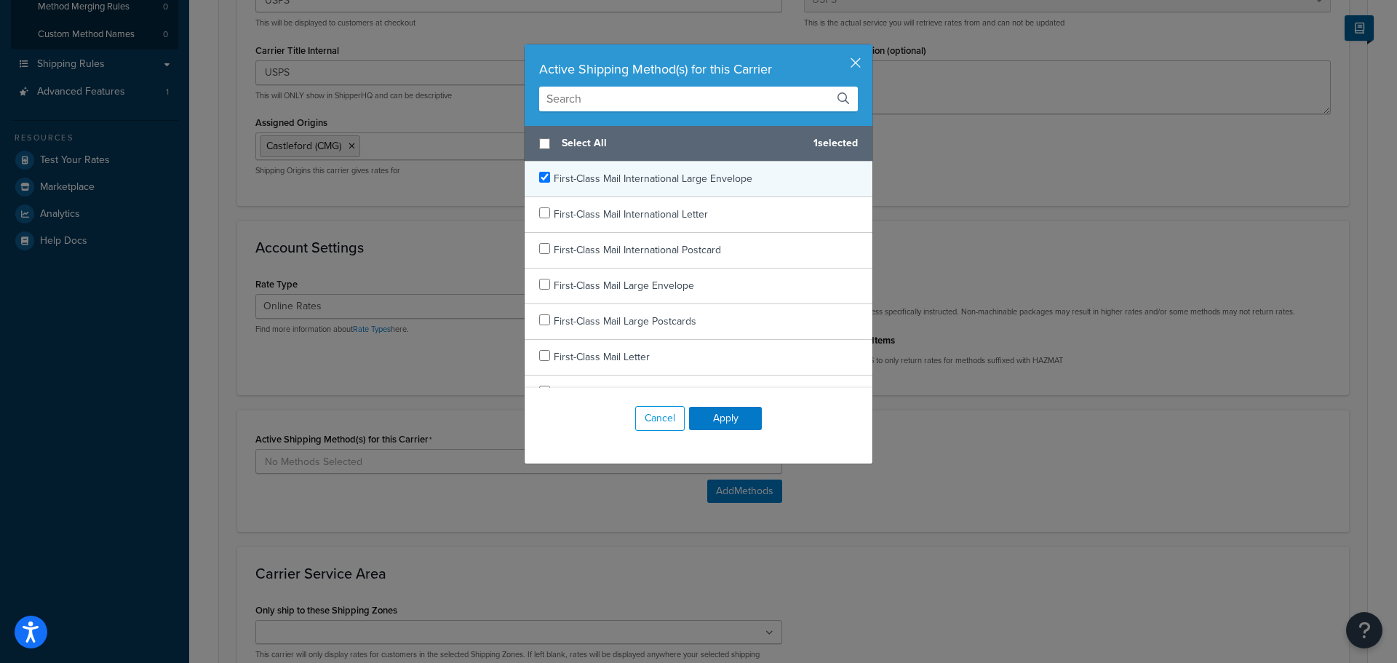
checkbox input "true"
click at [546, 179] on div "First-Class Mail International Large Envelope" at bounding box center [698, 179] width 348 height 36
click at [996, 523] on div "Active Shipping Method(s) for this Carrier Select All 2 selected First-Class Ma…" at bounding box center [698, 331] width 1397 height 663
click at [715, 415] on button "Apply" at bounding box center [725, 418] width 73 height 23
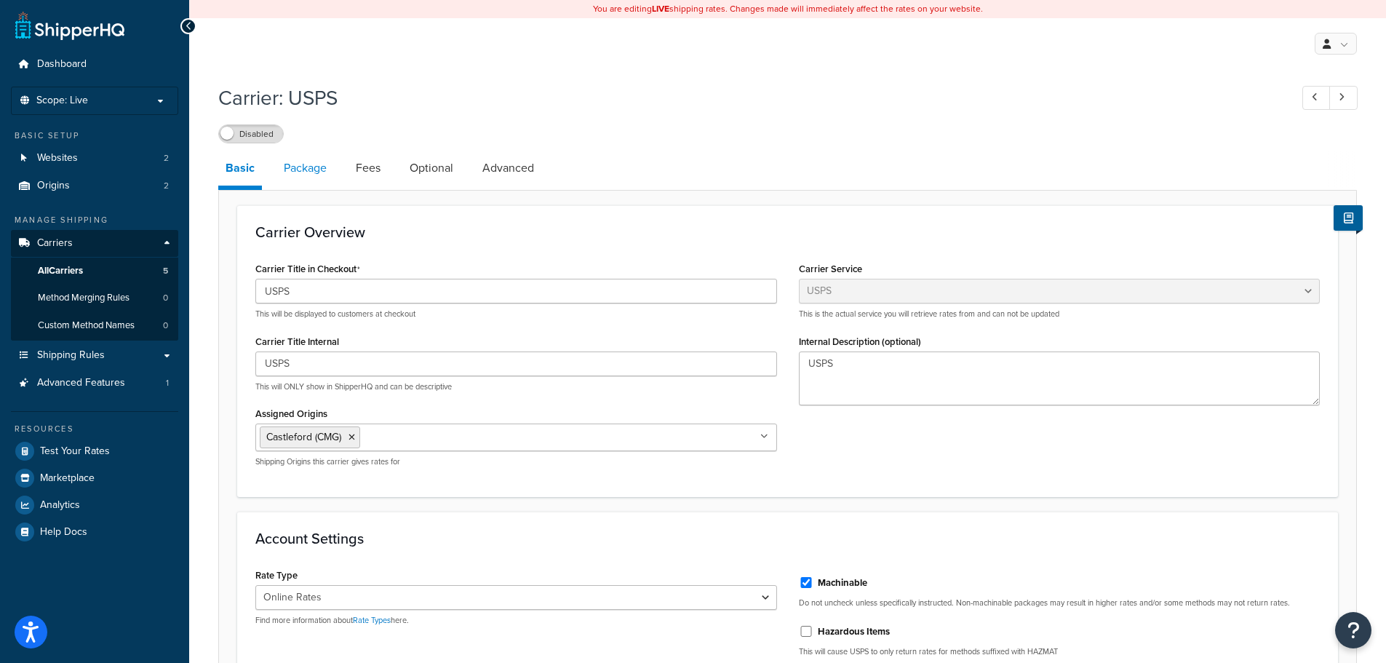
click at [298, 168] on link "Package" at bounding box center [304, 168] width 57 height 35
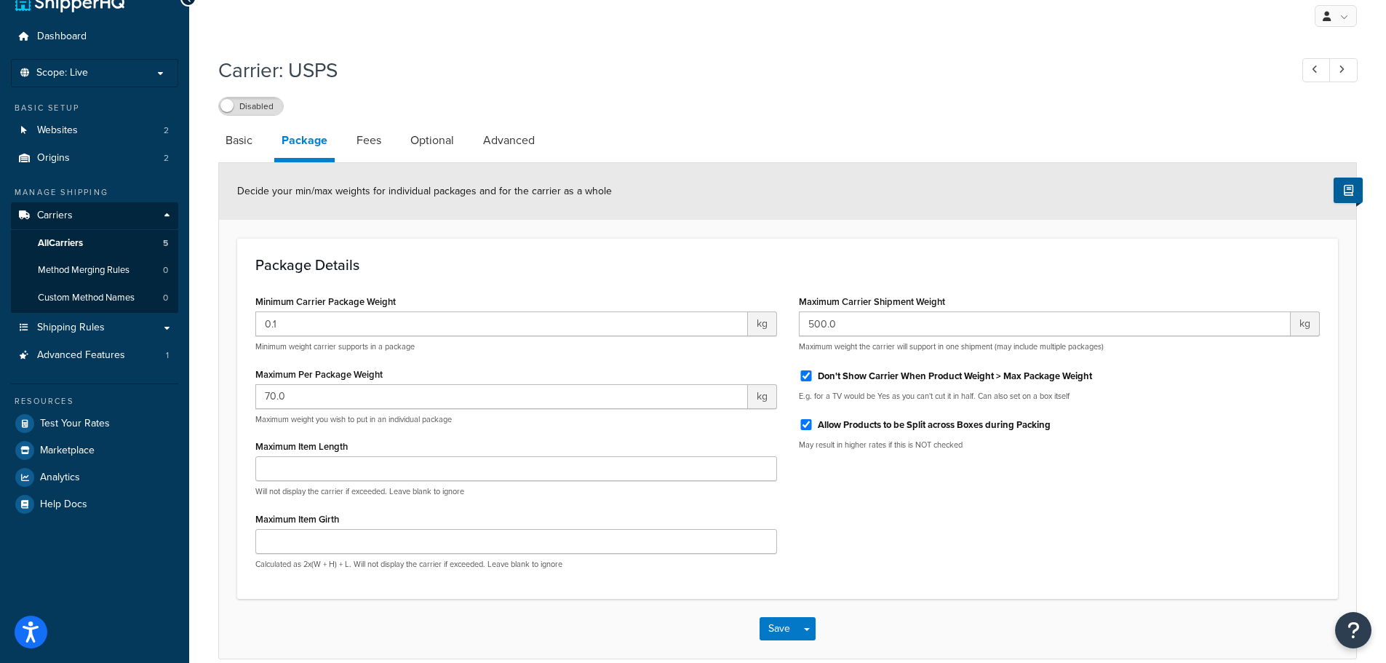
scroll to position [24, 0]
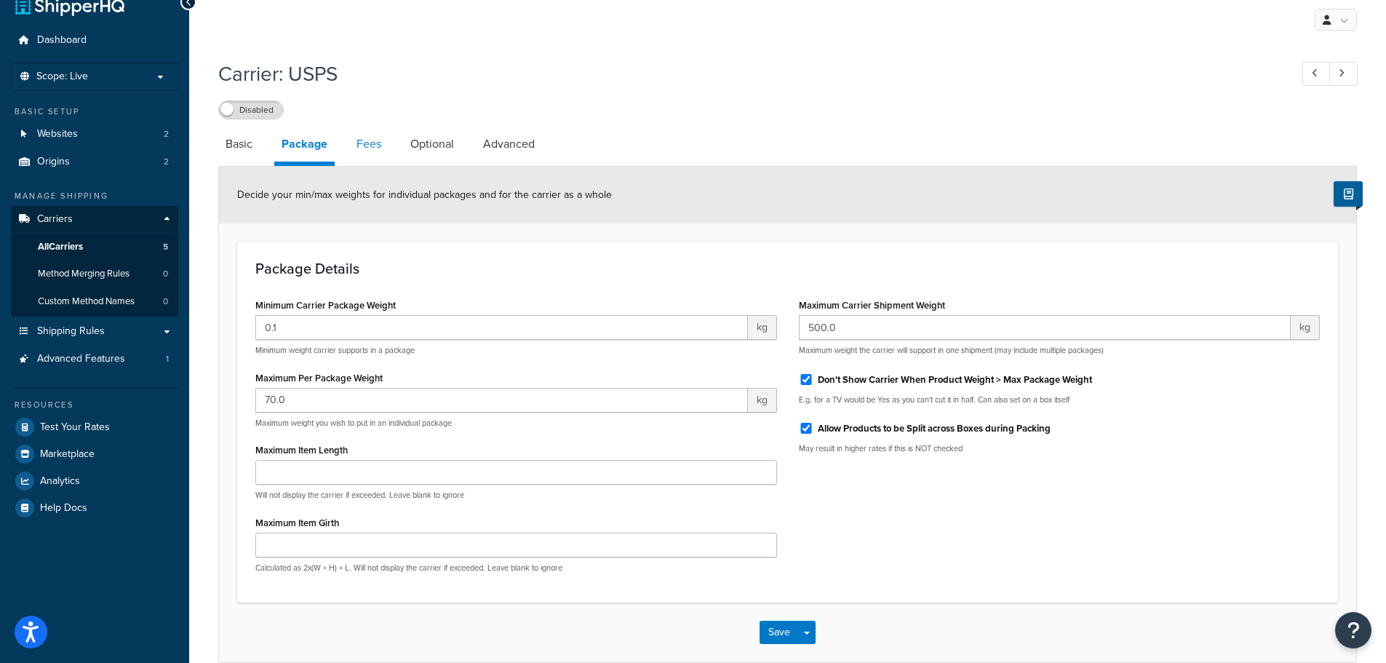
click at [370, 147] on link "Fees" at bounding box center [368, 144] width 39 height 35
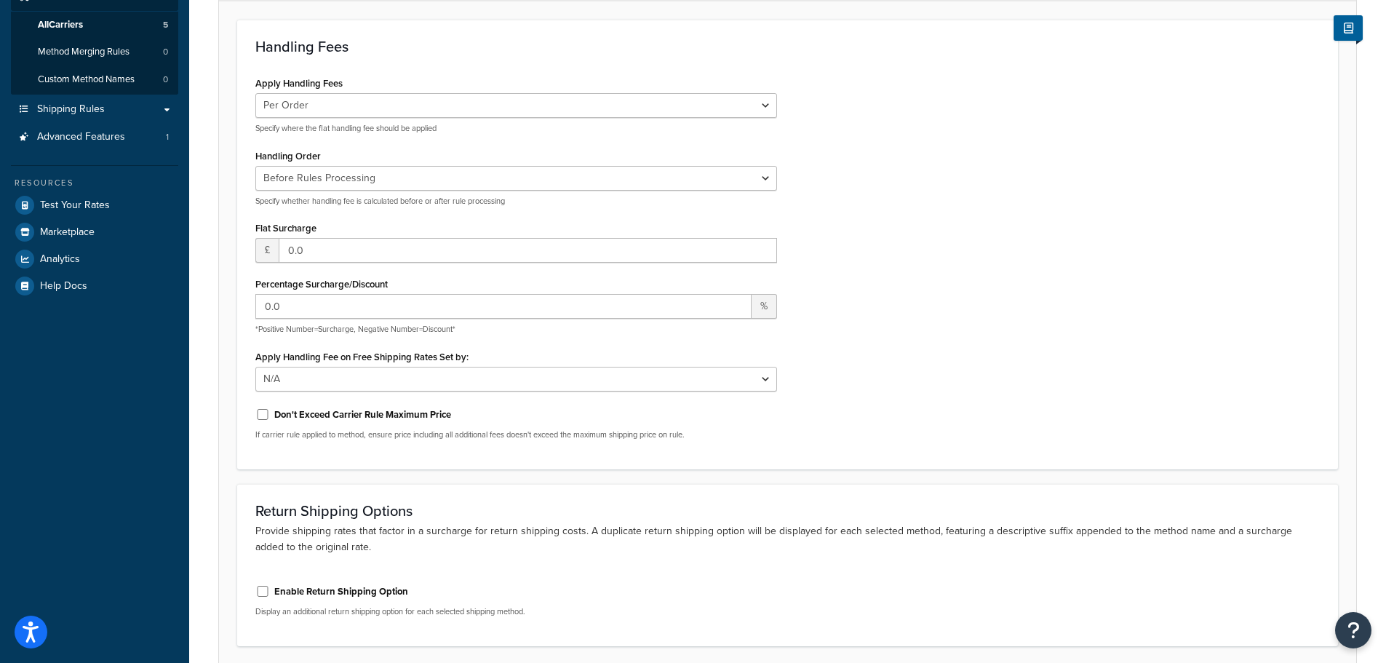
scroll to position [71, 0]
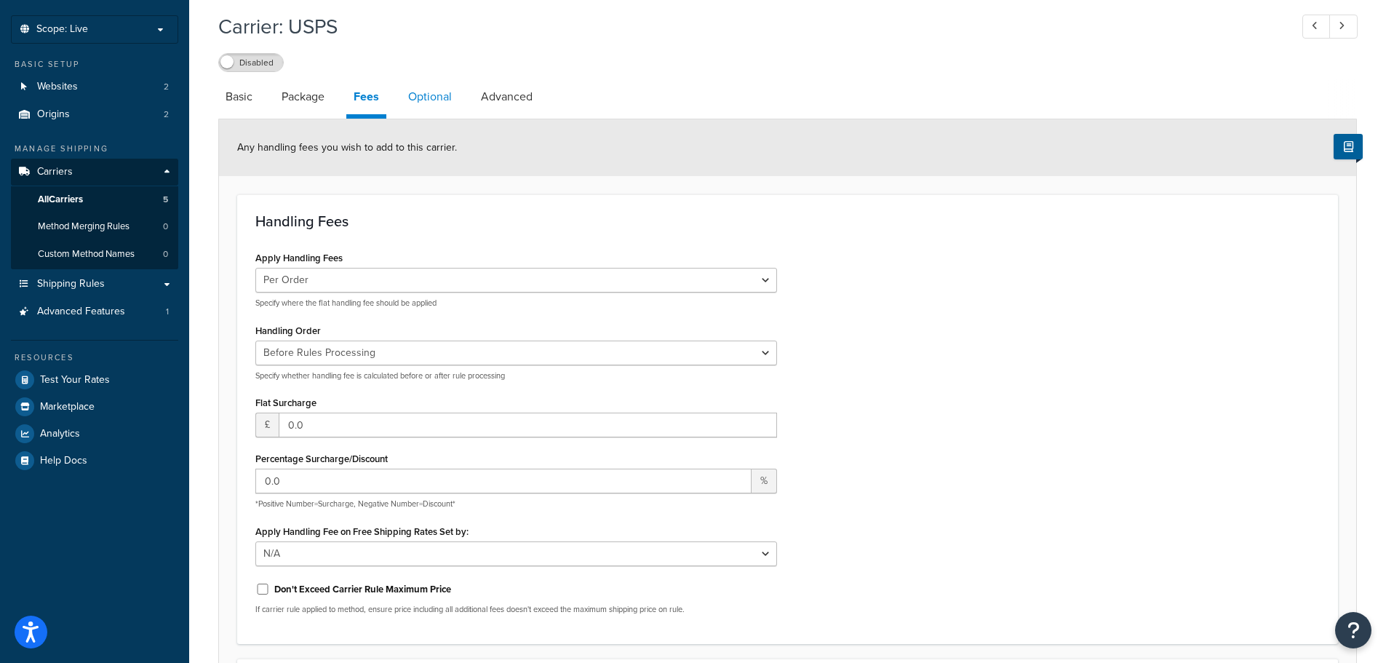
click at [436, 90] on link "Optional" at bounding box center [430, 96] width 58 height 35
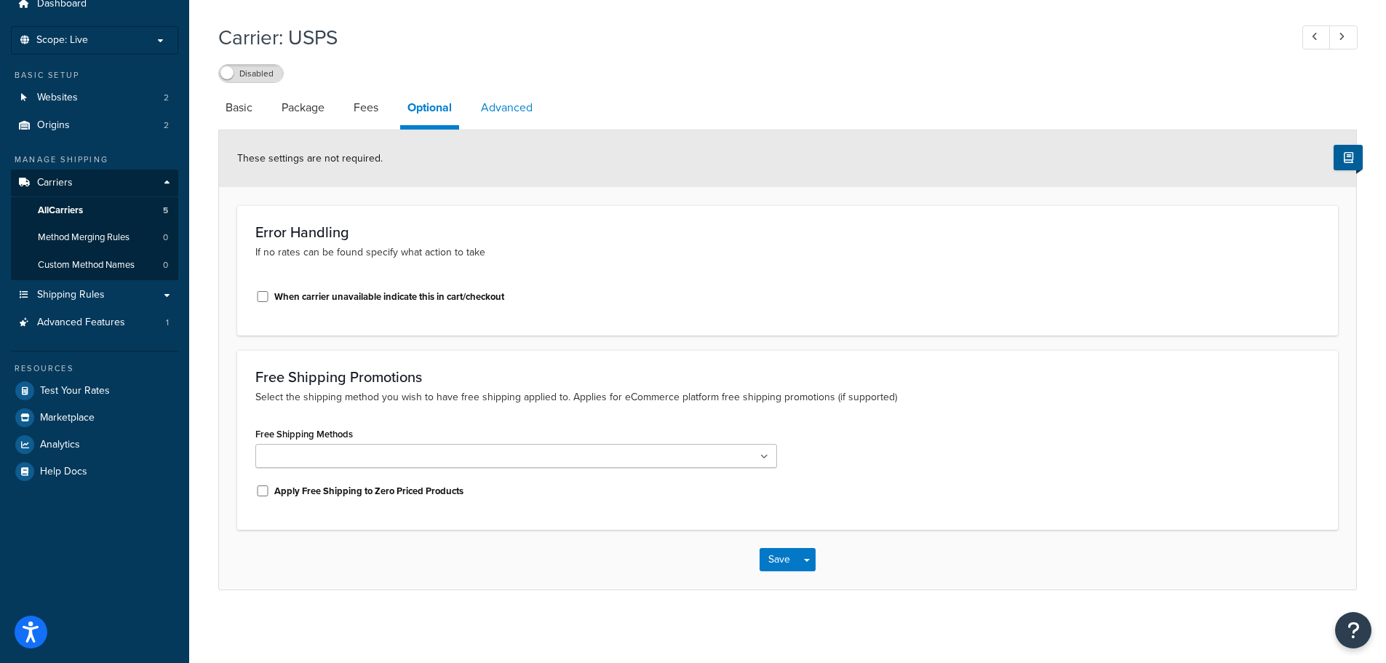
click at [509, 98] on link "Advanced" at bounding box center [507, 107] width 66 height 35
select select "false"
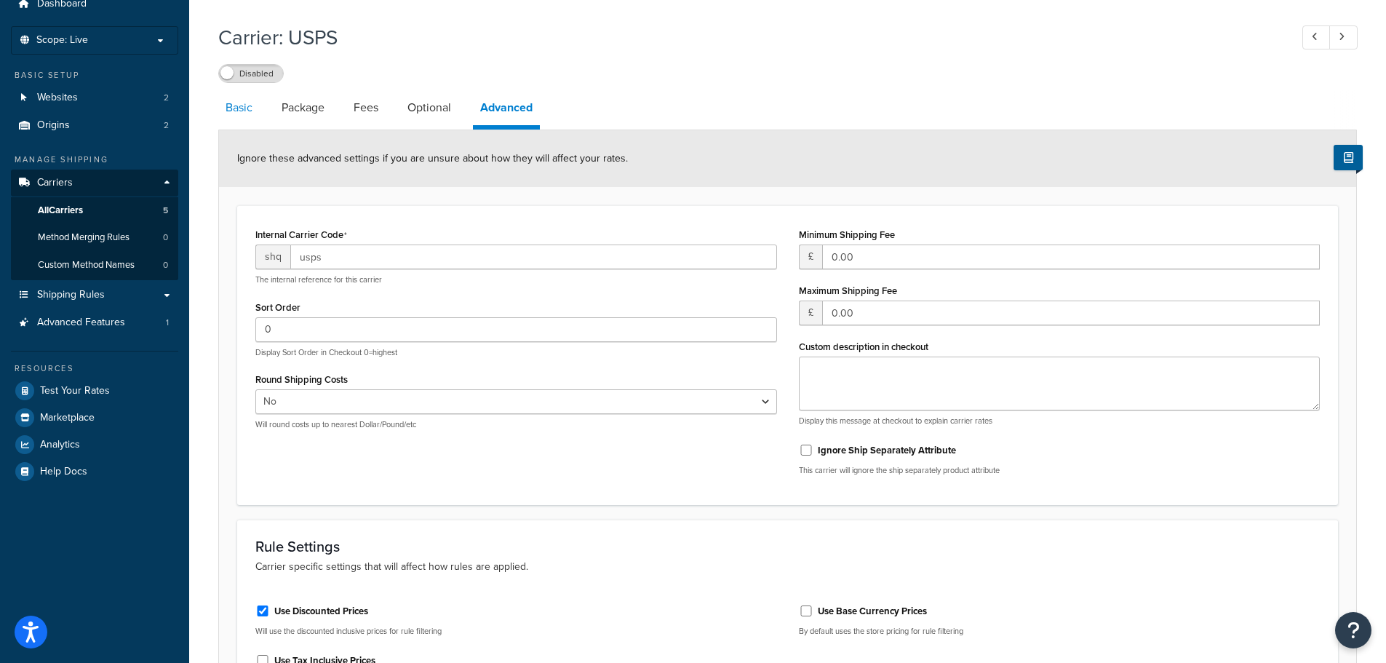
click at [234, 105] on link "Basic" at bounding box center [238, 107] width 41 height 35
select select "usps"
select select "ONLINE"
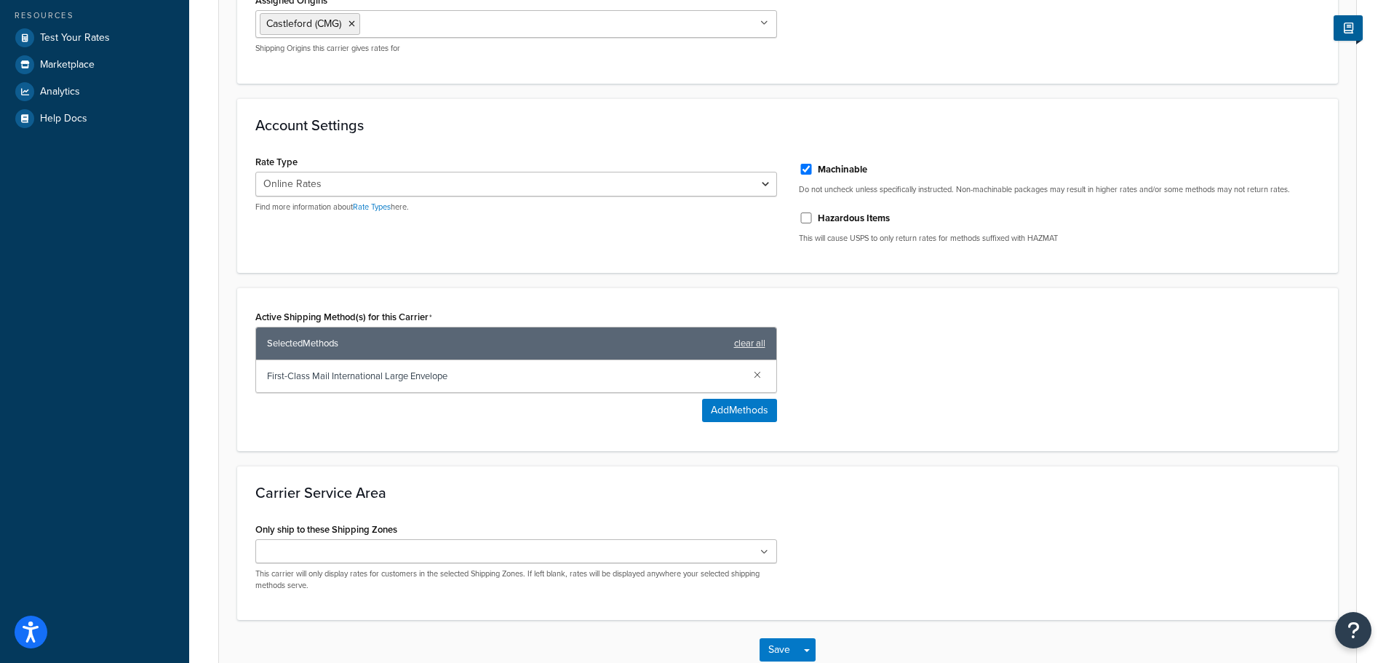
scroll to position [503, 0]
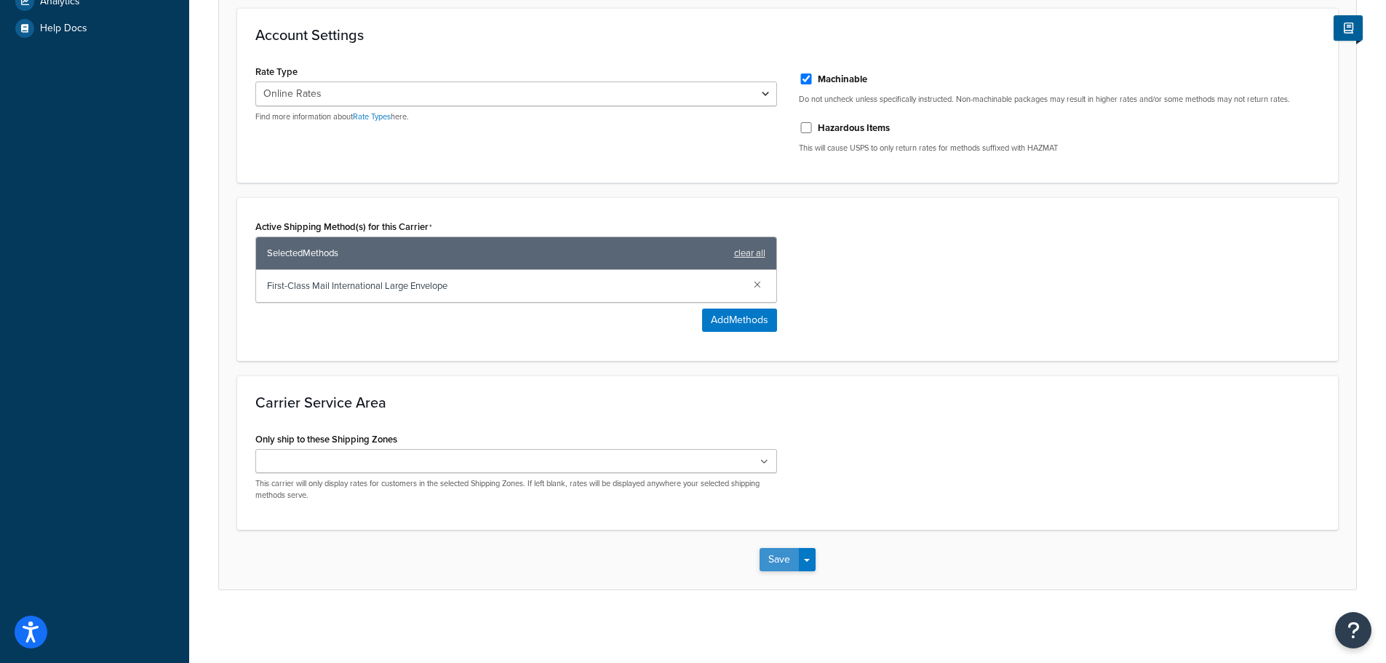
click at [778, 563] on button "Save" at bounding box center [778, 559] width 39 height 23
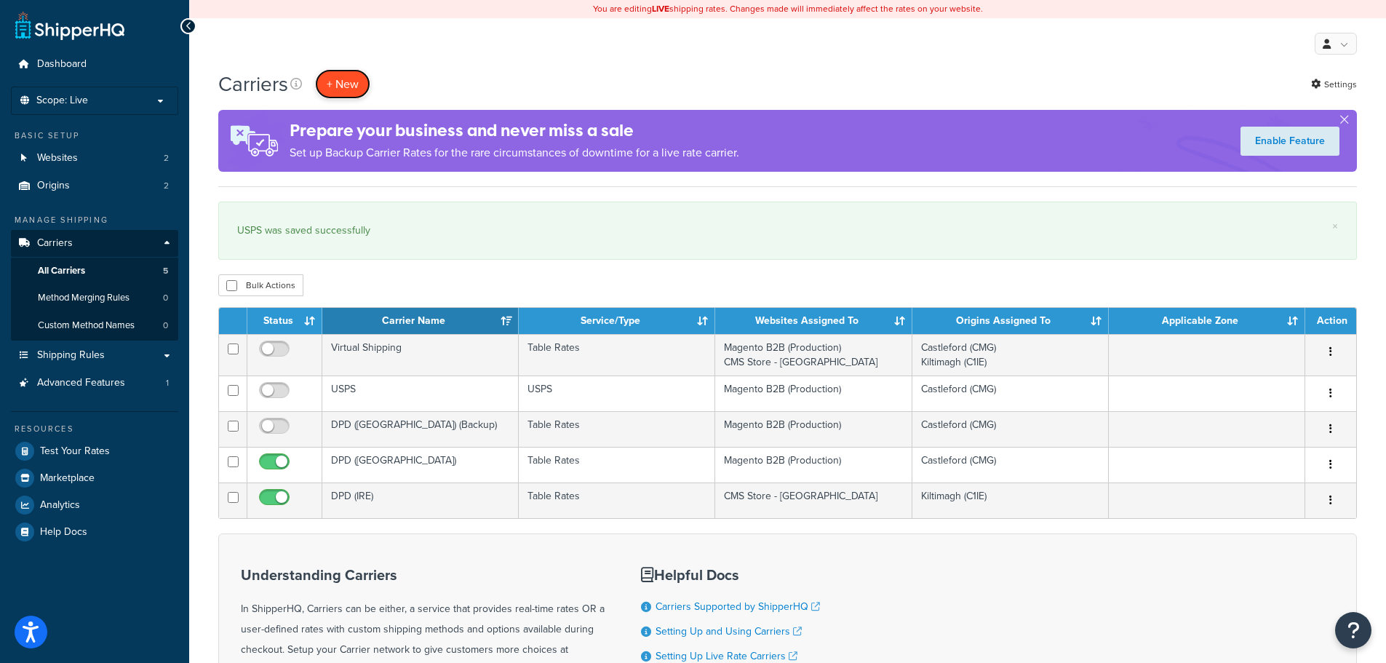
click at [335, 83] on button "+ New" at bounding box center [342, 84] width 55 height 30
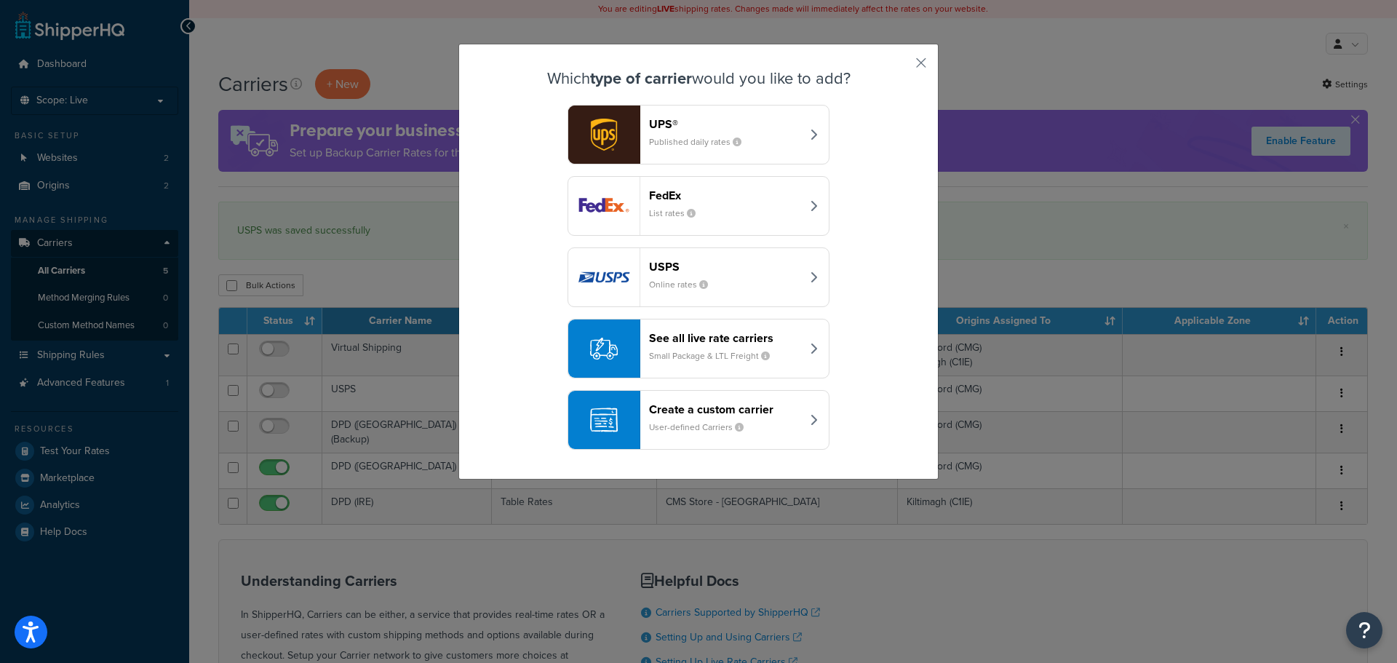
click at [691, 141] on small "Published daily rates" at bounding box center [701, 141] width 104 height 13
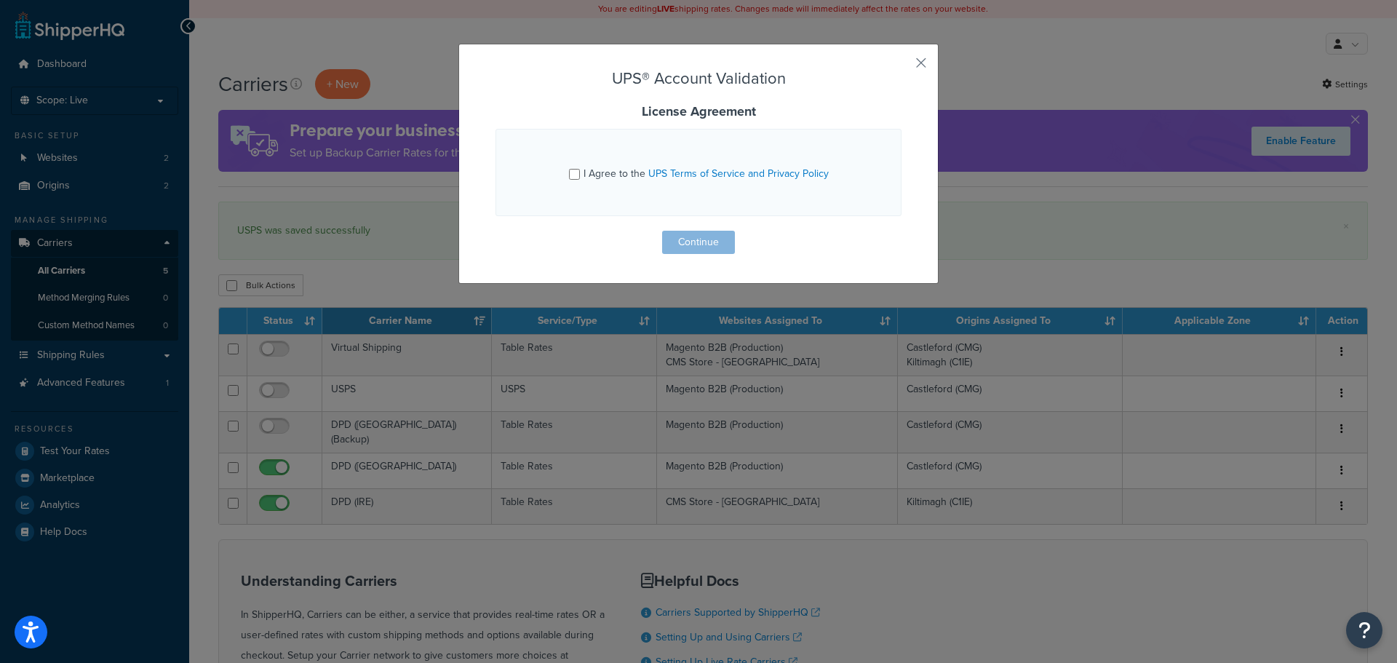
click at [578, 175] on div "I Agree to the UPS Terms of Service and Privacy Policy" at bounding box center [699, 172] width 260 height 23
click at [572, 174] on input "I Agree to the UPS Terms of Service and Privacy Policy" at bounding box center [574, 174] width 11 height 11
checkbox input "true"
click at [684, 240] on button "Continue" at bounding box center [698, 242] width 73 height 23
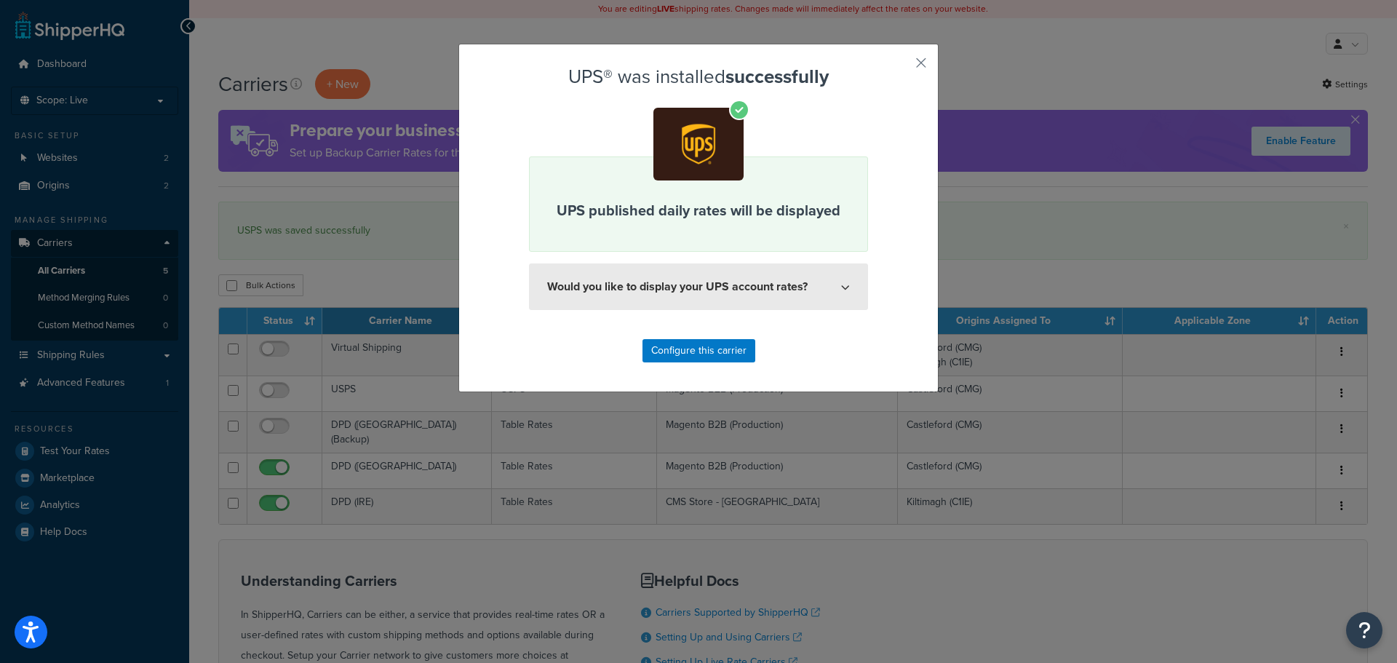
click at [703, 288] on button "Would you like to display your UPS account rates?" at bounding box center [698, 286] width 339 height 47
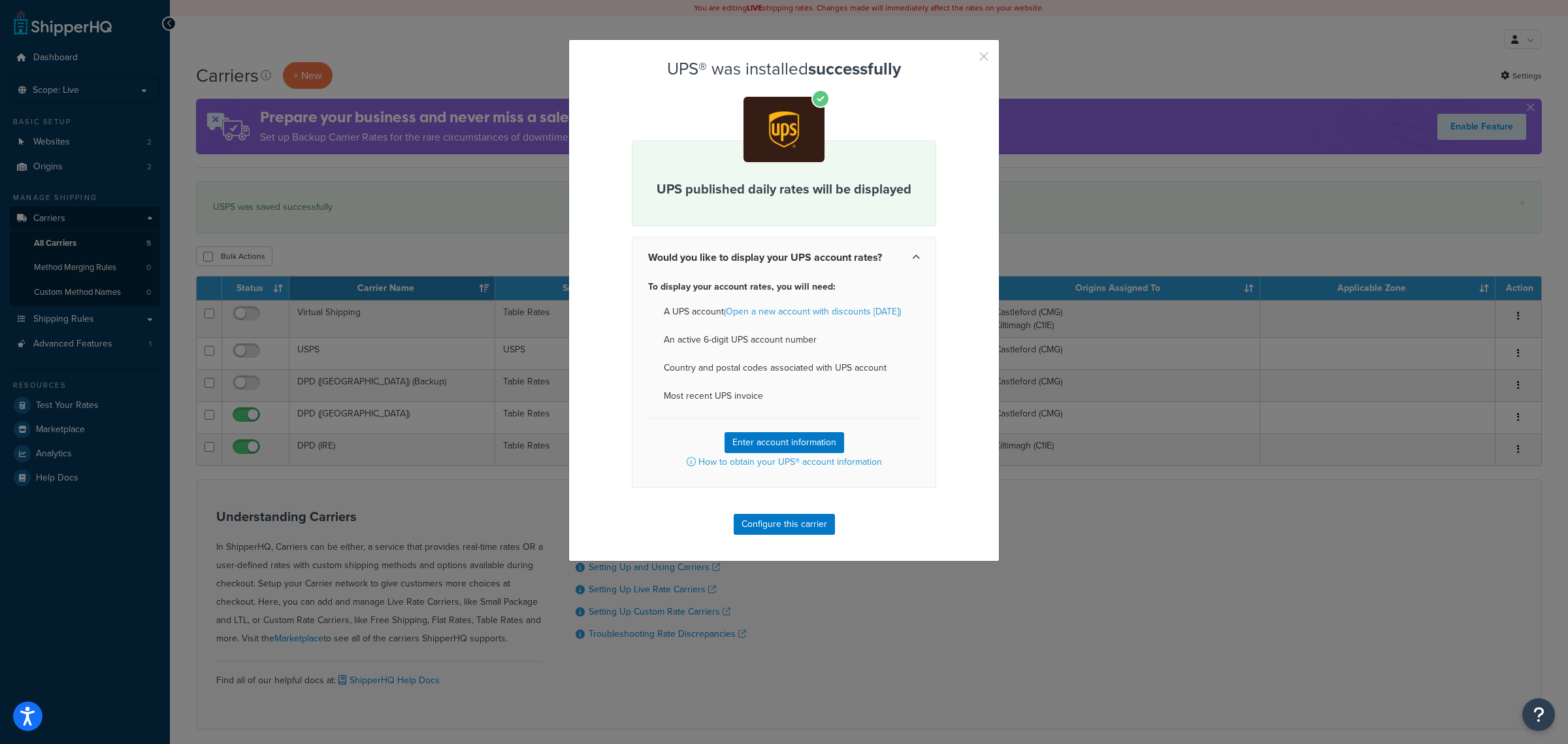
click at [966, 59] on button "button" at bounding box center [965, 61] width 4 height 4
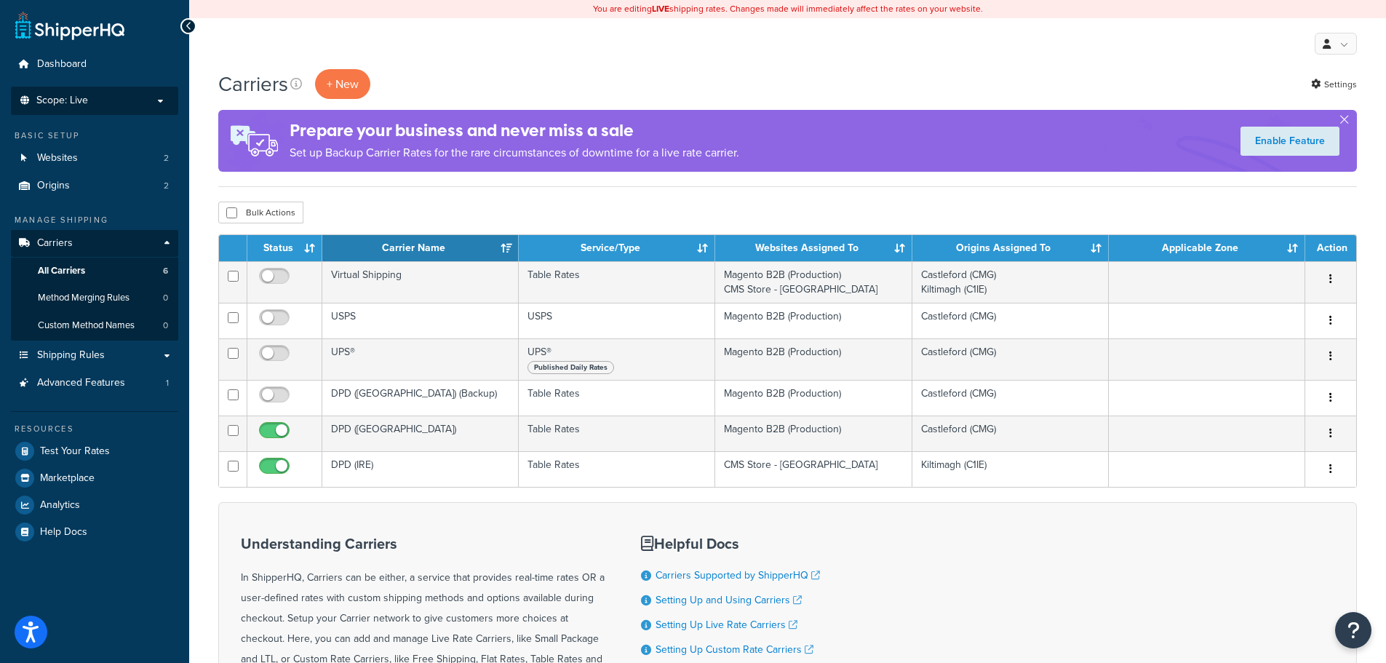
click at [157, 90] on li "Scope: Live Development Integration Test" at bounding box center [94, 101] width 167 height 28
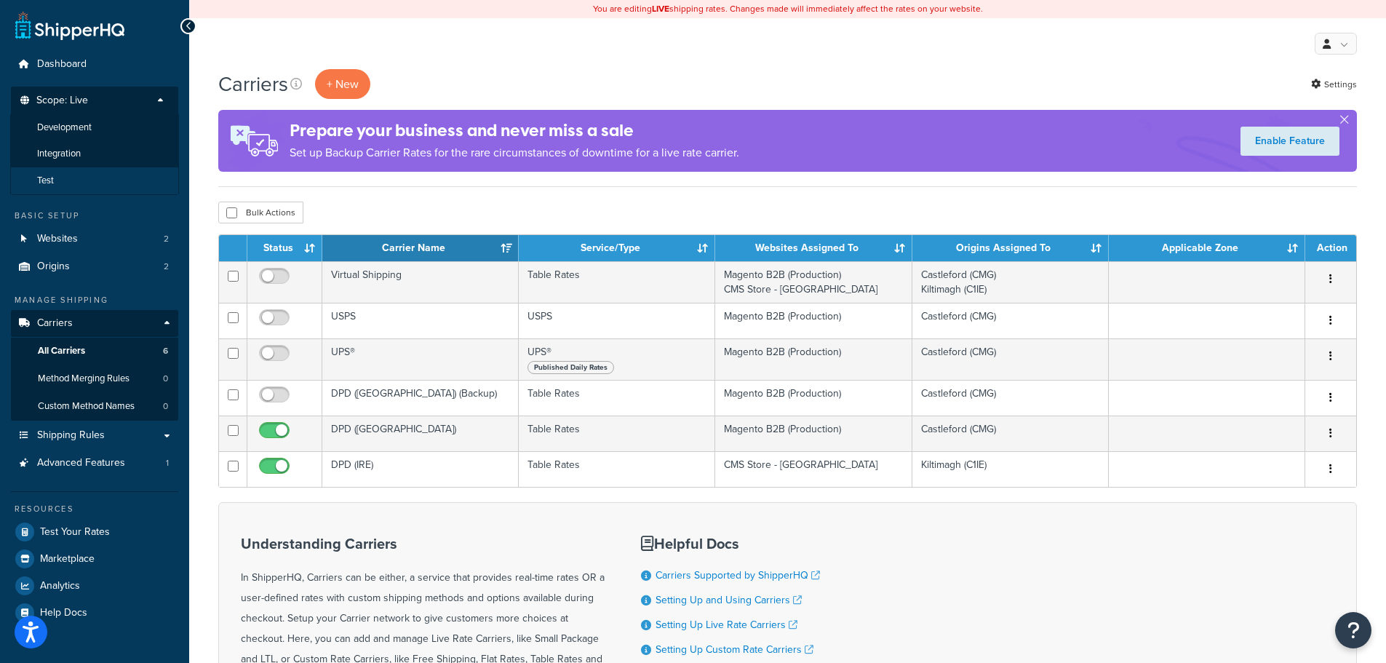
click at [75, 176] on li "Test" at bounding box center [94, 180] width 169 height 27
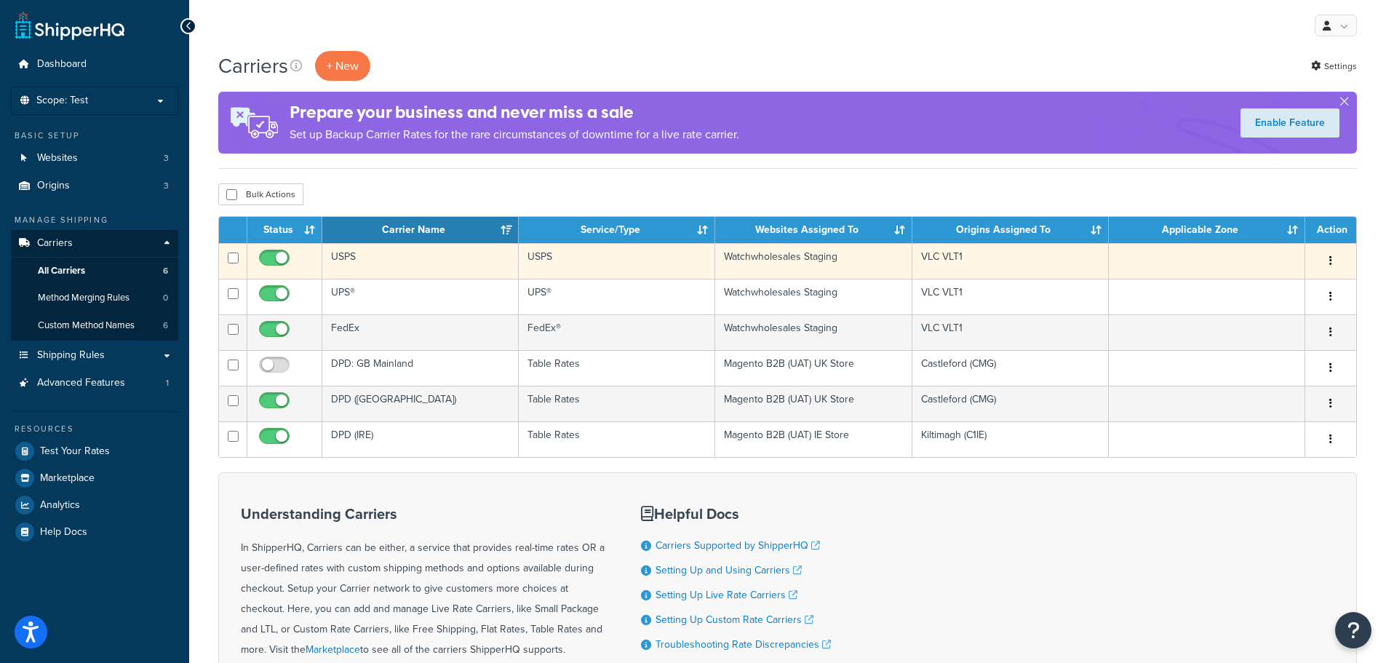
click at [1332, 257] on button "button" at bounding box center [1330, 261] width 20 height 23
click at [1249, 284] on link "Edit" at bounding box center [1271, 290] width 115 height 30
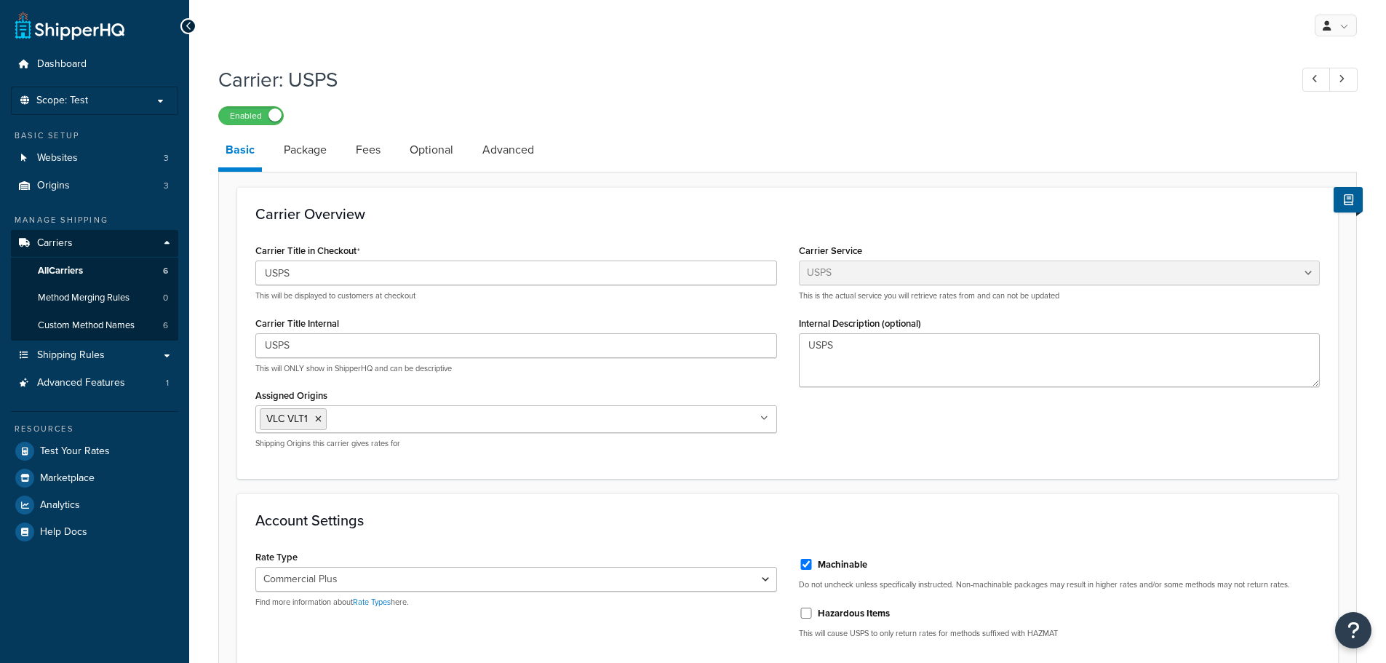
select select "usps"
select select "PLUS"
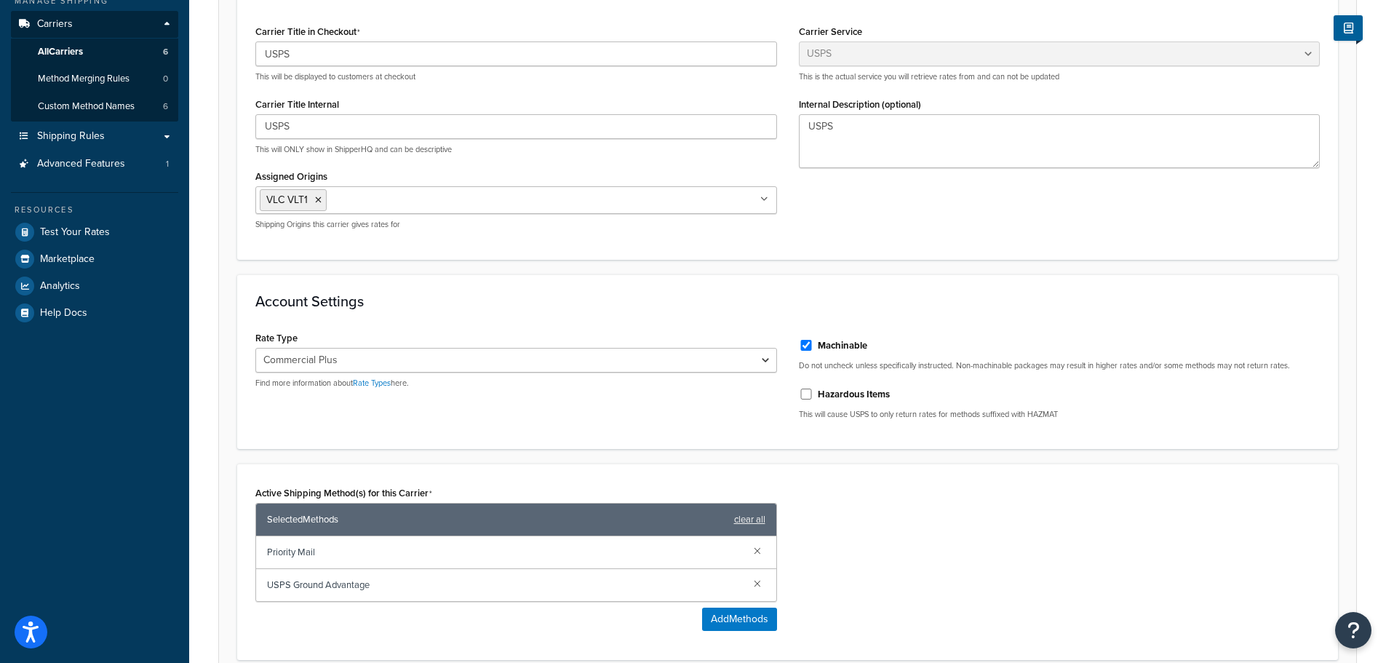
scroll to position [227, 0]
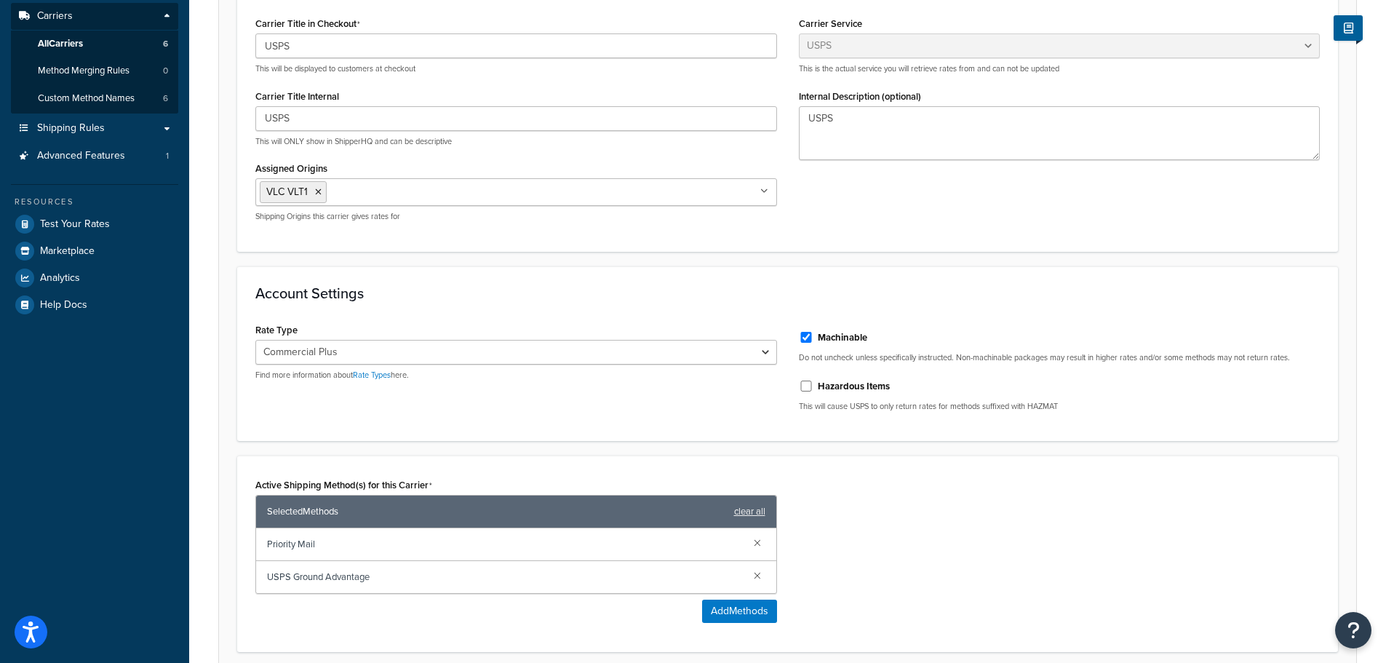
click at [934, 502] on div "Active Shipping Method(s) for this Carrier Selected Methods clear all Priority …" at bounding box center [787, 553] width 1086 height 159
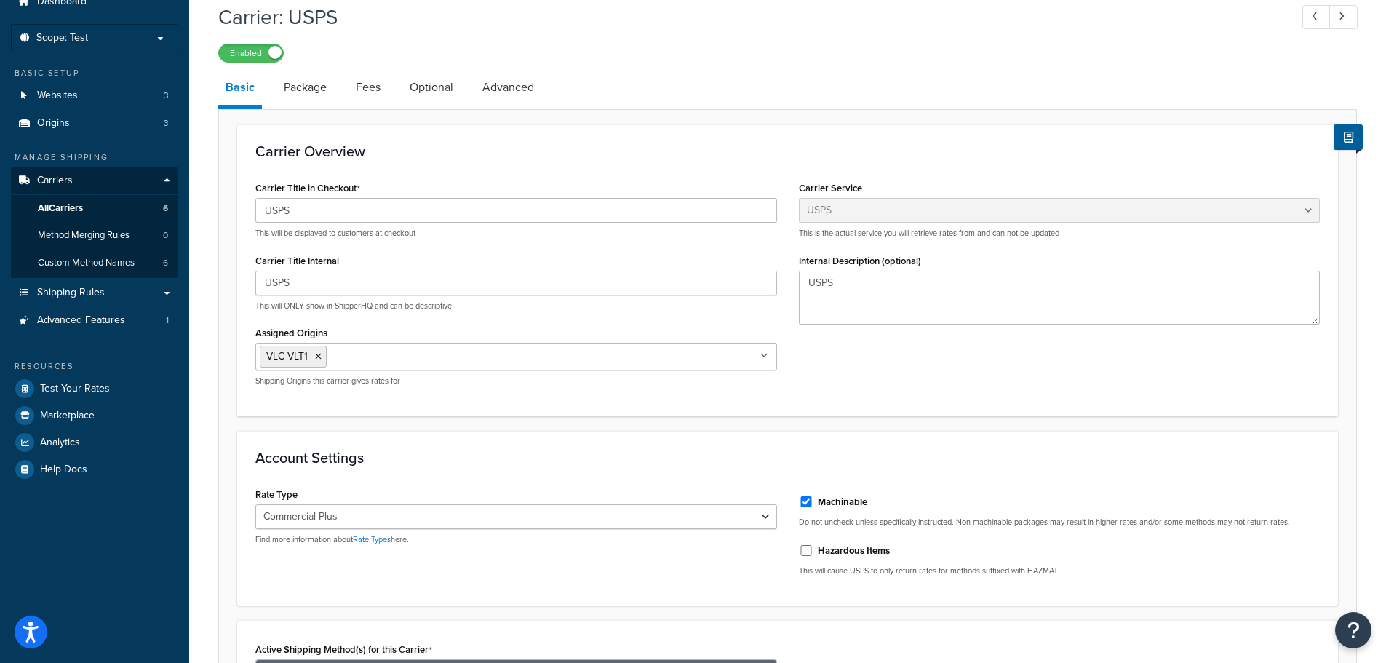
scroll to position [0, 0]
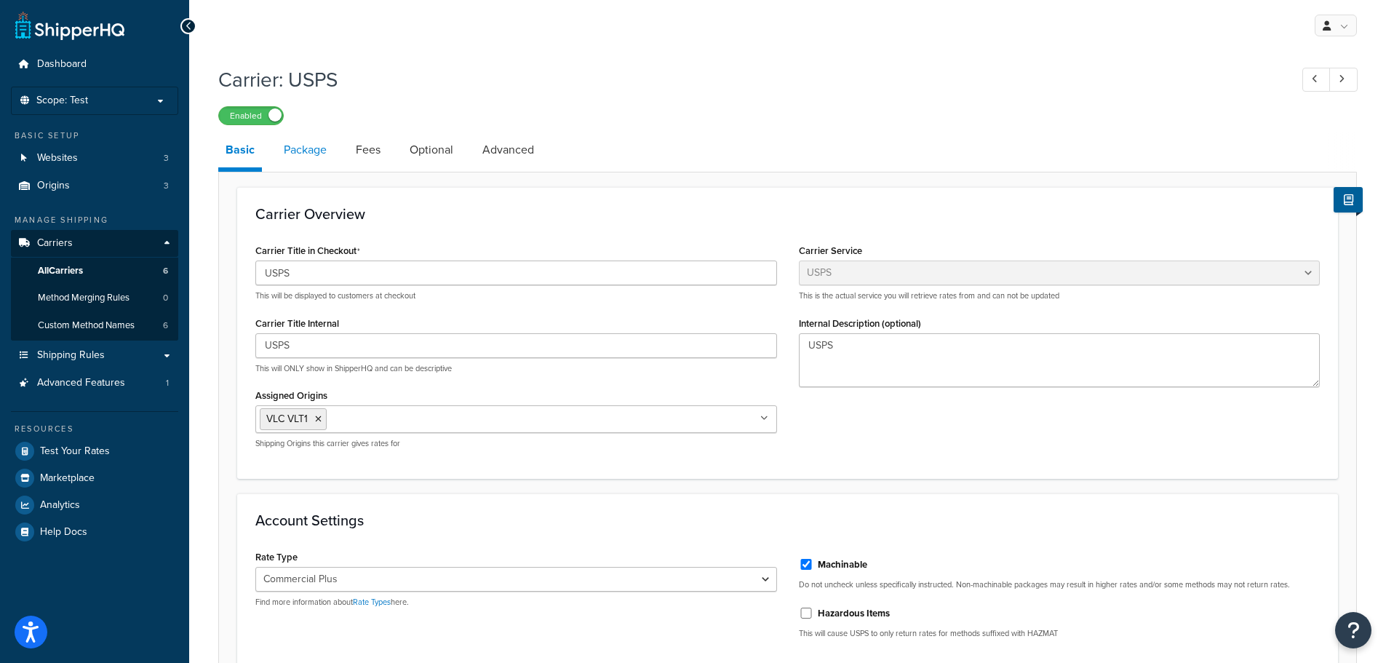
click at [305, 142] on link "Package" at bounding box center [304, 149] width 57 height 35
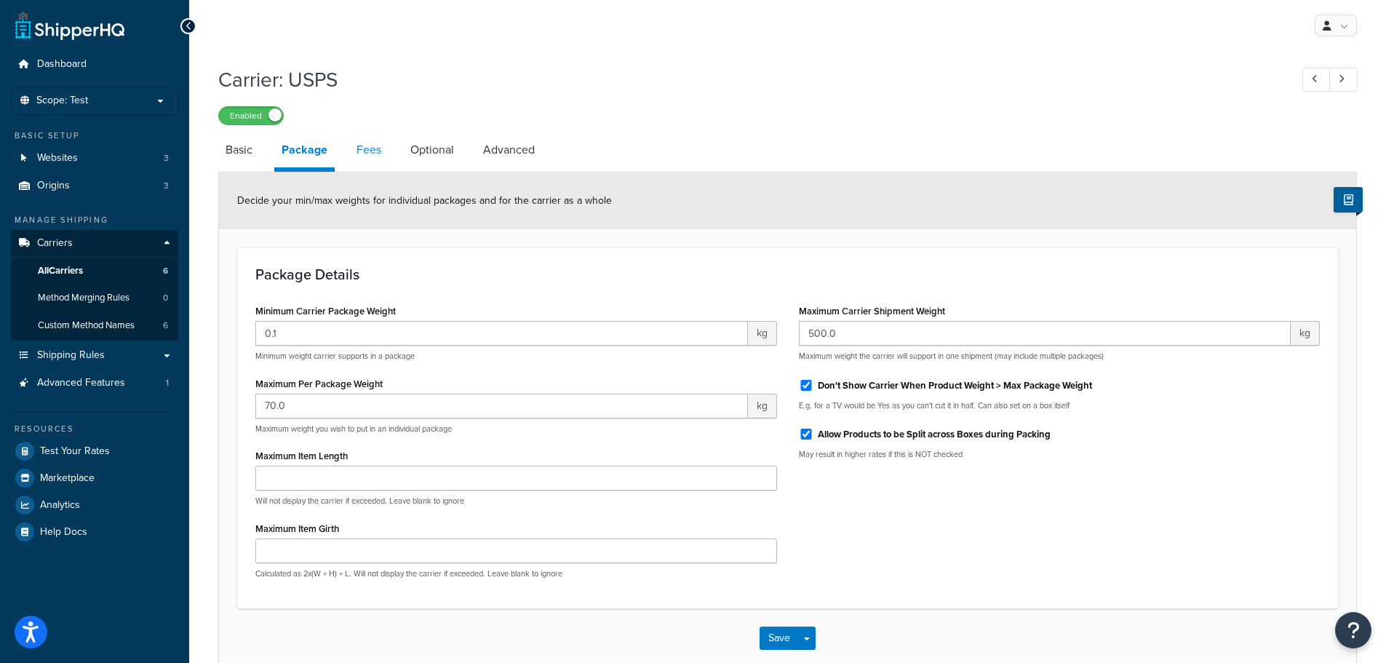
click at [379, 150] on link "Fees" at bounding box center [368, 149] width 39 height 35
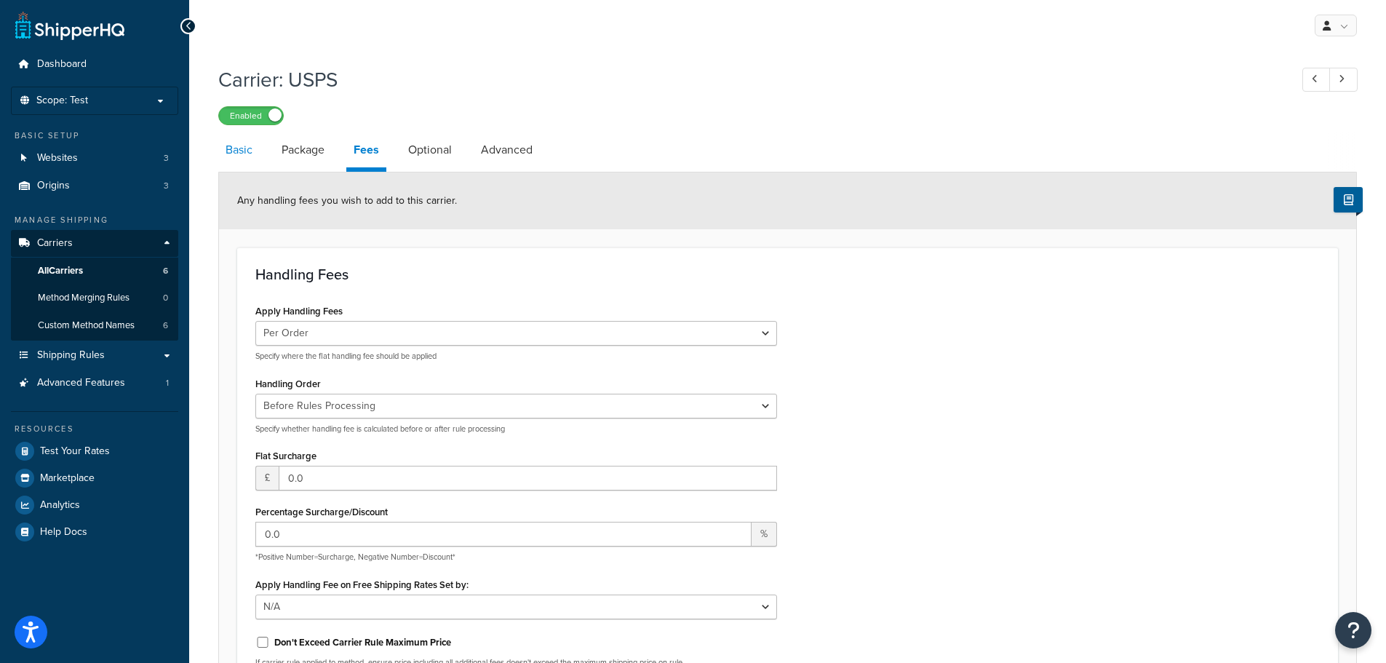
click at [245, 146] on link "Basic" at bounding box center [238, 149] width 41 height 35
select select "usps"
select select "PLUS"
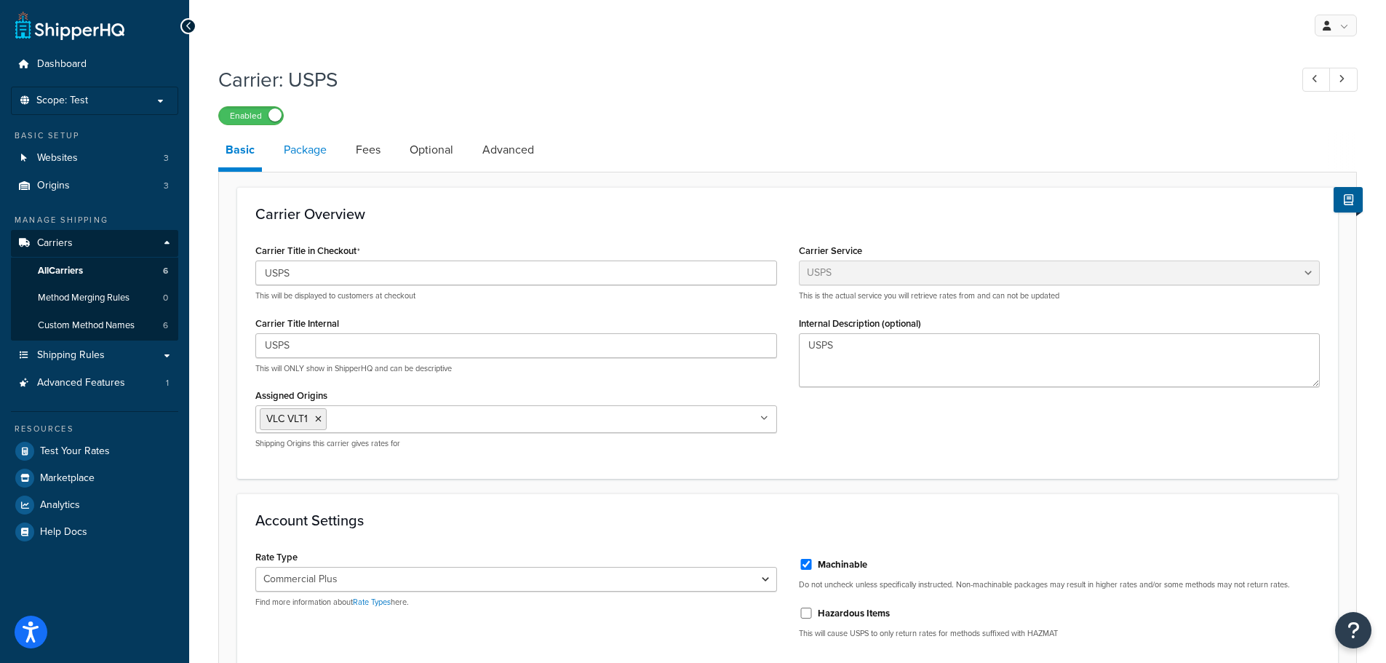
click at [303, 148] on link "Package" at bounding box center [304, 149] width 57 height 35
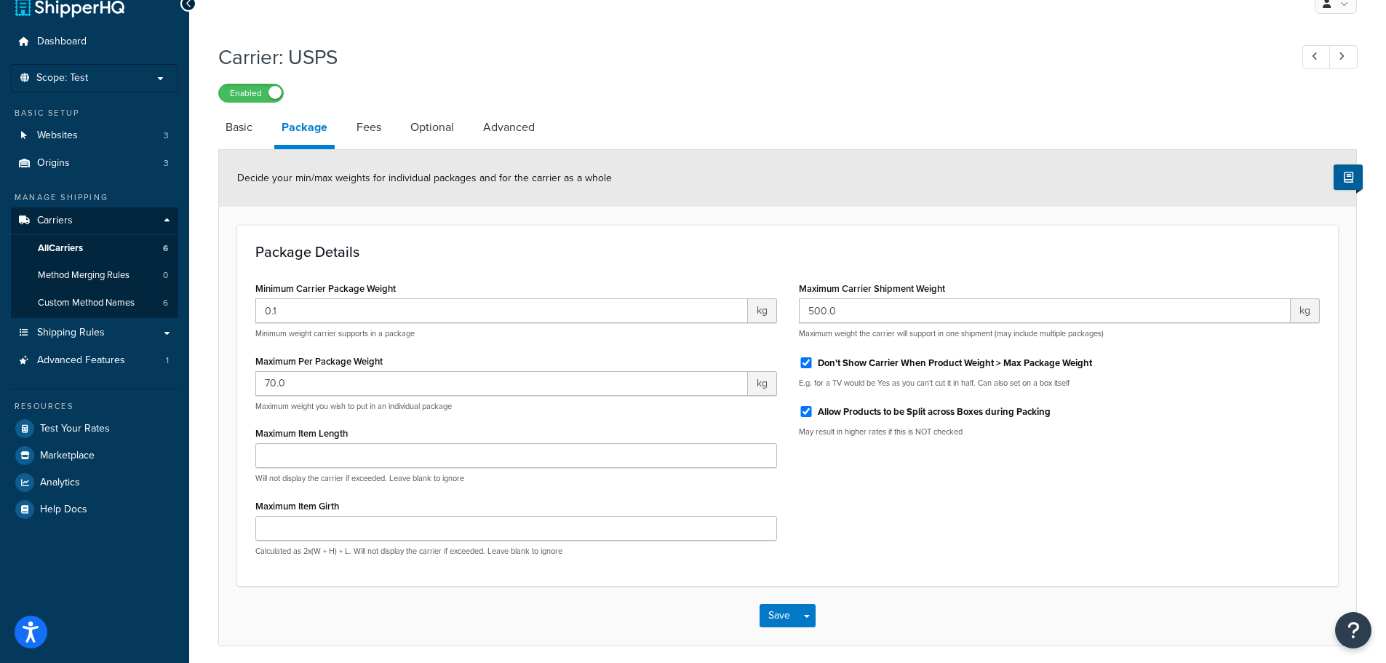
scroll to position [6, 0]
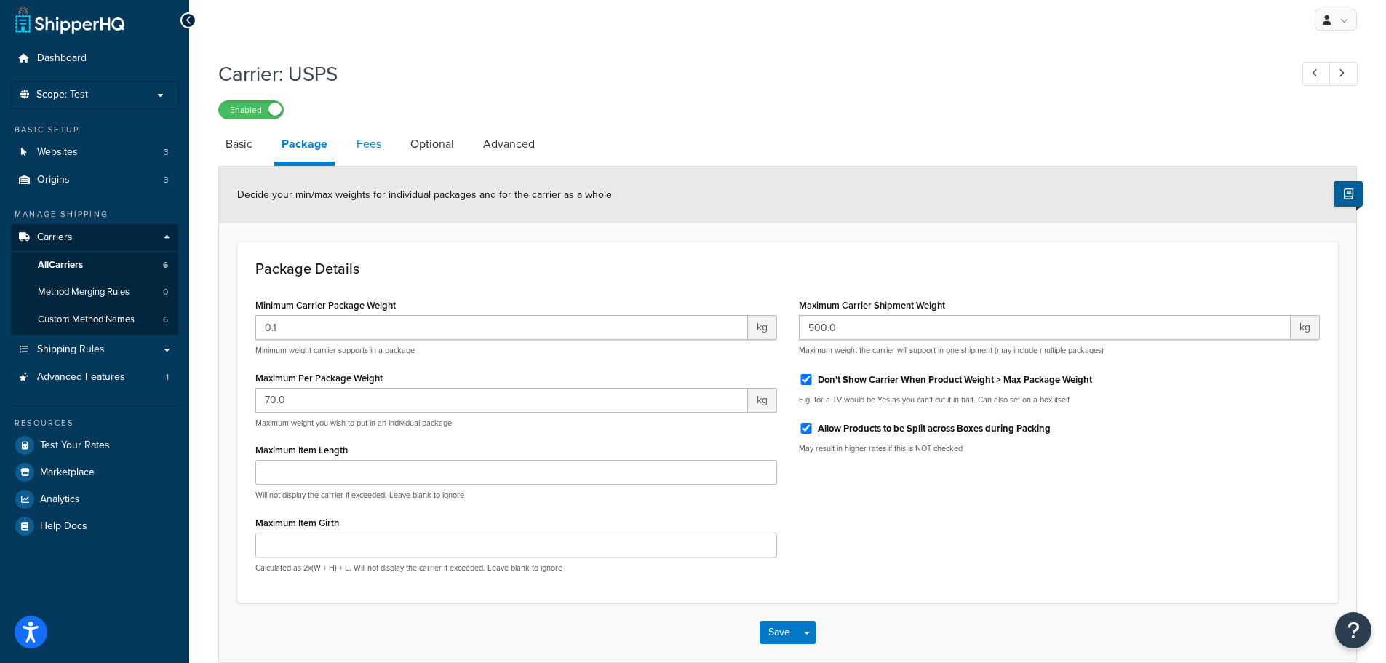
click at [374, 144] on link "Fees" at bounding box center [368, 144] width 39 height 35
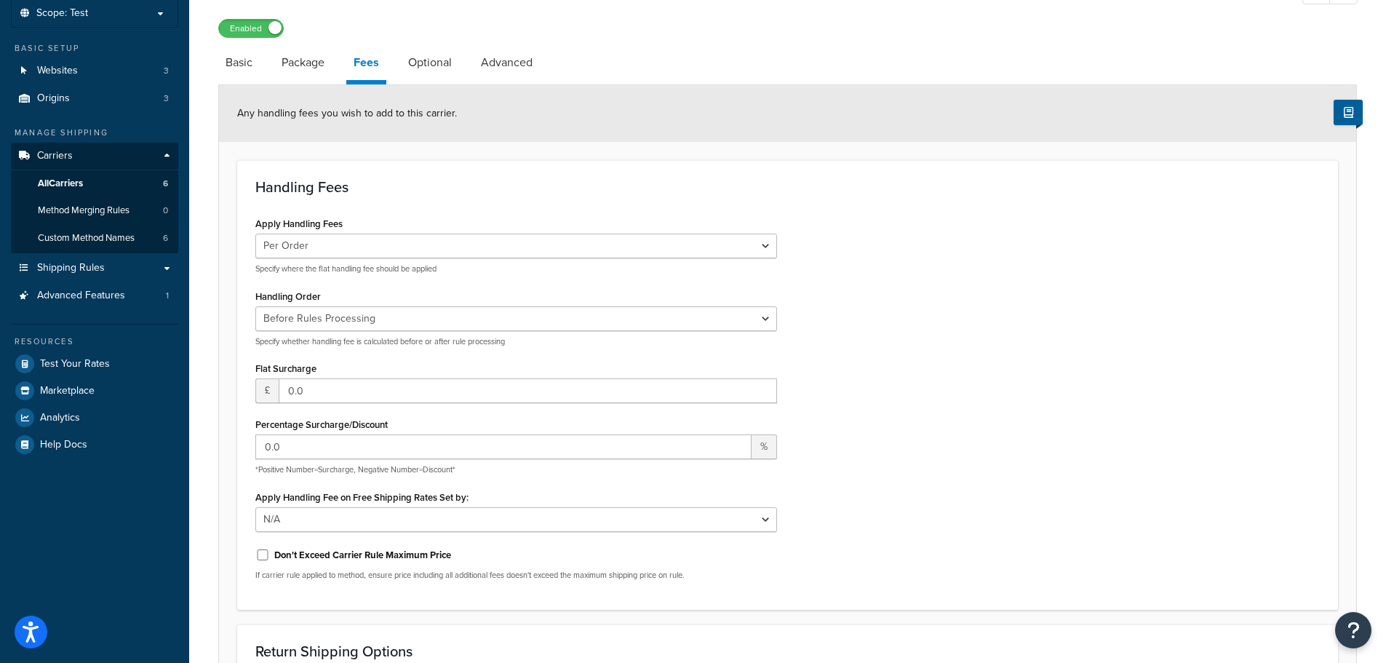
scroll to position [53, 0]
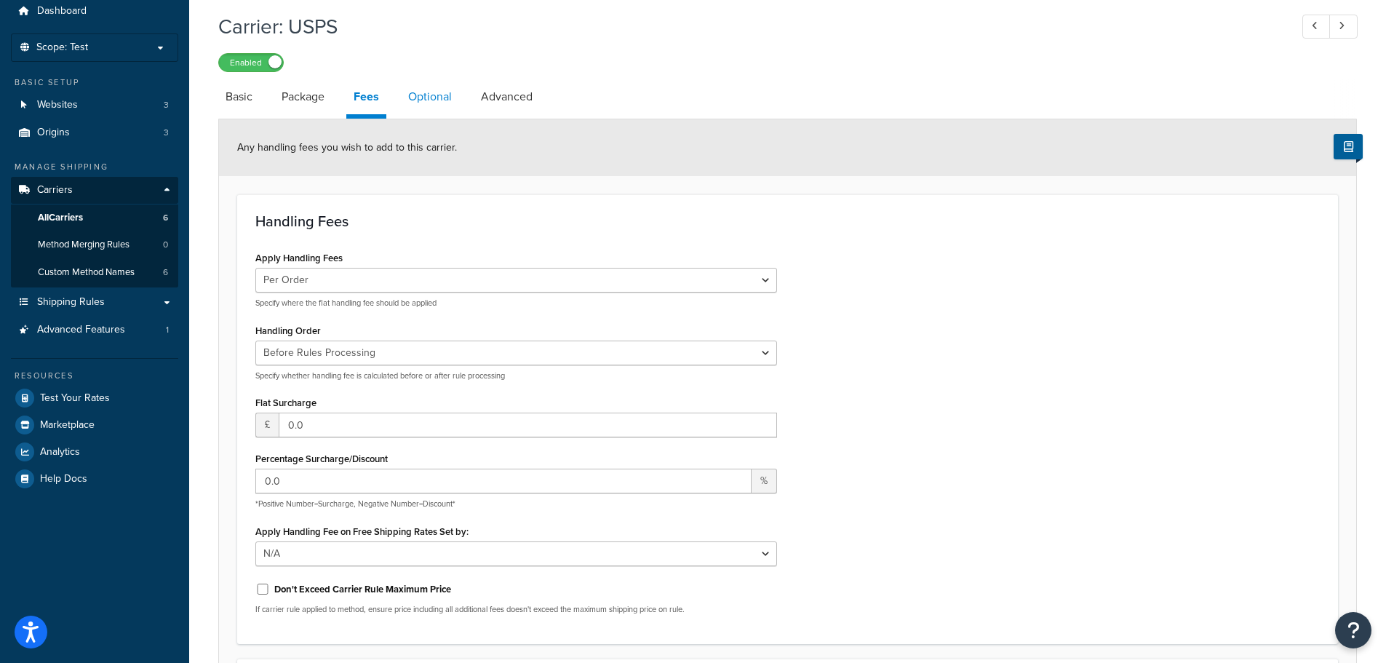
click at [437, 97] on link "Optional" at bounding box center [430, 96] width 58 height 35
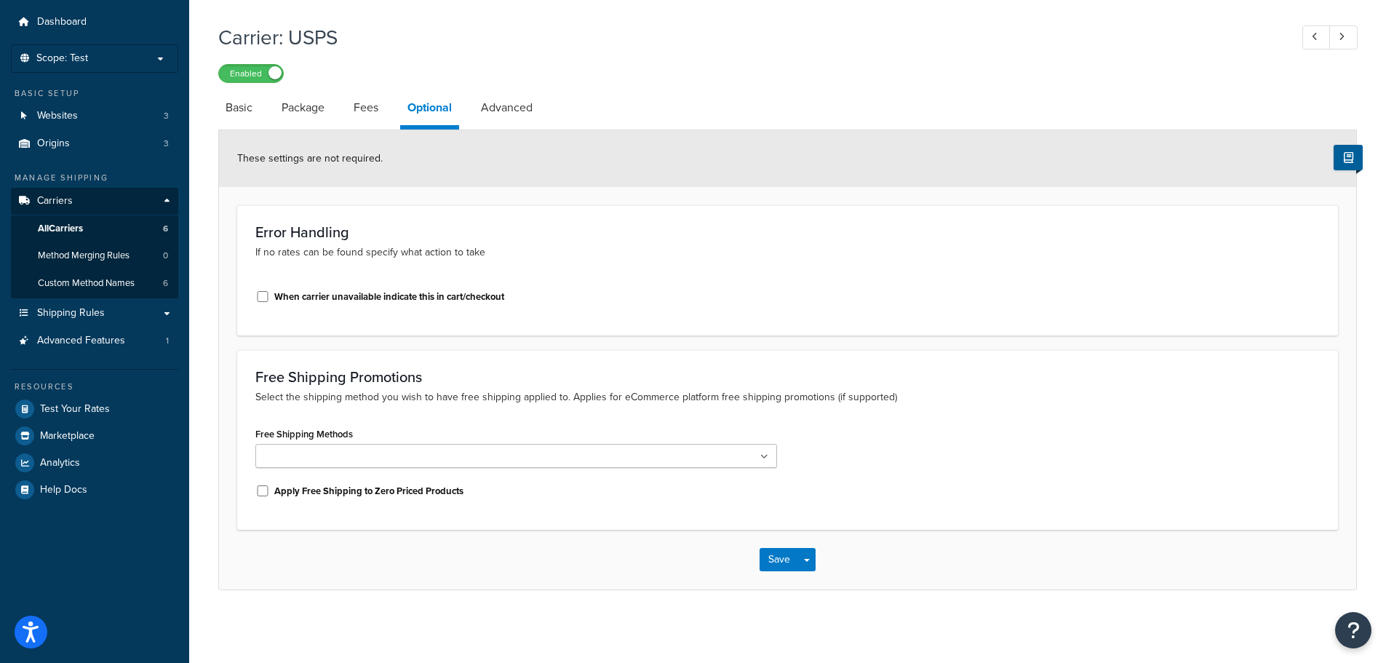
scroll to position [42, 0]
click at [519, 103] on link "Advanced" at bounding box center [507, 107] width 66 height 35
select select "false"
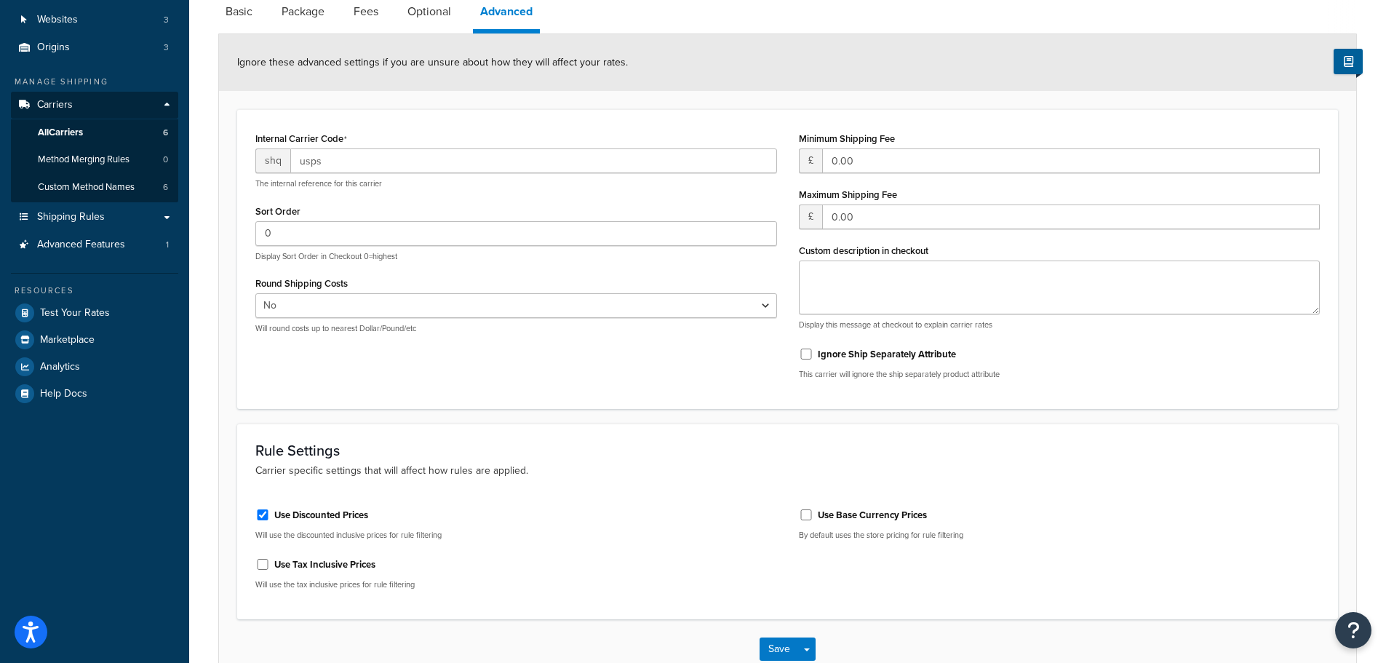
scroll to position [155, 0]
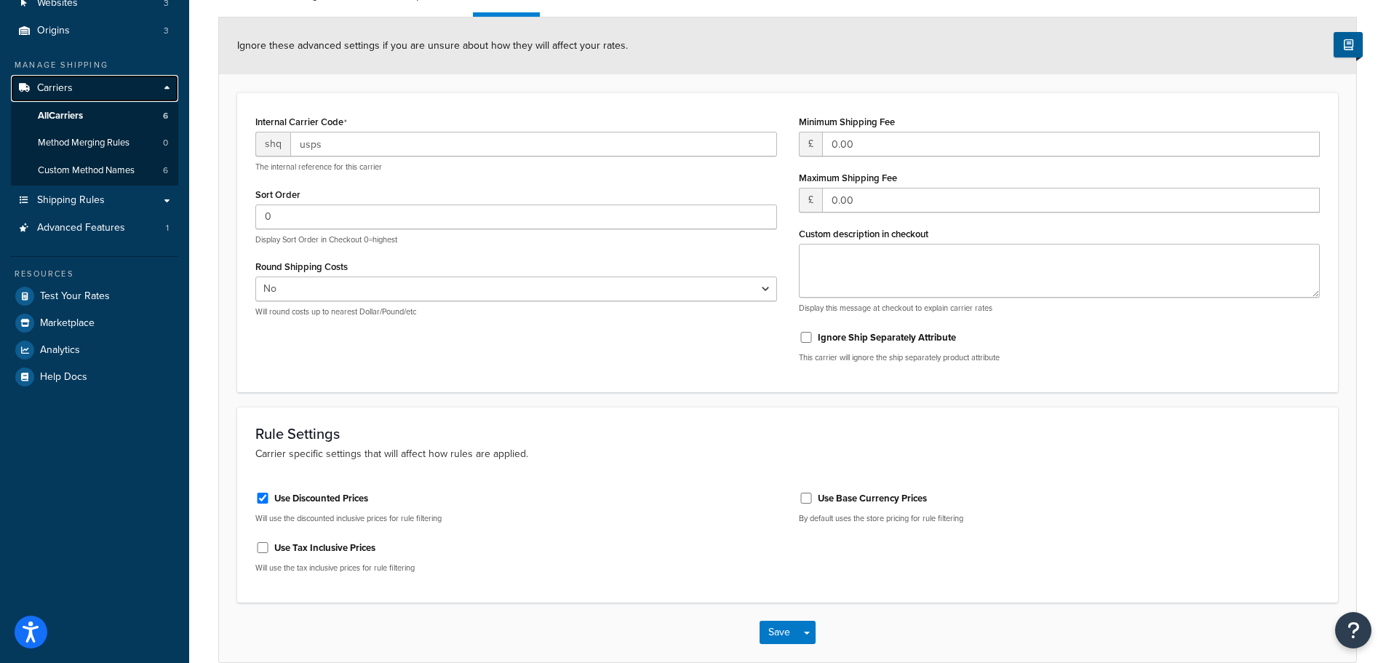
click at [123, 89] on link "Carriers" at bounding box center [94, 88] width 167 height 27
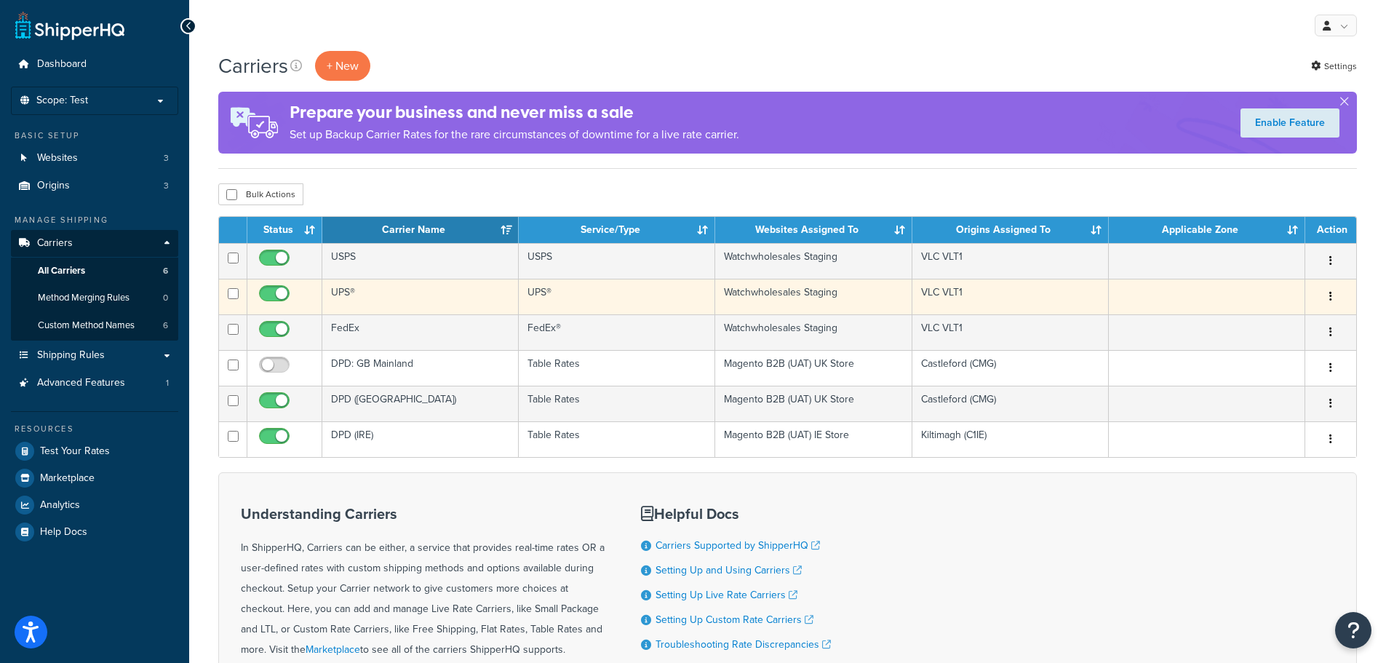
click at [1333, 295] on button "button" at bounding box center [1330, 296] width 20 height 23
click at [1272, 323] on link "Edit" at bounding box center [1271, 326] width 115 height 30
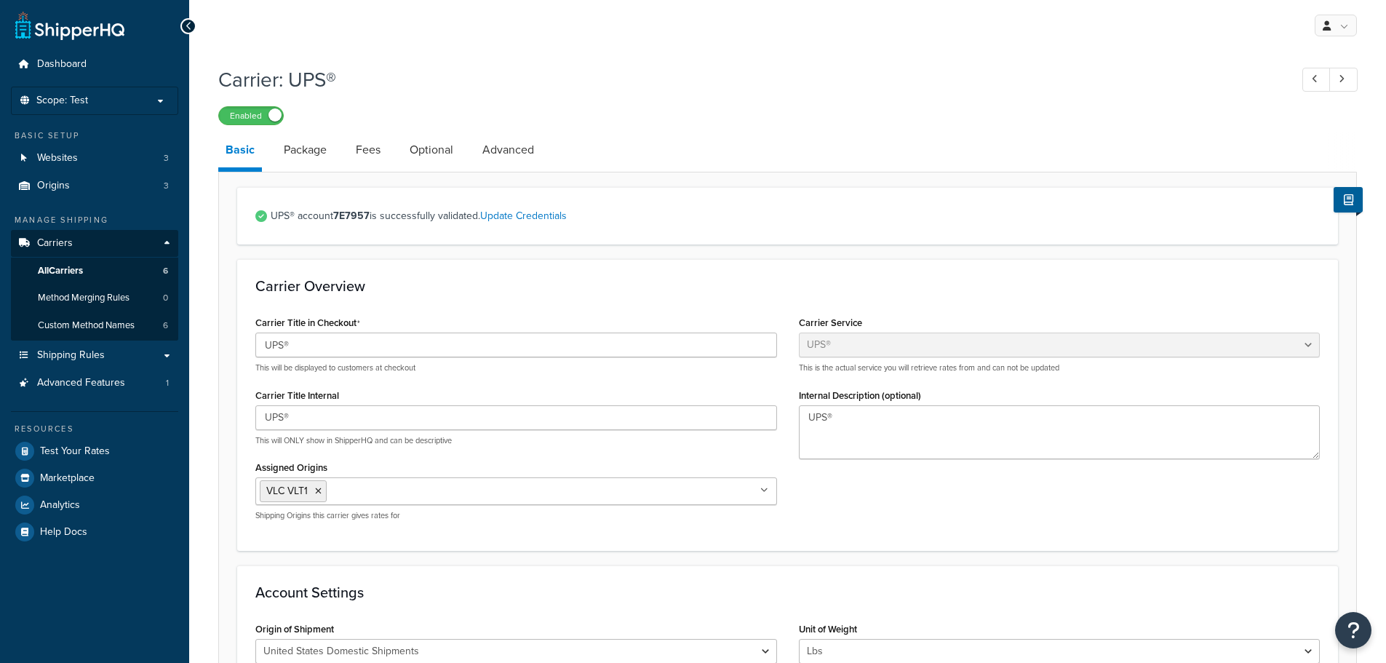
select select "ups"
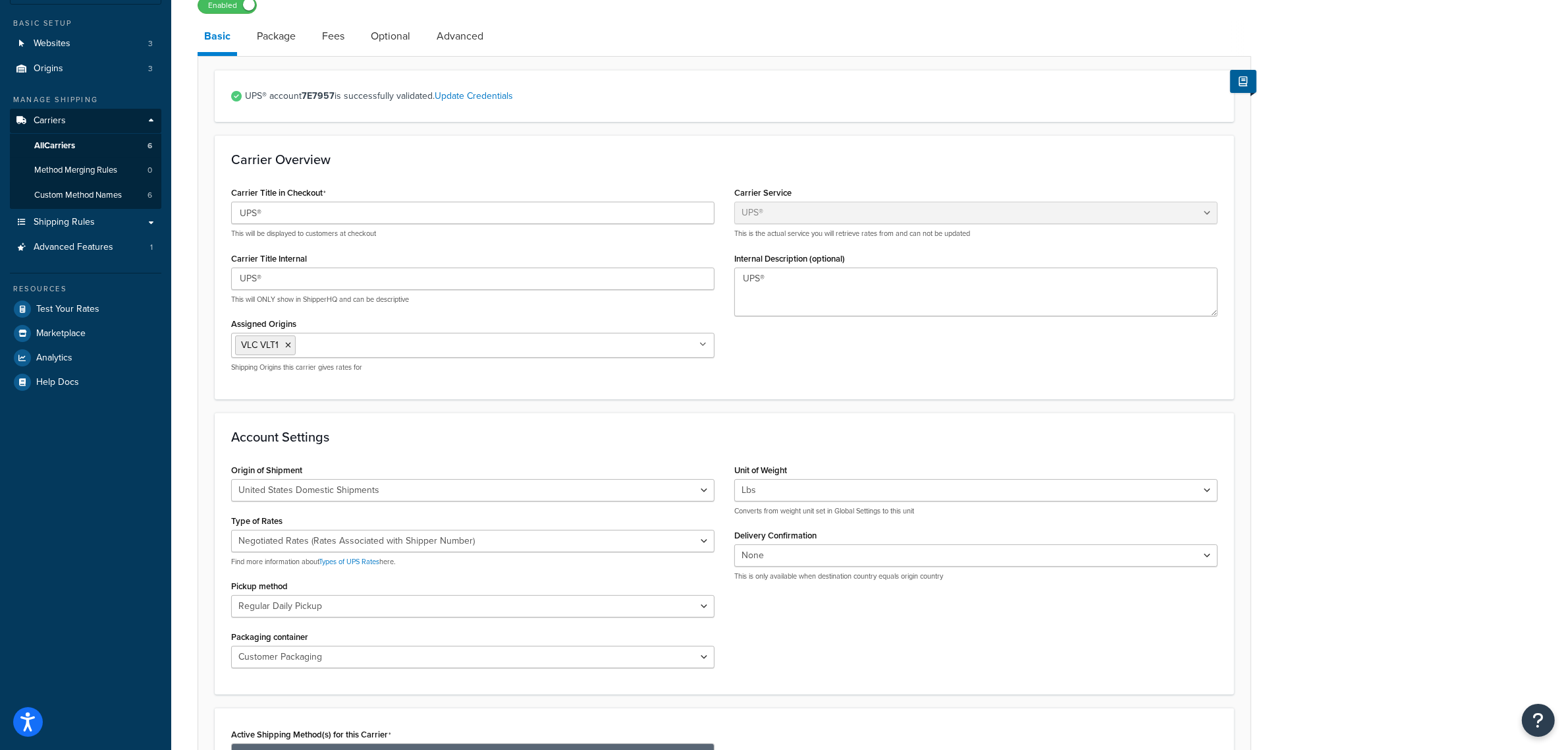
scroll to position [20, 0]
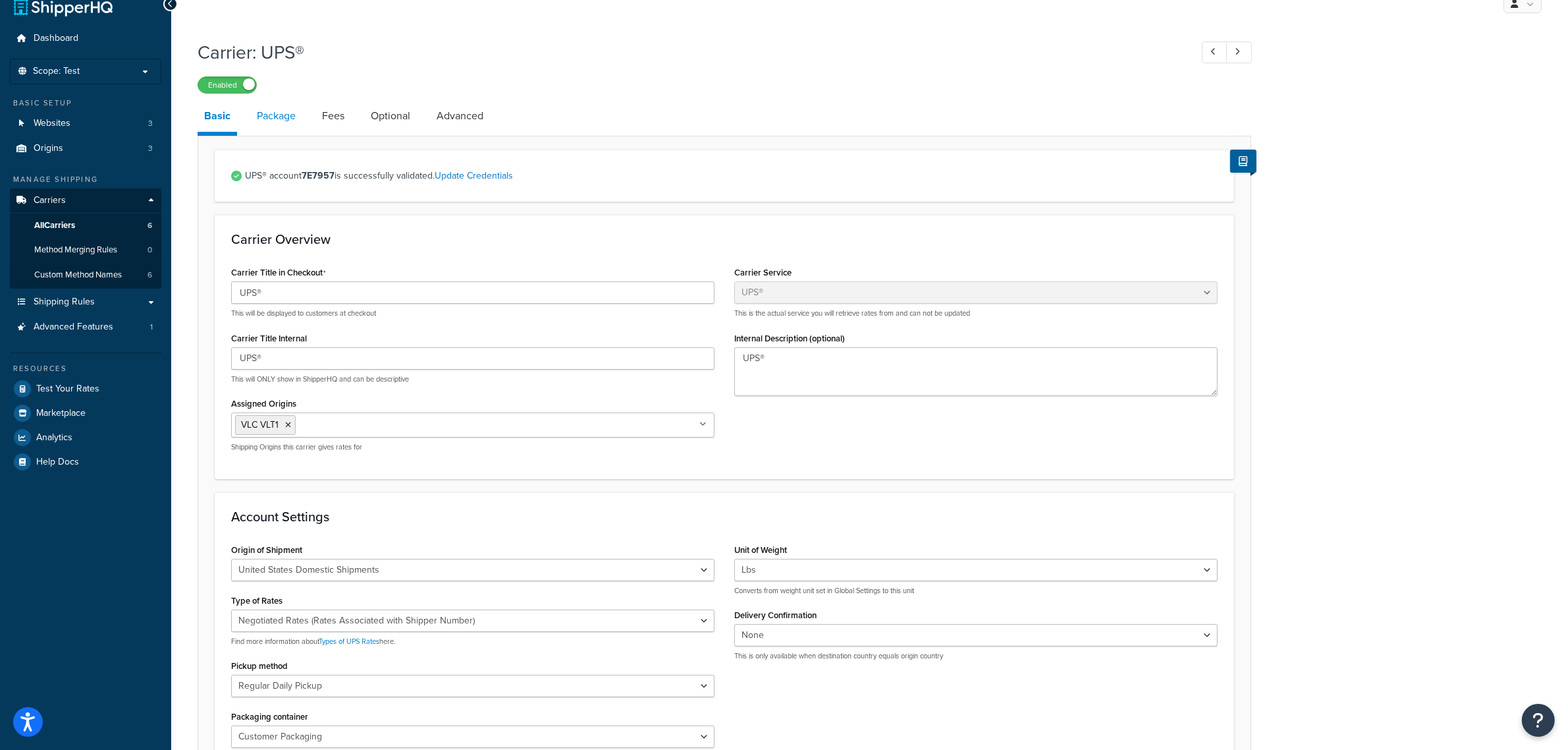
click at [274, 122] on link "Package" at bounding box center [275, 116] width 52 height 32
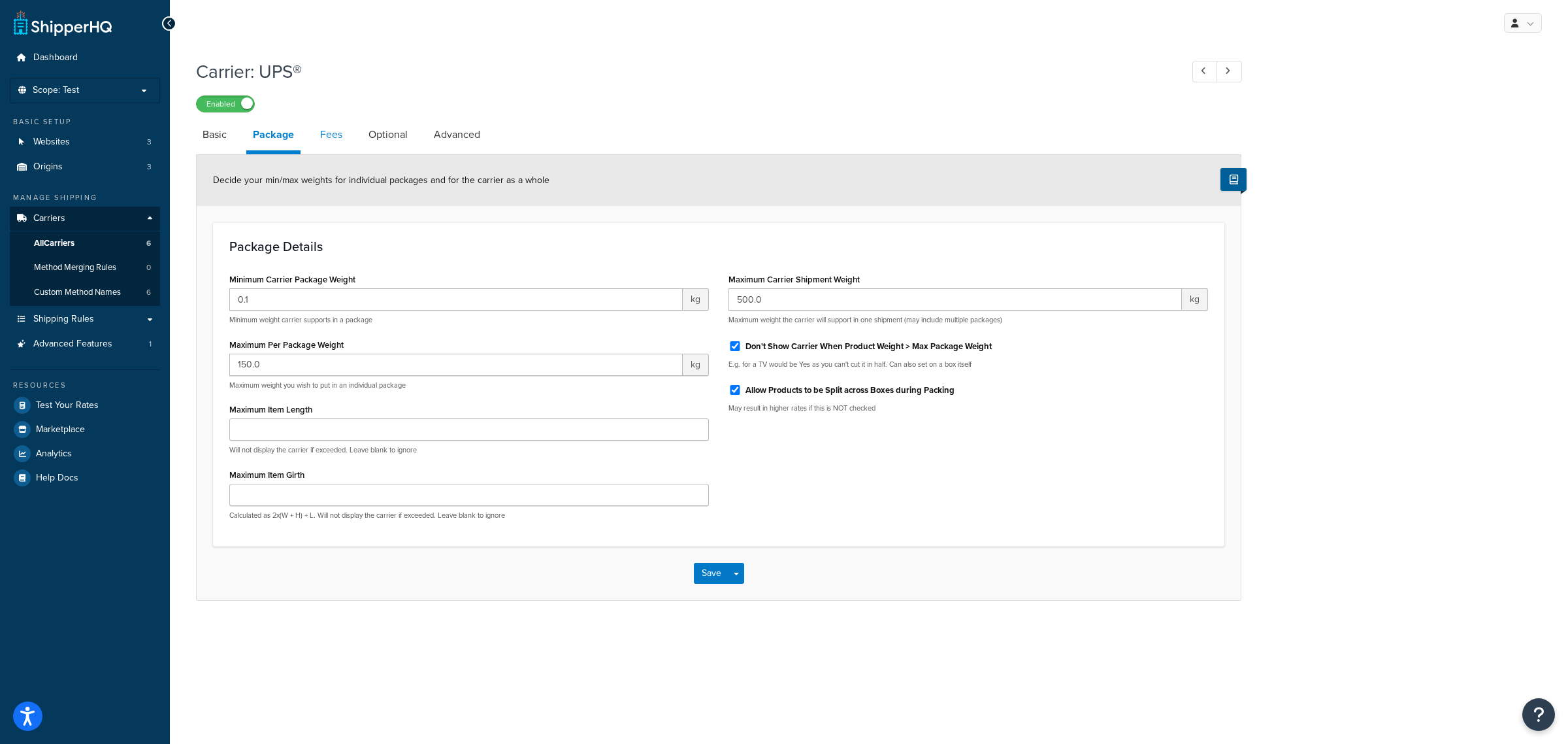
click at [334, 130] on link "Fees" at bounding box center [330, 134] width 35 height 31
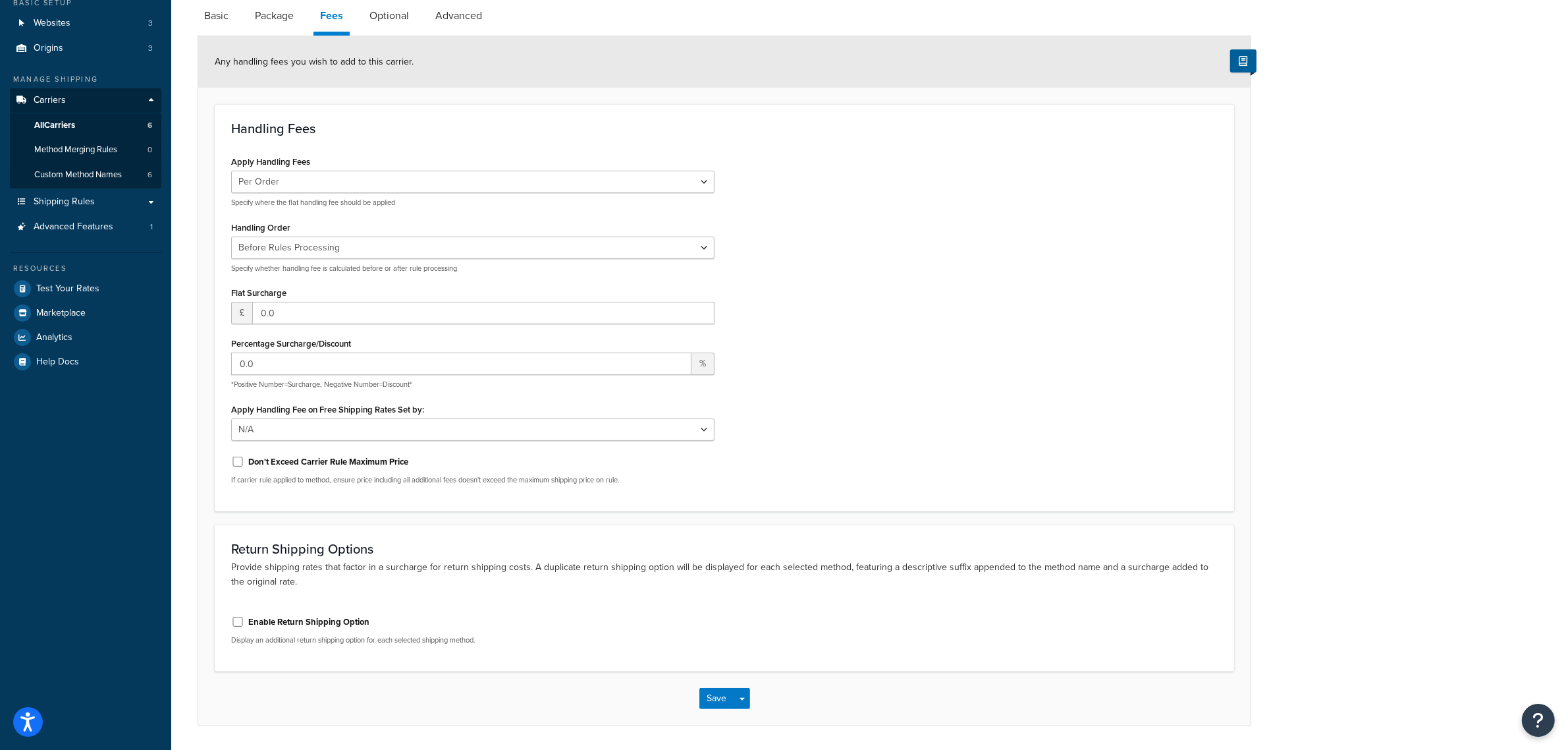
scroll to position [79, 0]
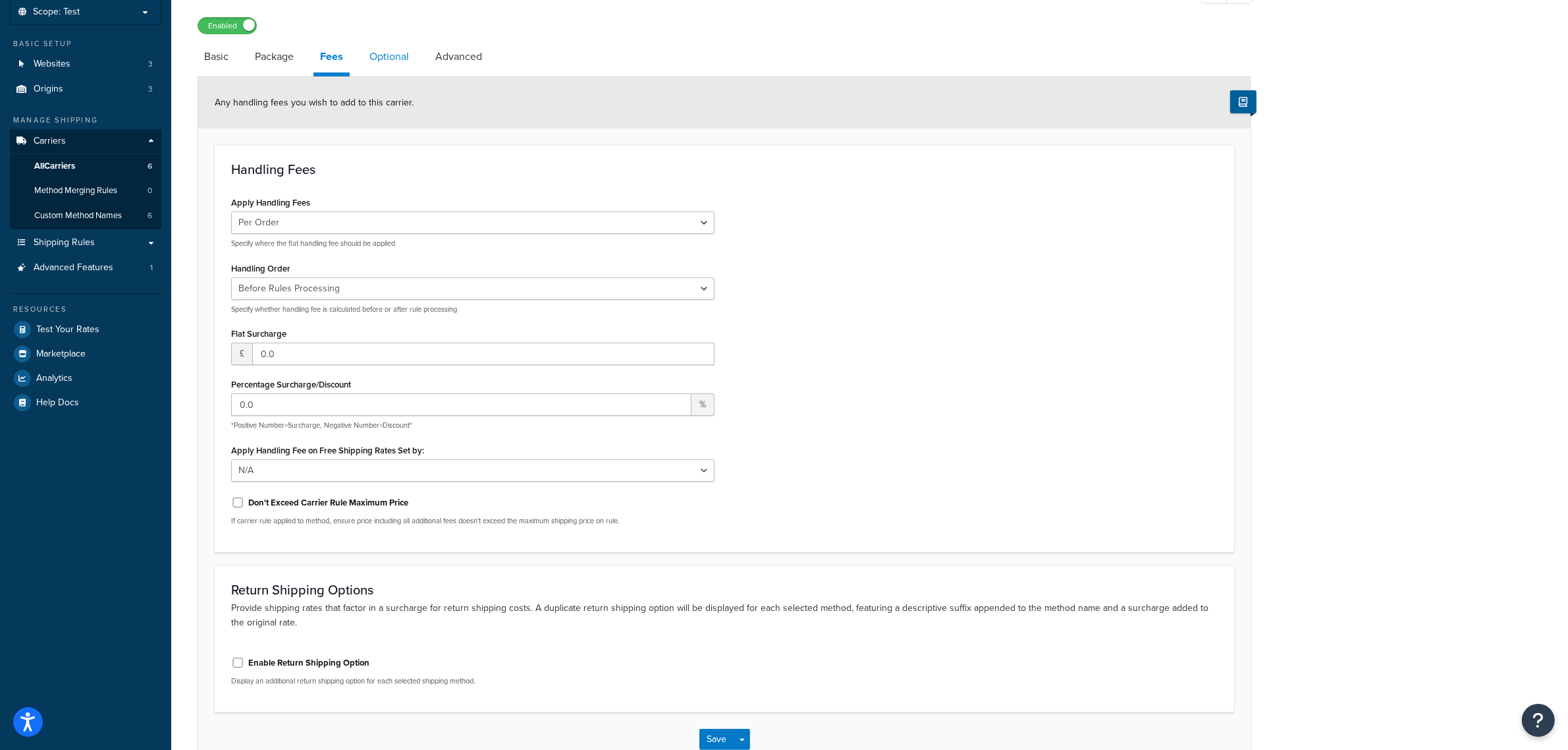
click at [392, 60] on link "Optional" at bounding box center [389, 56] width 53 height 32
select select "business"
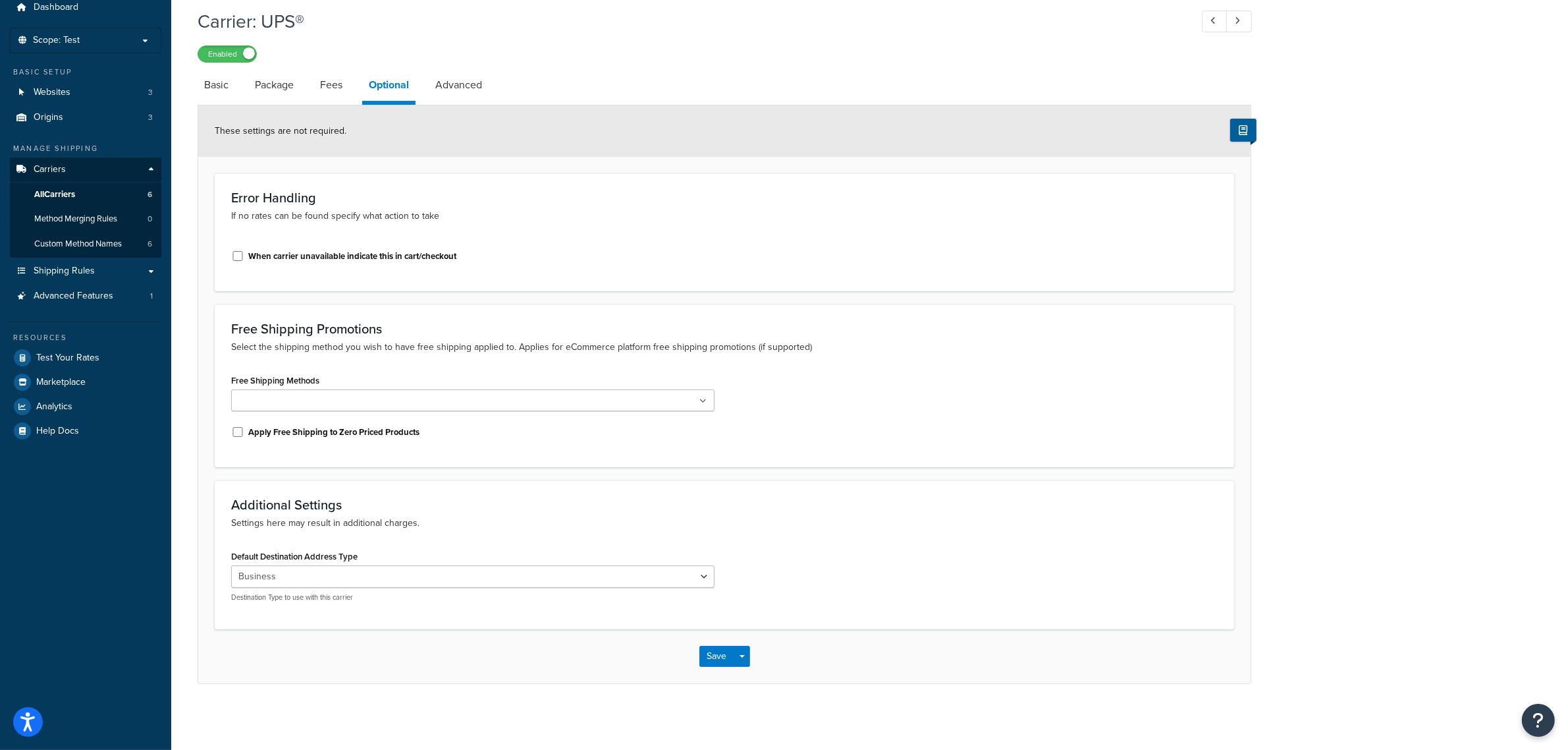
scroll to position [50, 0]
click link "Optional" at bounding box center [388, 87] width 53 height 35
click at [456, 71] on link "Advanced" at bounding box center [459, 85] width 60 height 32
select select "false"
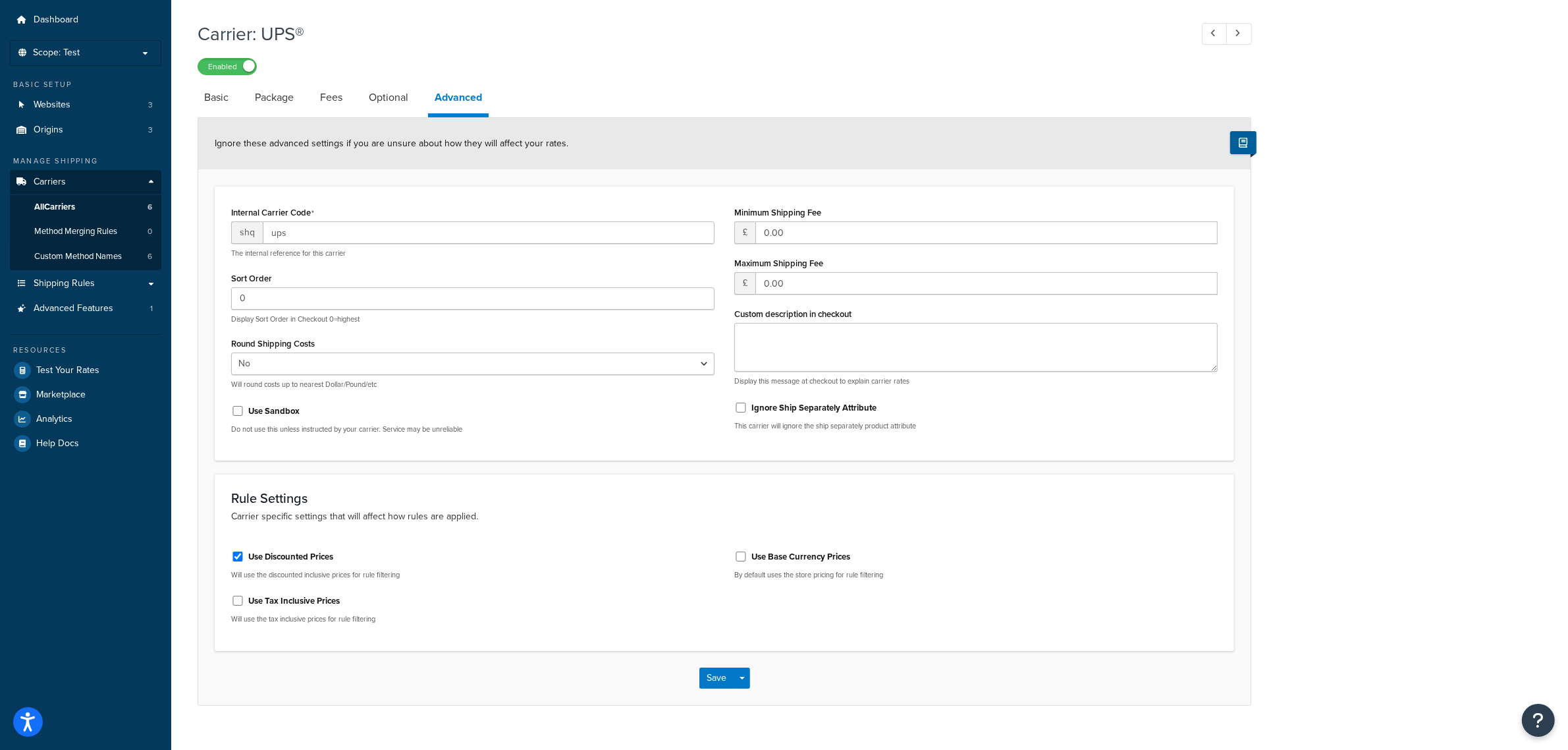
scroll to position [59, 0]
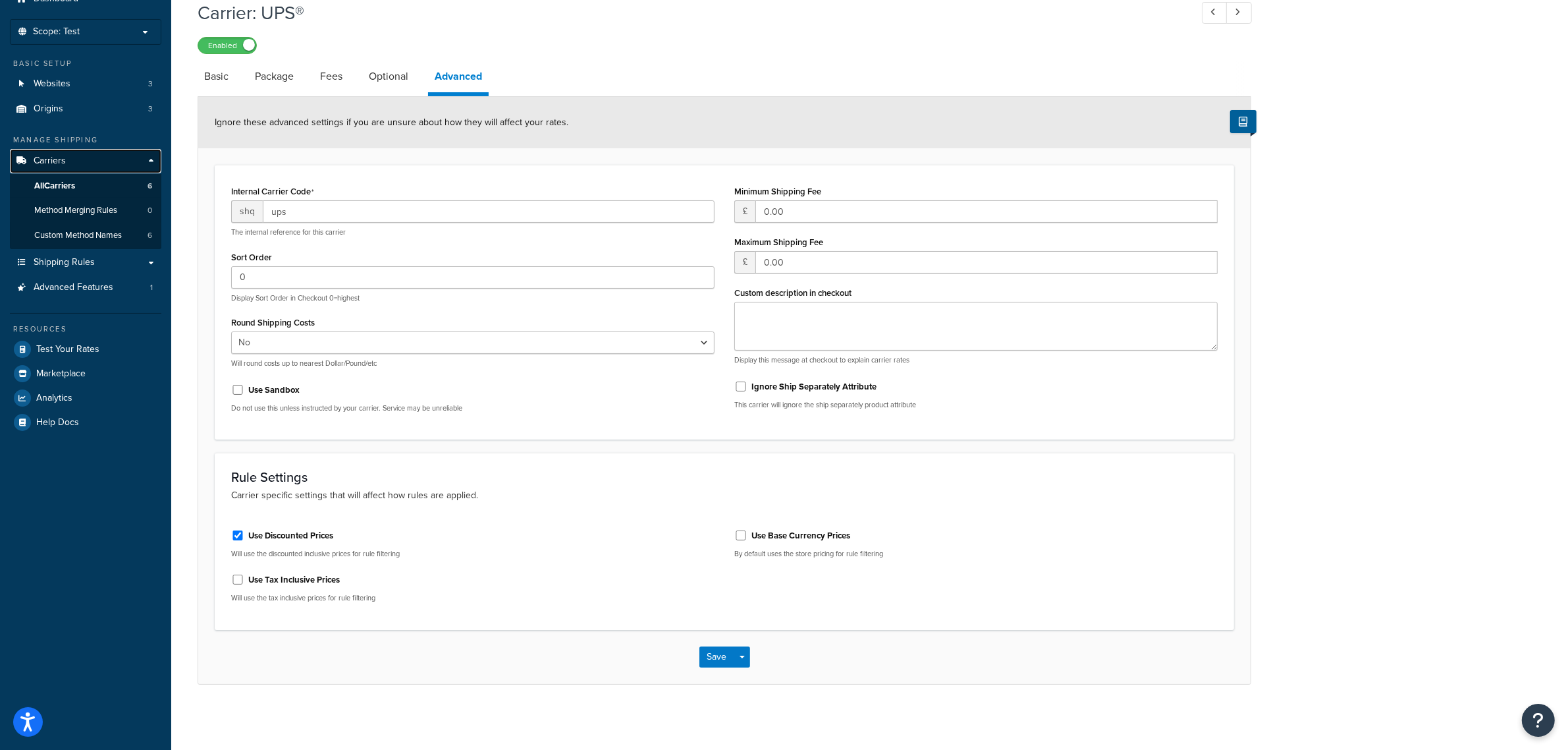
click at [113, 159] on link "Carriers" at bounding box center [85, 160] width 151 height 24
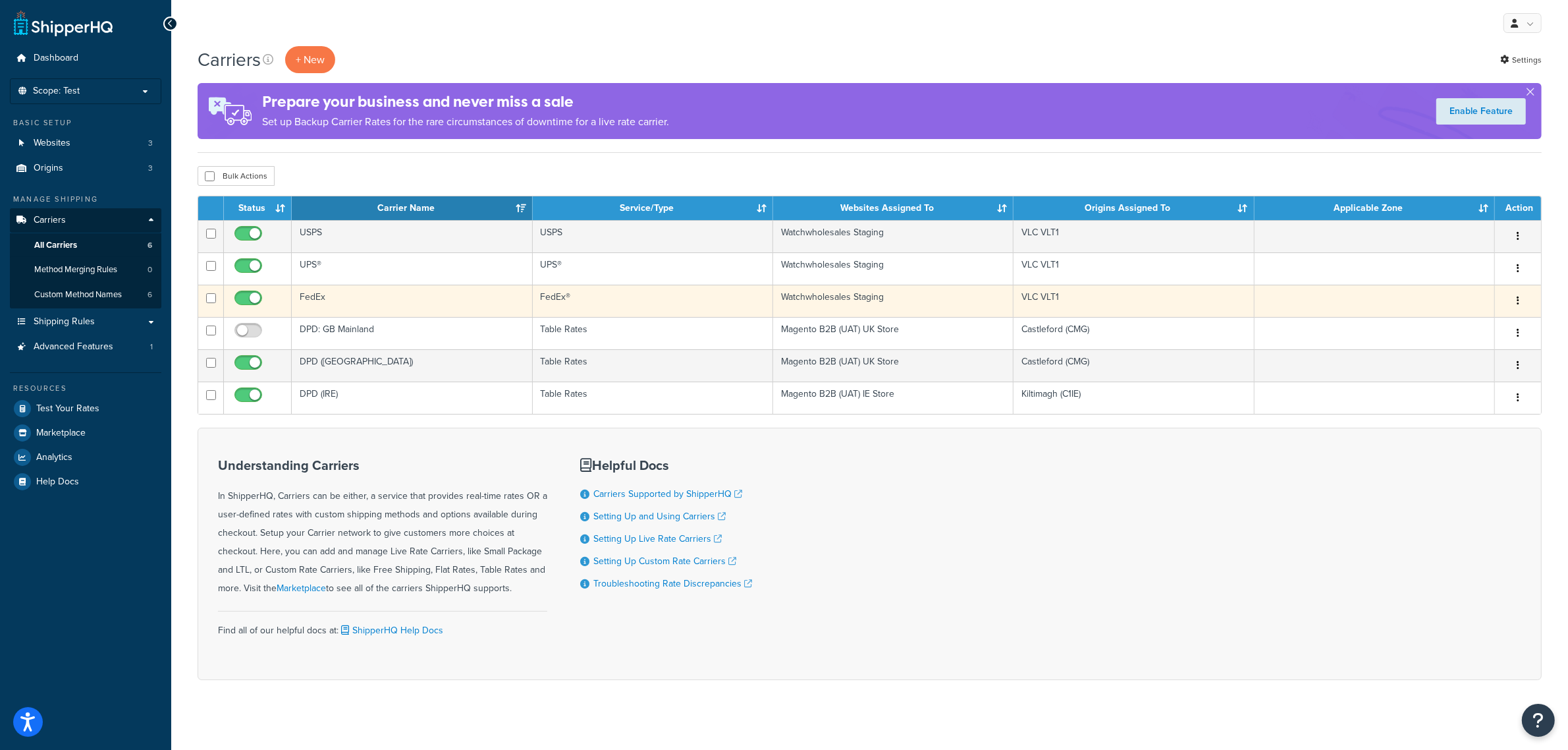
click at [1521, 299] on button "button" at bounding box center [1518, 301] width 18 height 21
click at [1480, 321] on link "Edit" at bounding box center [1464, 329] width 104 height 27
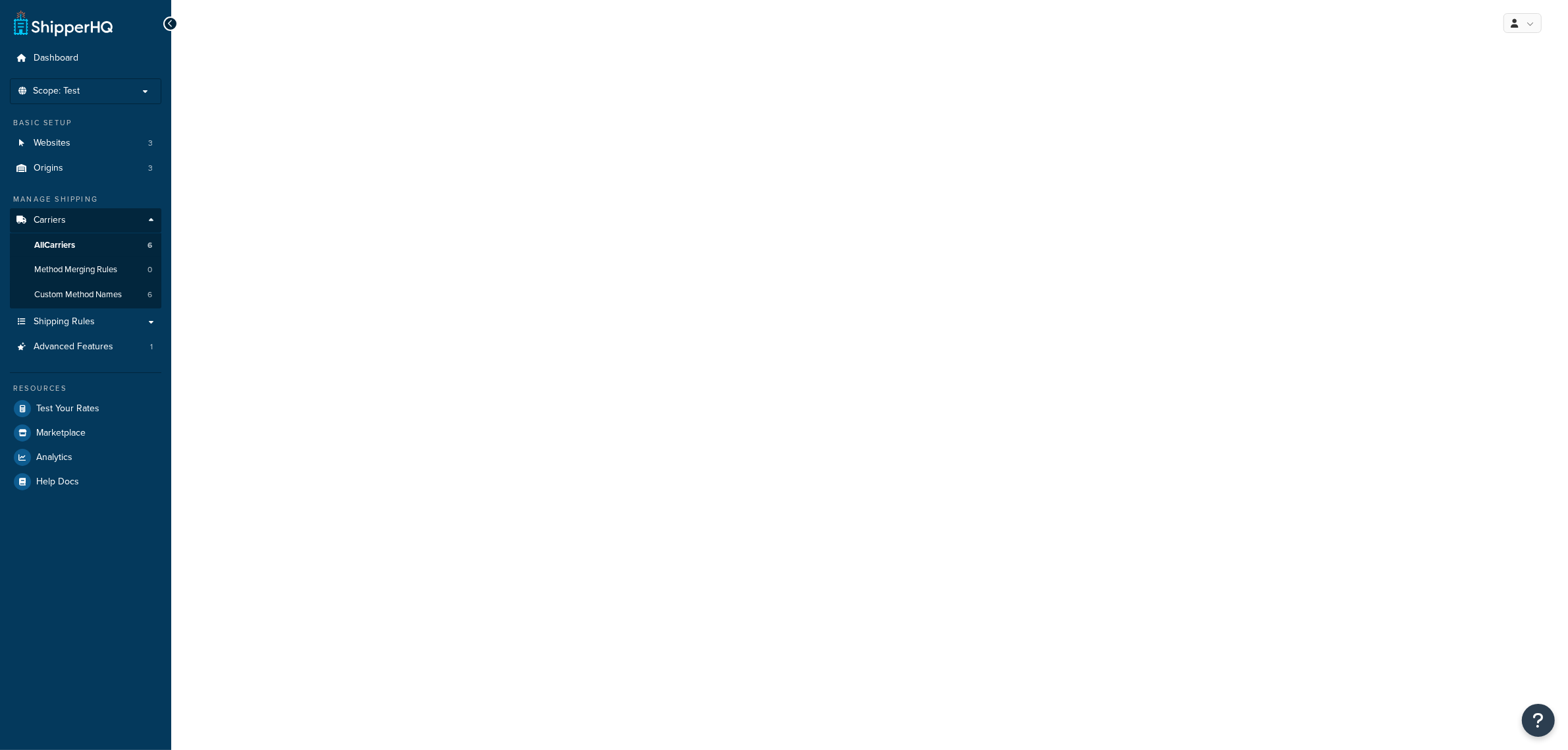
select select "fedEx"
select select "REGULAR_PICKUP"
select select "YOUR_PACKAGING"
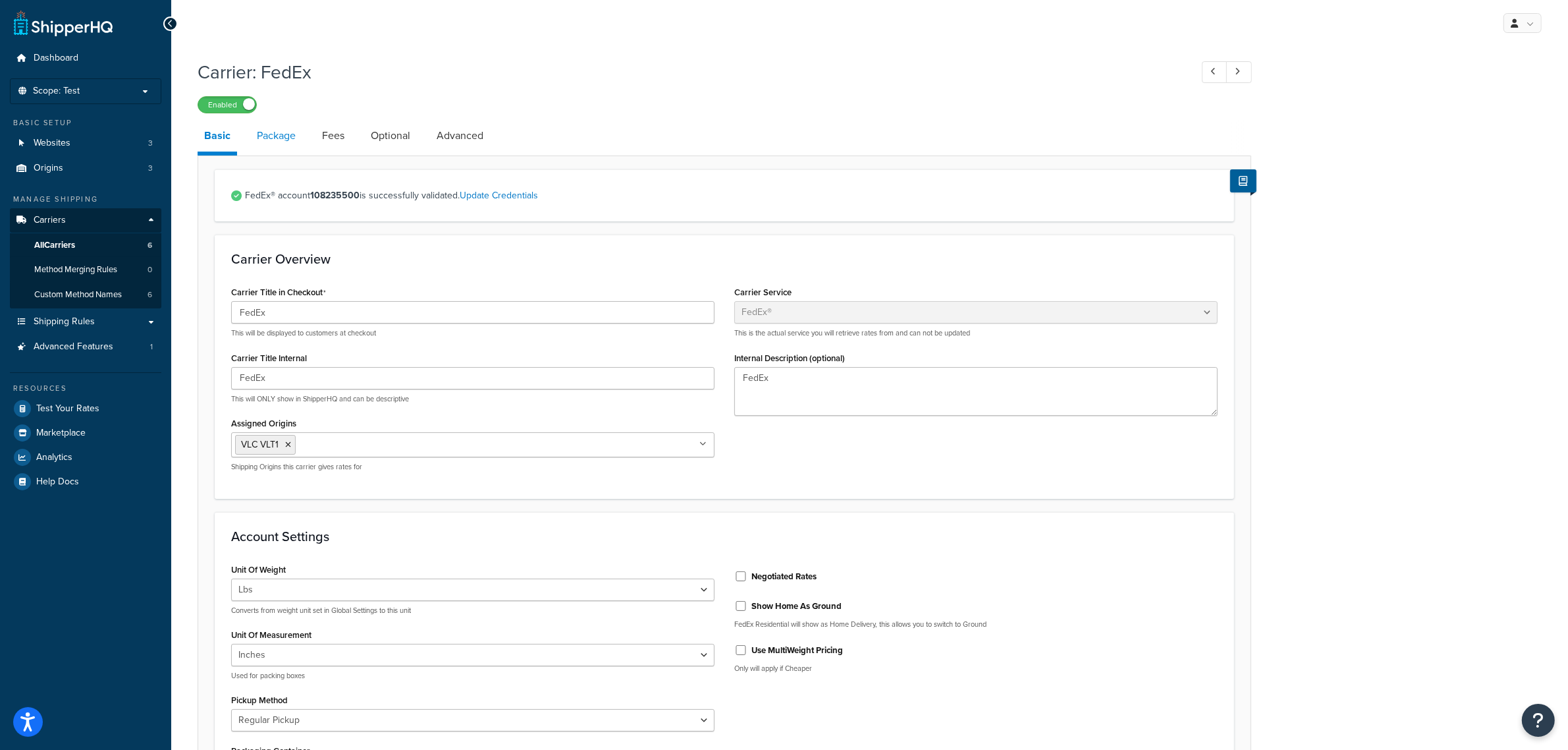
click at [280, 129] on link "Package" at bounding box center [275, 135] width 52 height 32
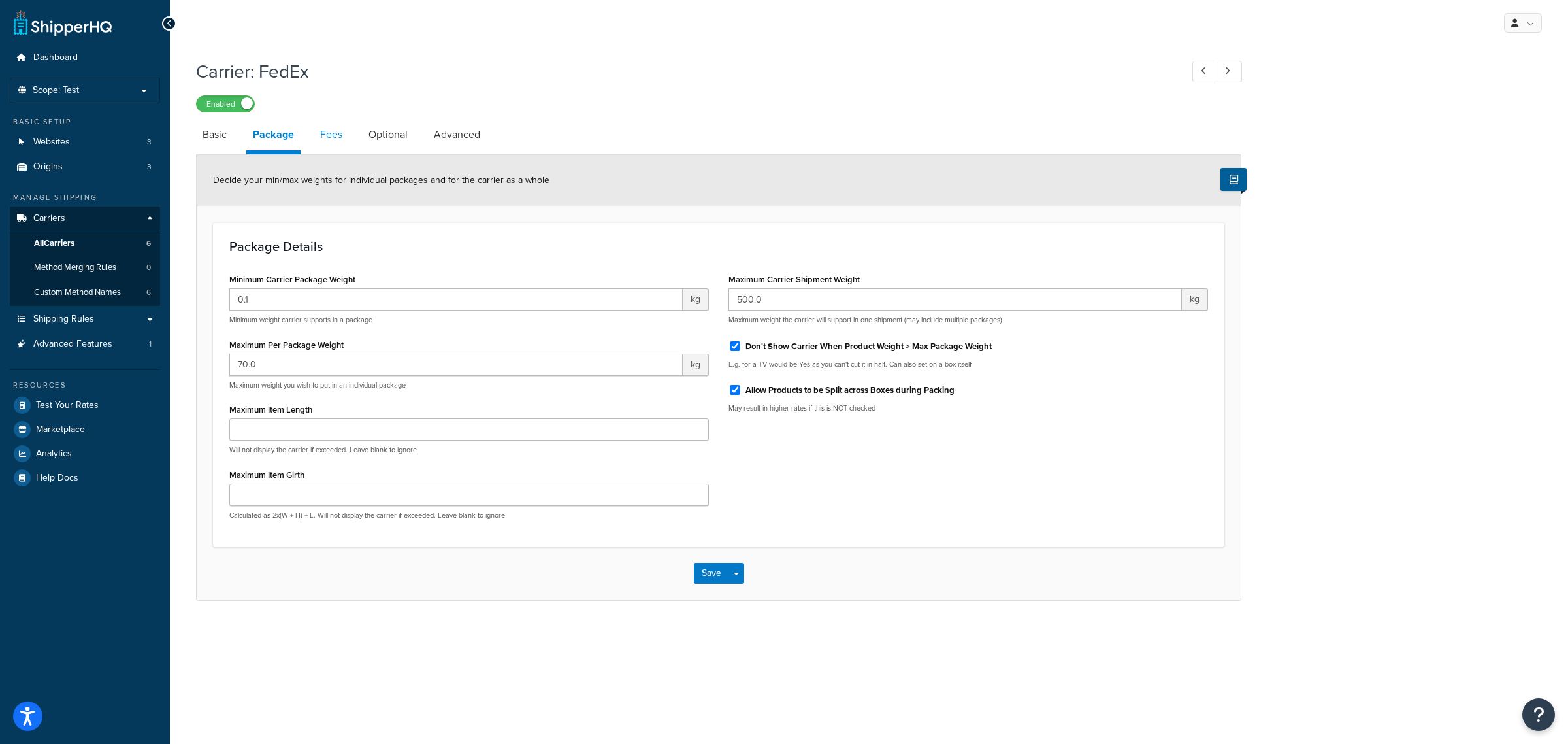
click at [322, 132] on link "Fees" at bounding box center [330, 134] width 35 height 31
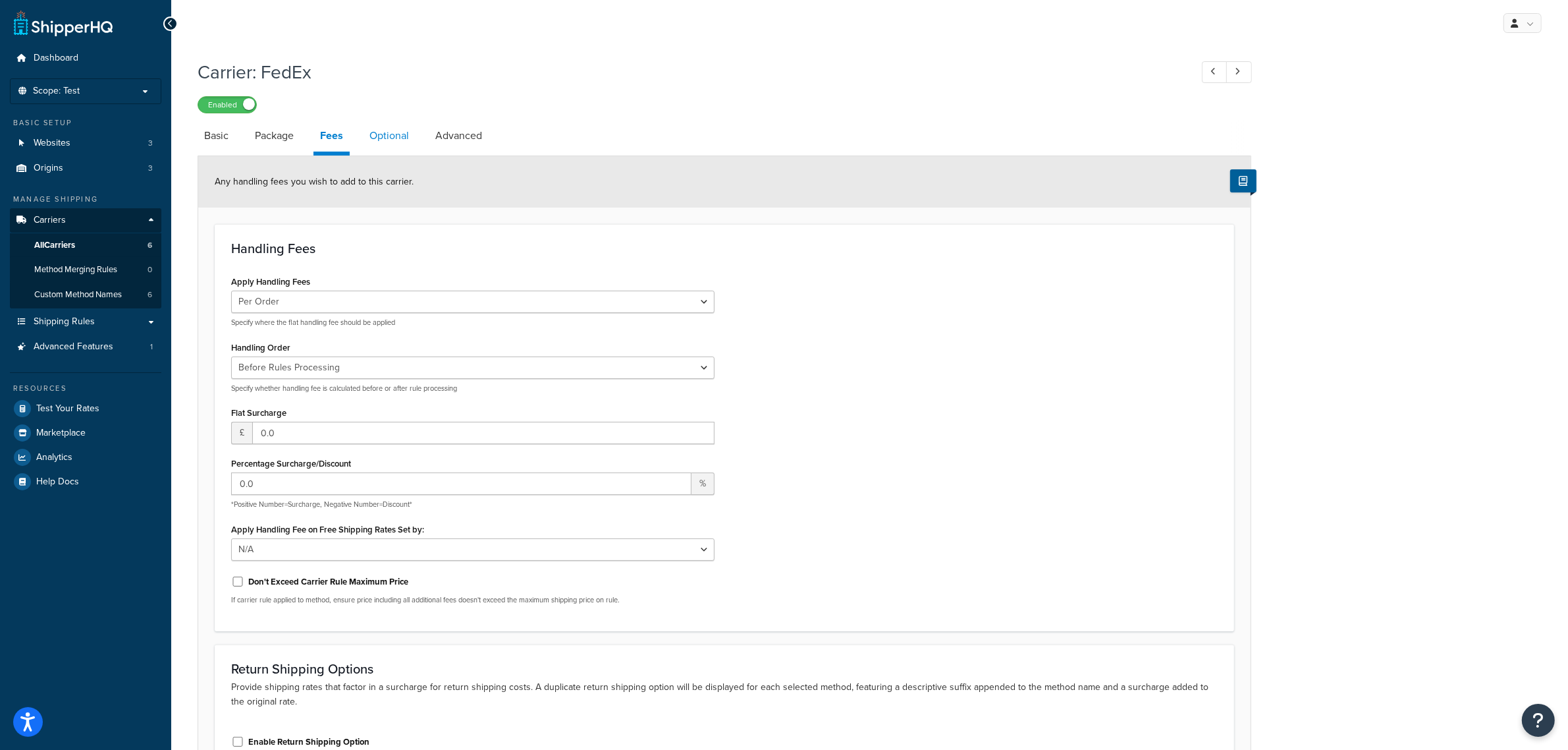
click at [395, 136] on link "Optional" at bounding box center [389, 135] width 53 height 32
select select "business"
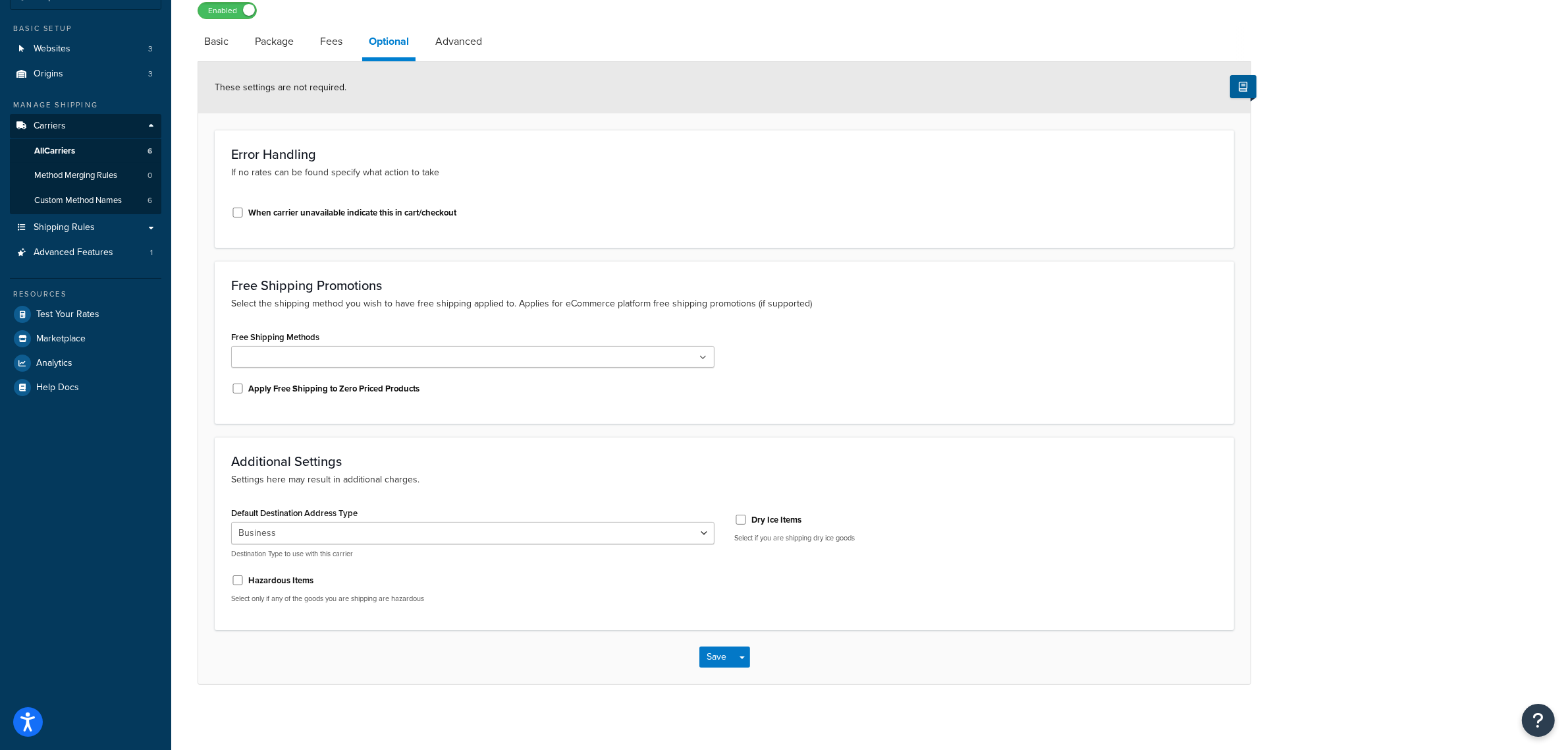
scroll to position [12, 0]
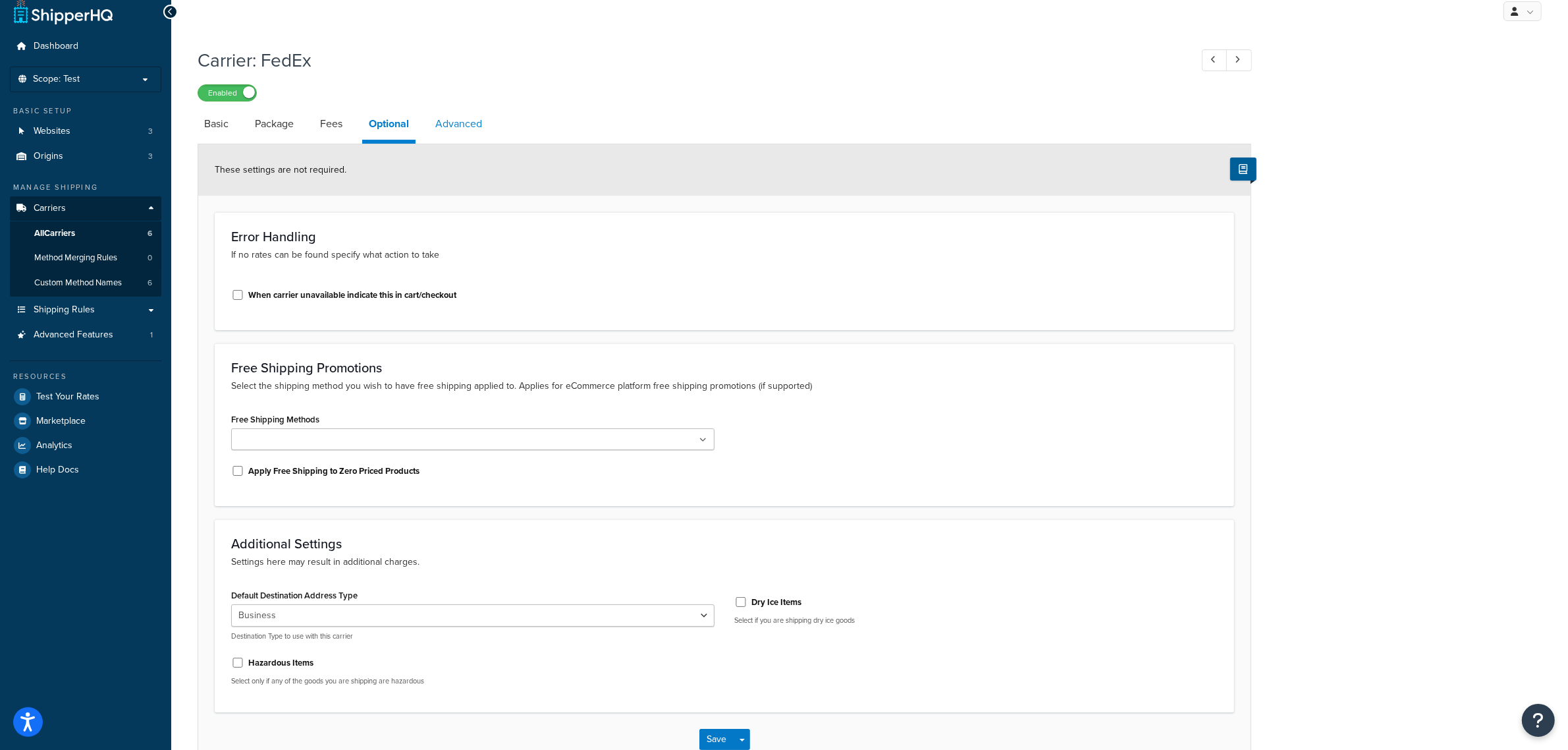
click at [454, 122] on link "Advanced" at bounding box center [459, 123] width 60 height 32
select select "false"
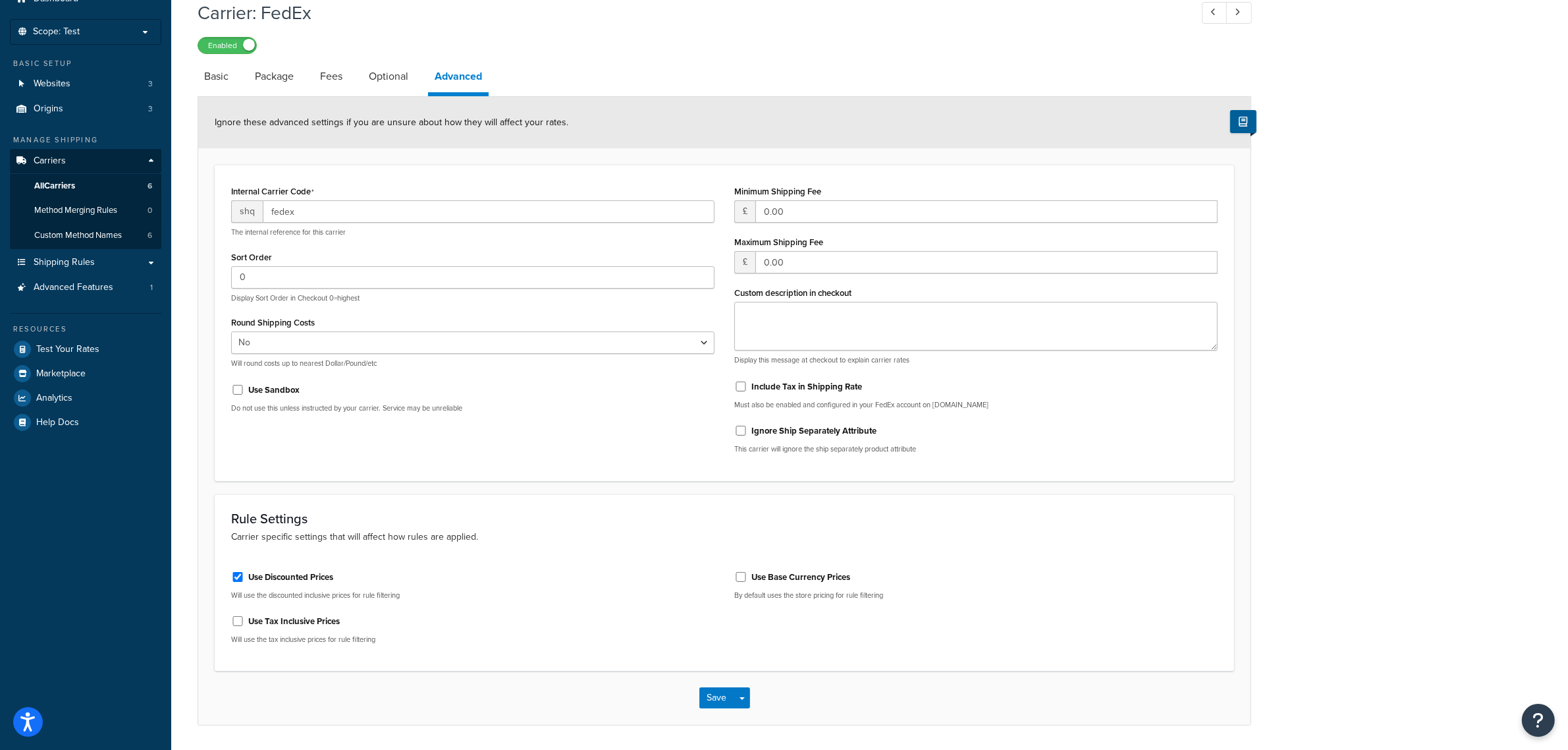
scroll to position [53, 0]
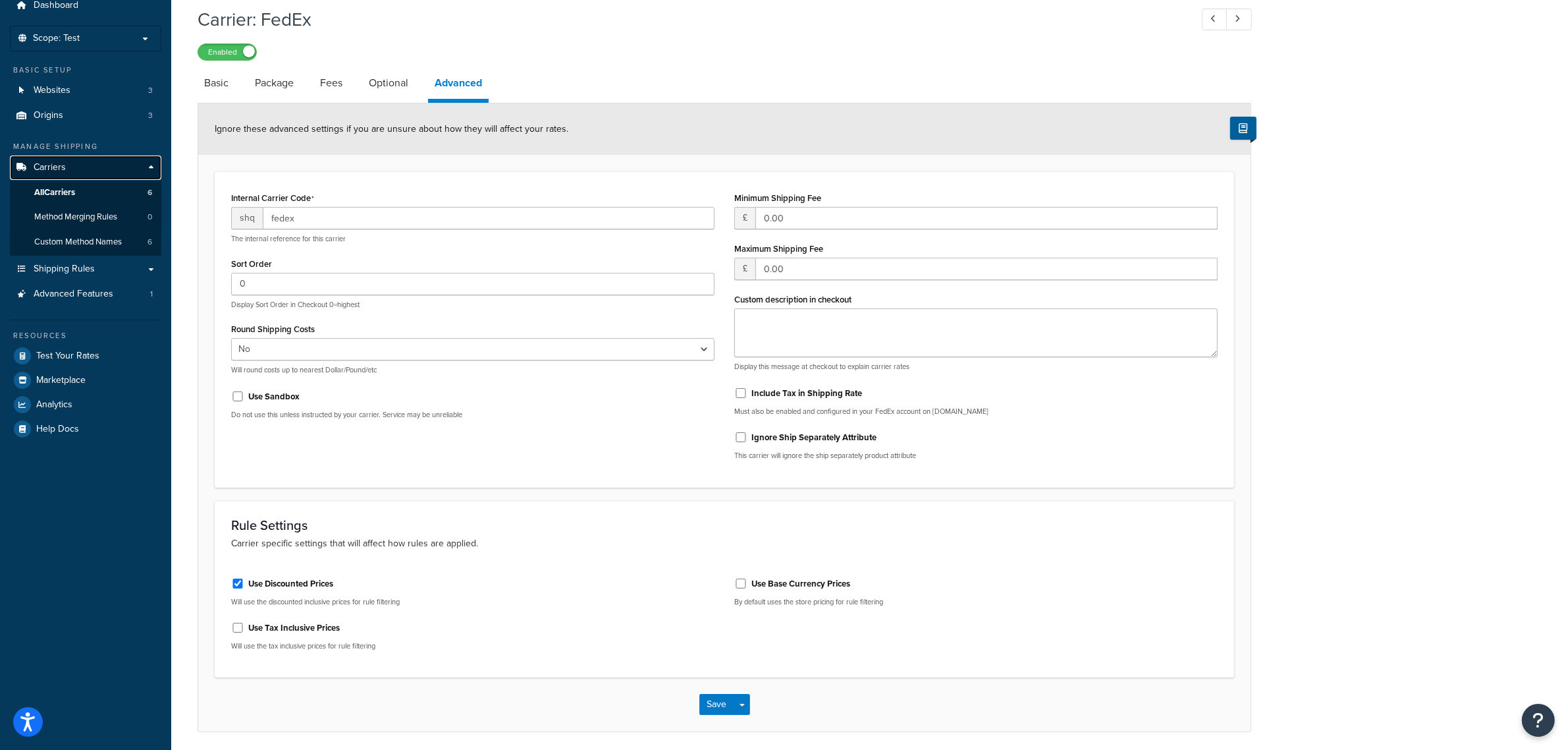
click at [79, 162] on link "Carriers" at bounding box center [85, 168] width 151 height 24
